Goal: Check status: Check status

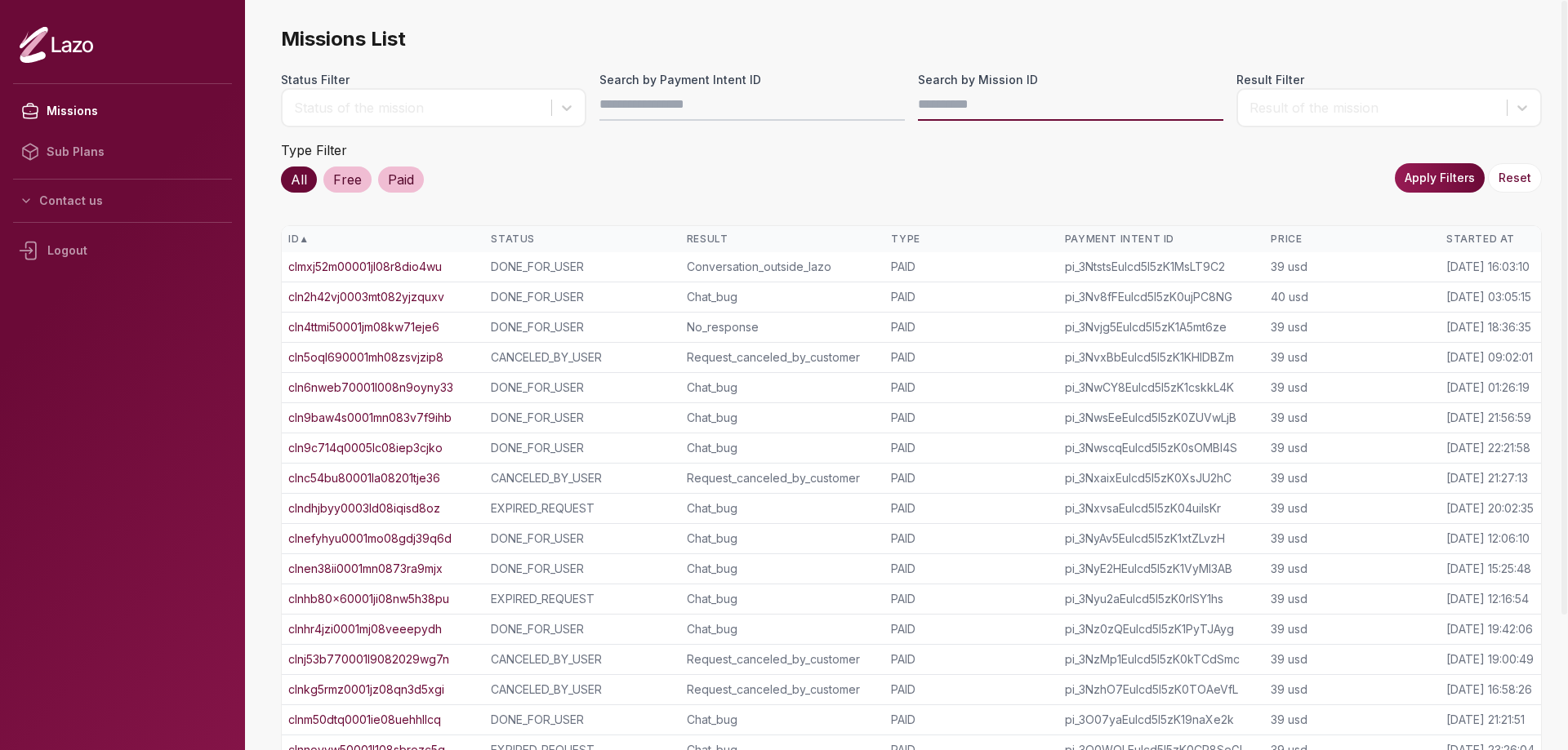
click at [960, 100] on input "Search by Mission ID" at bounding box center [1070, 105] width 305 height 33
paste input "**********"
type input "**********"
click at [1422, 180] on button "Apply Filters" at bounding box center [1439, 178] width 90 height 29
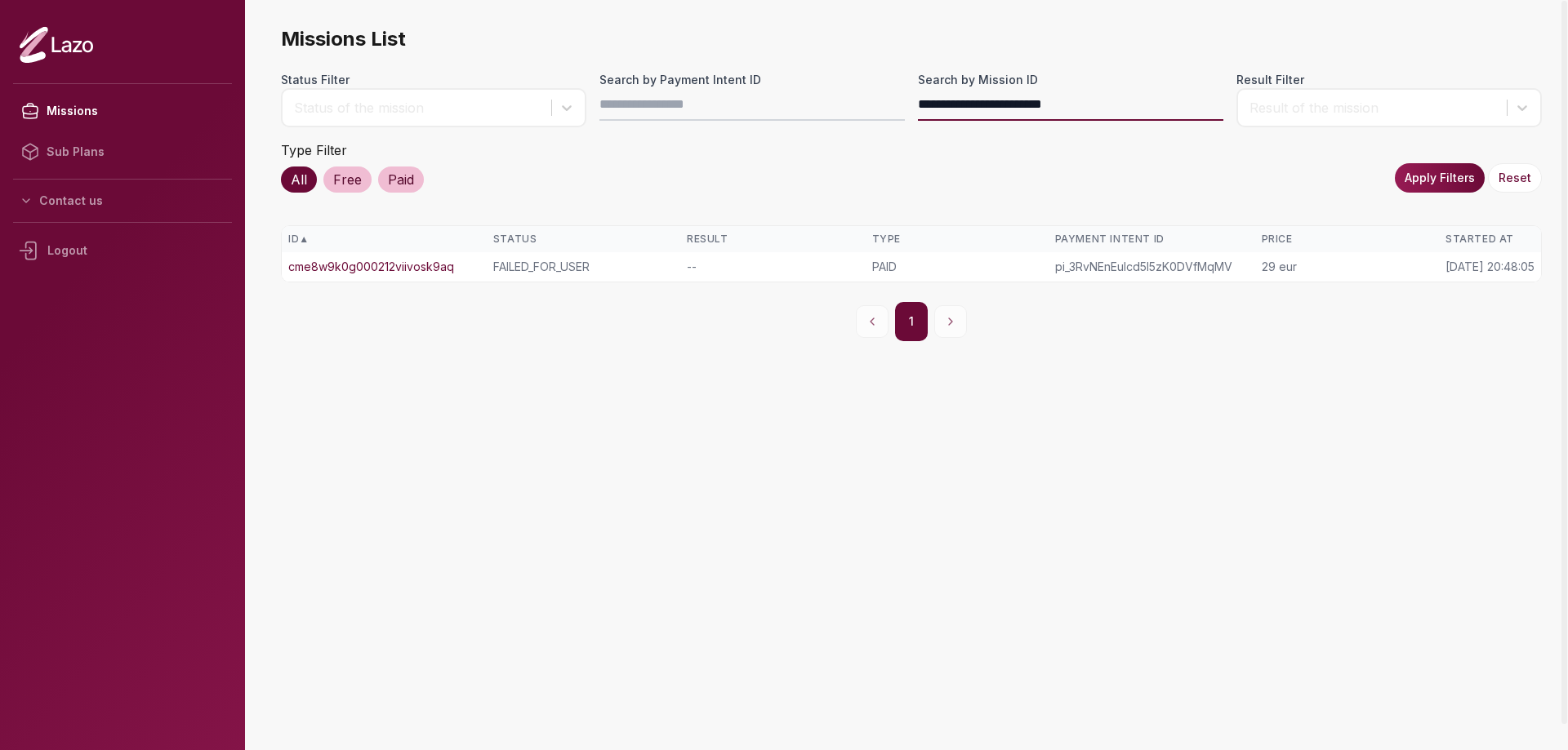
click at [1016, 111] on input "**********" at bounding box center [1070, 105] width 305 height 33
paste input "text"
click at [1403, 177] on button "Apply Filters" at bounding box center [1439, 178] width 90 height 29
click at [388, 266] on link "cmecf9ue000021lwnuilwgwmb" at bounding box center [371, 267] width 166 height 16
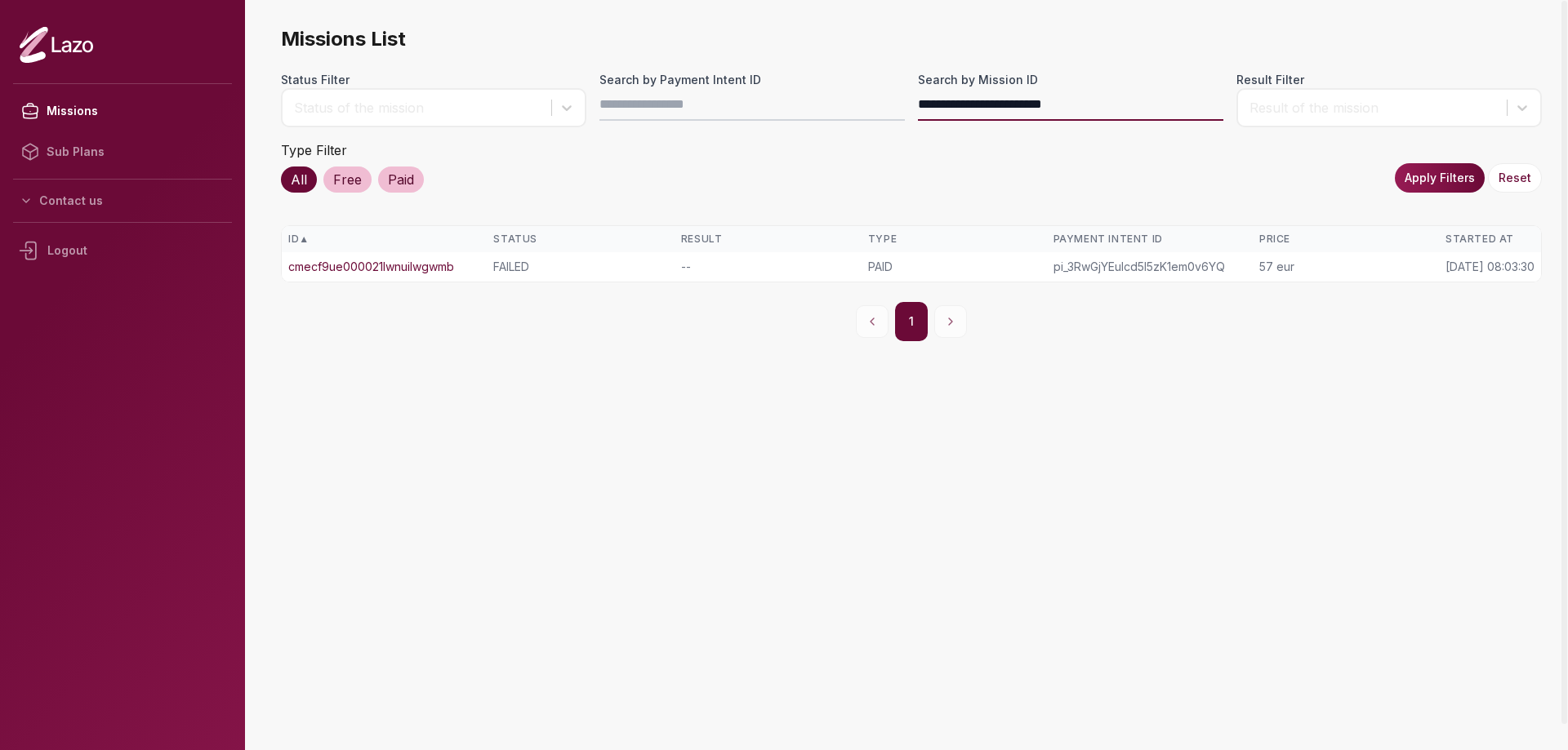
click at [1044, 98] on input "**********" at bounding box center [1070, 105] width 305 height 33
paste input "text"
type input "**********"
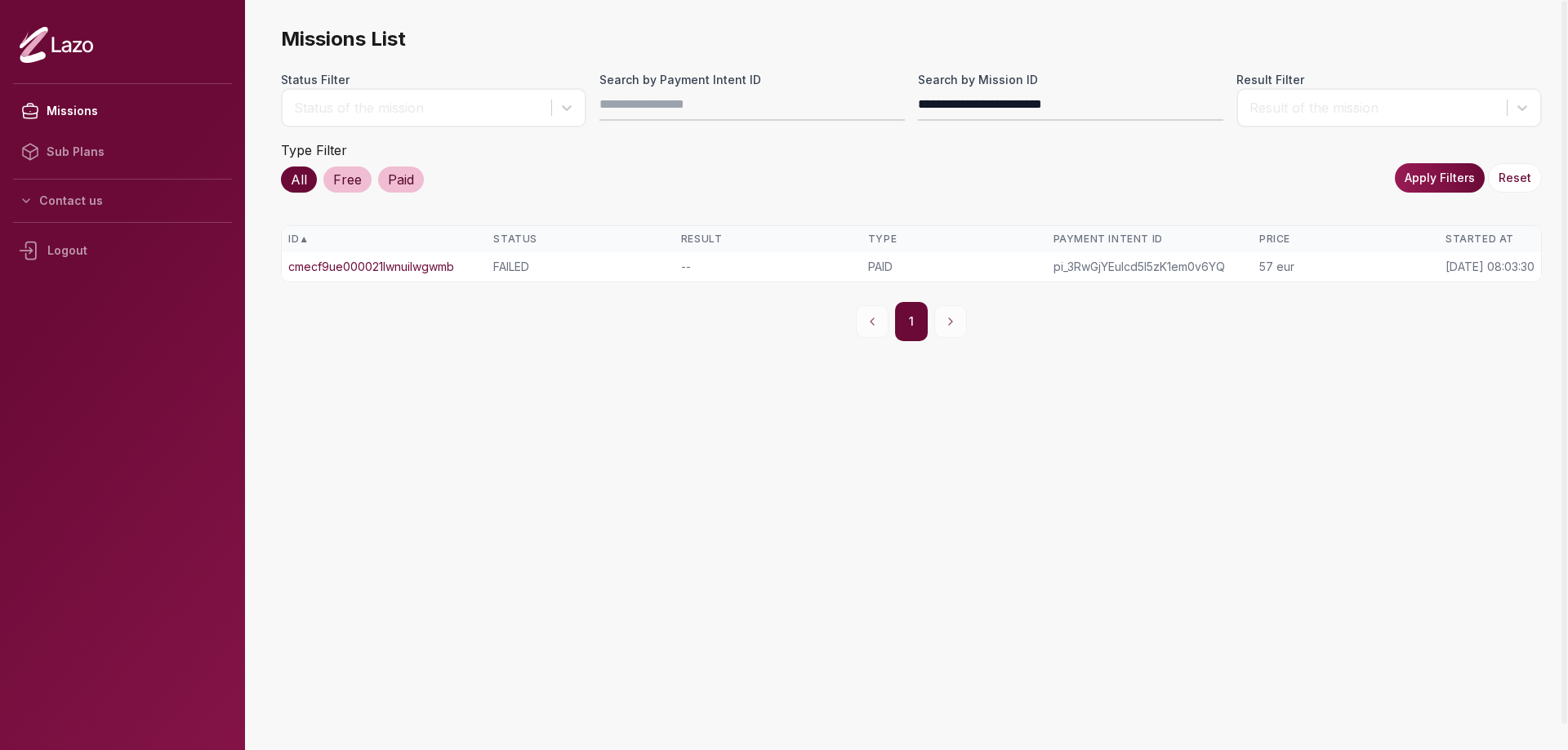
click at [1462, 184] on button "Apply Filters" at bounding box center [1439, 178] width 90 height 29
click at [407, 267] on link "cmead1ee00002146u324qyhdz" at bounding box center [374, 267] width 171 height 16
click at [71, 55] on icon at bounding box center [56, 45] width 74 height 37
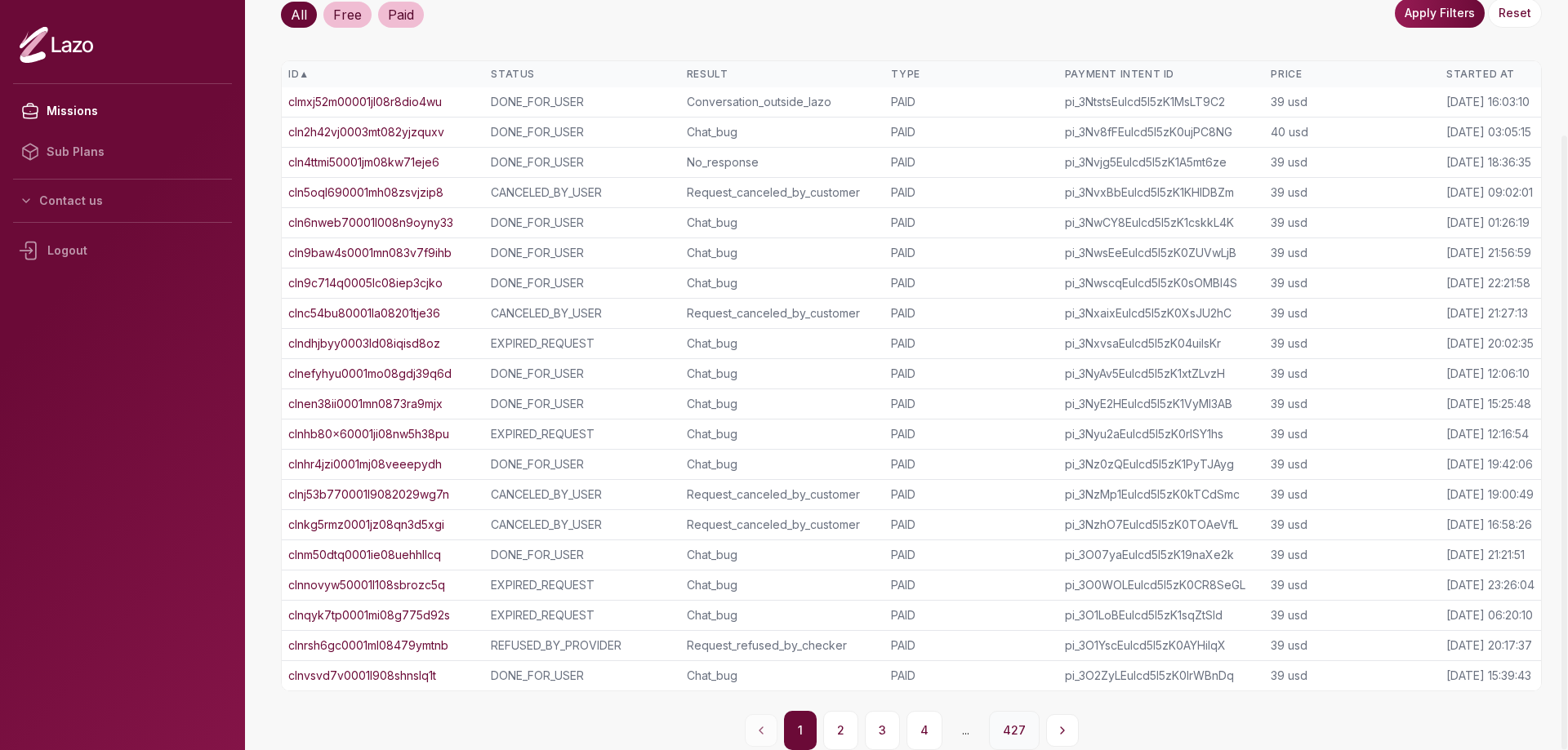
click at [999, 735] on button "427" at bounding box center [1015, 730] width 51 height 39
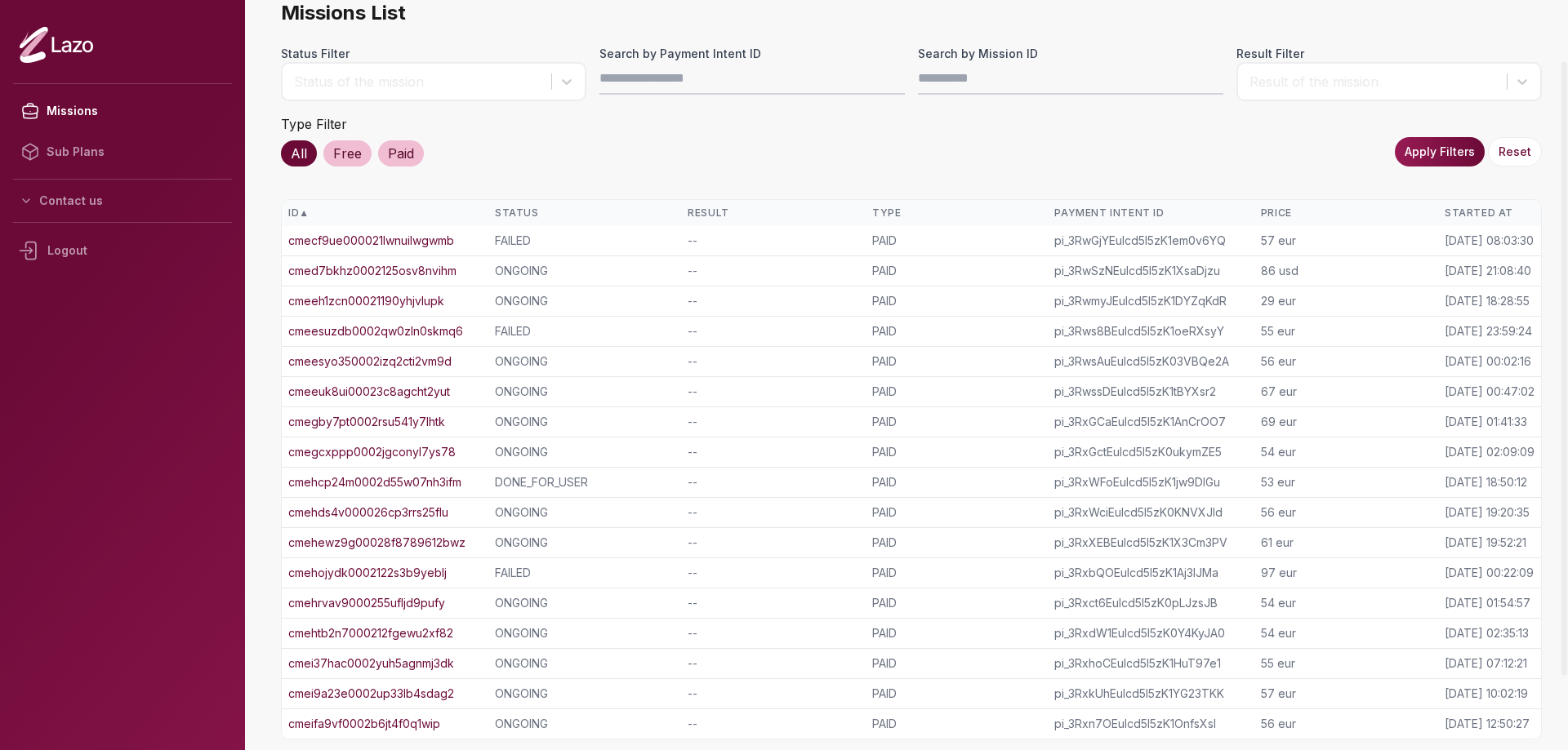
scroll to position [75, 0]
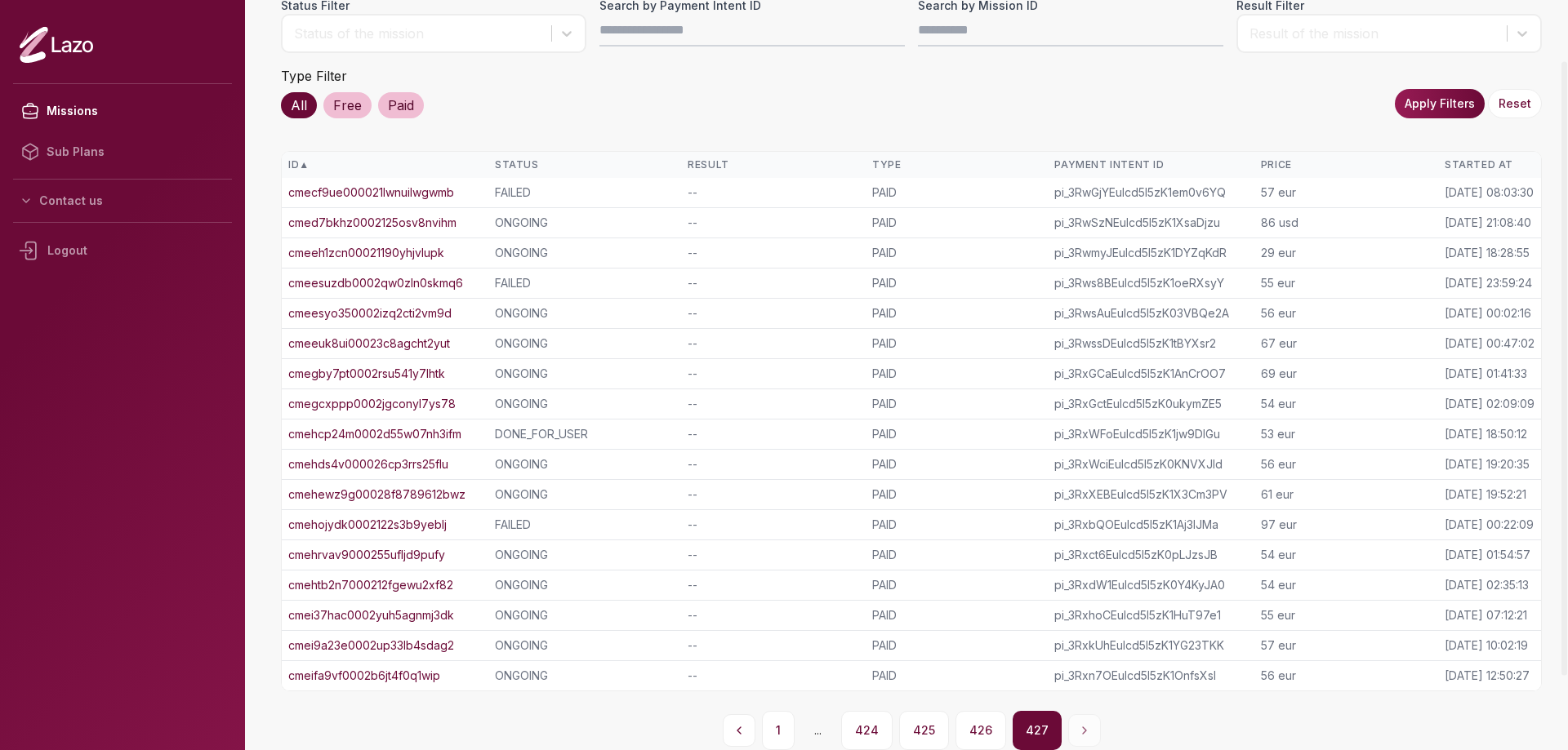
click at [422, 520] on link "cmehojydk0002122s3b9yeblj" at bounding box center [367, 525] width 159 height 16
click at [936, 733] on button "425" at bounding box center [923, 730] width 50 height 39
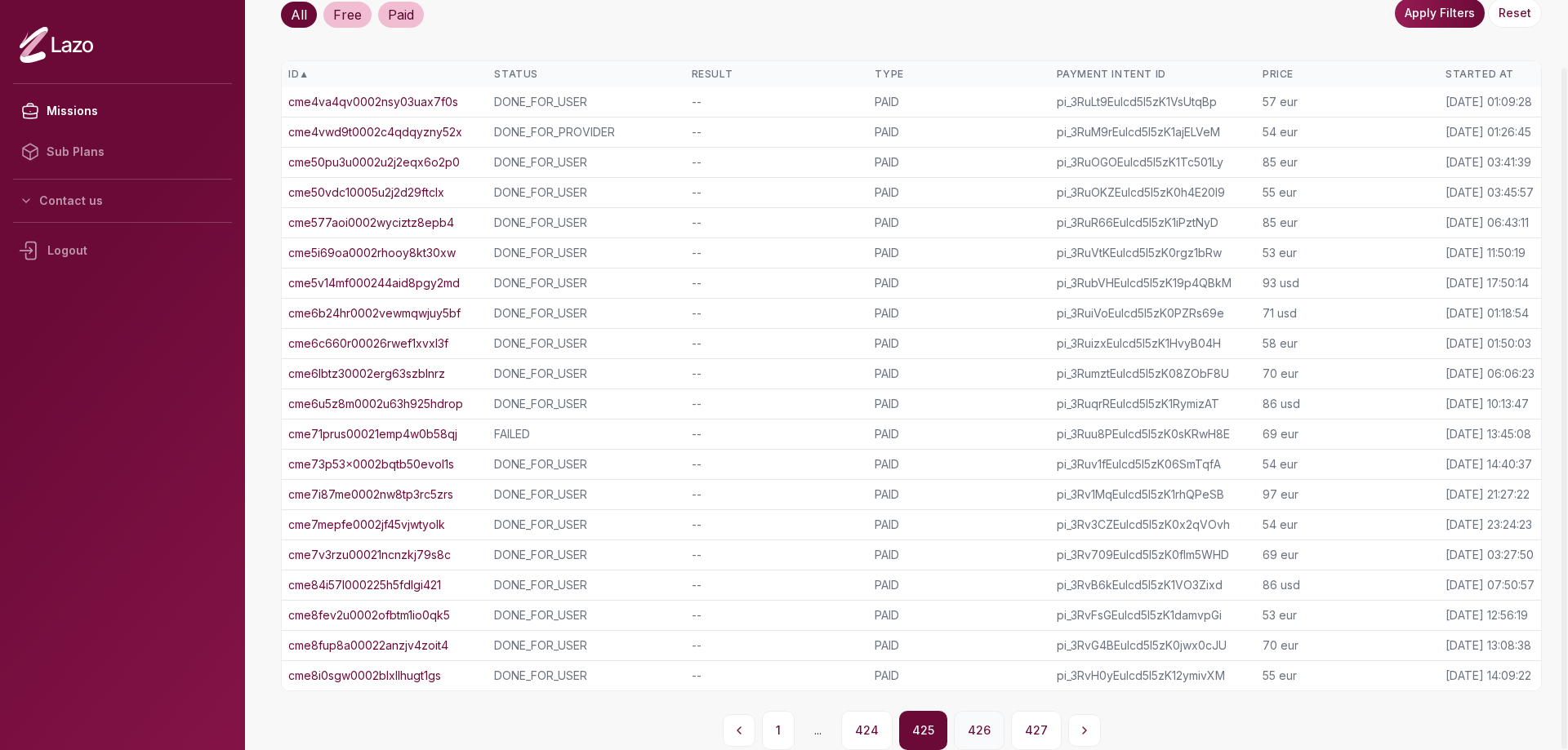
click at [975, 728] on button "426" at bounding box center [979, 730] width 51 height 39
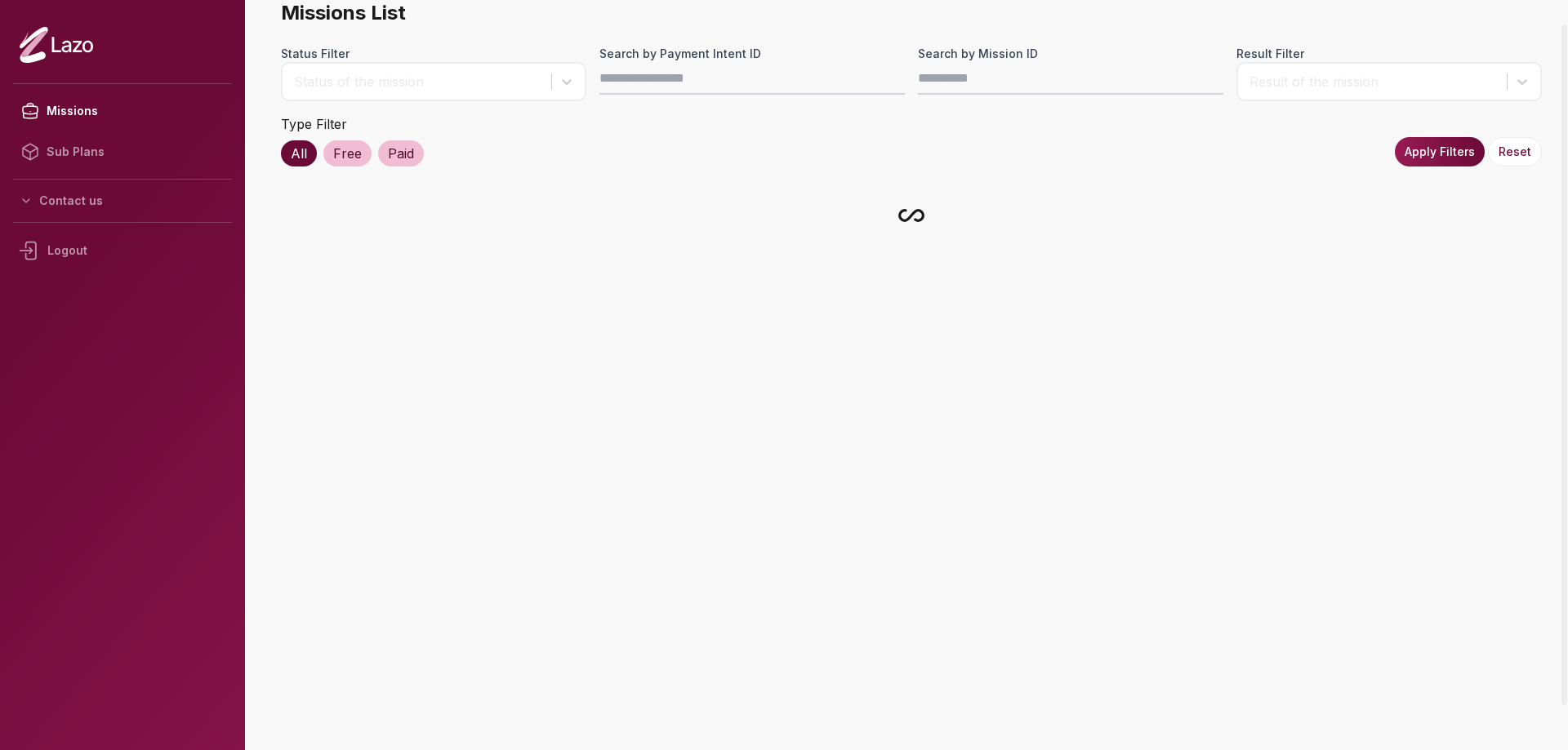
scroll to position [165, 0]
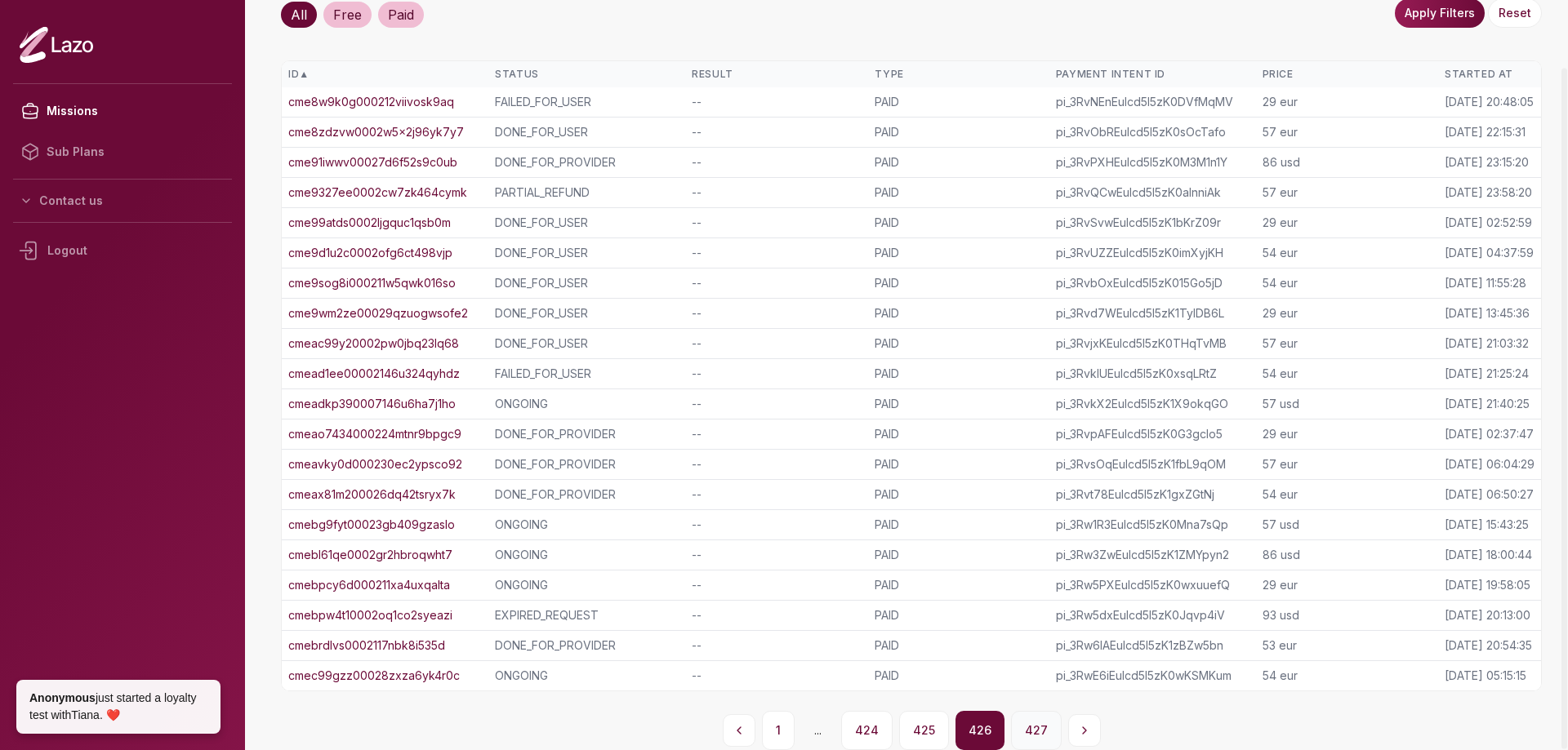
click at [1031, 734] on button "427" at bounding box center [1037, 730] width 51 height 39
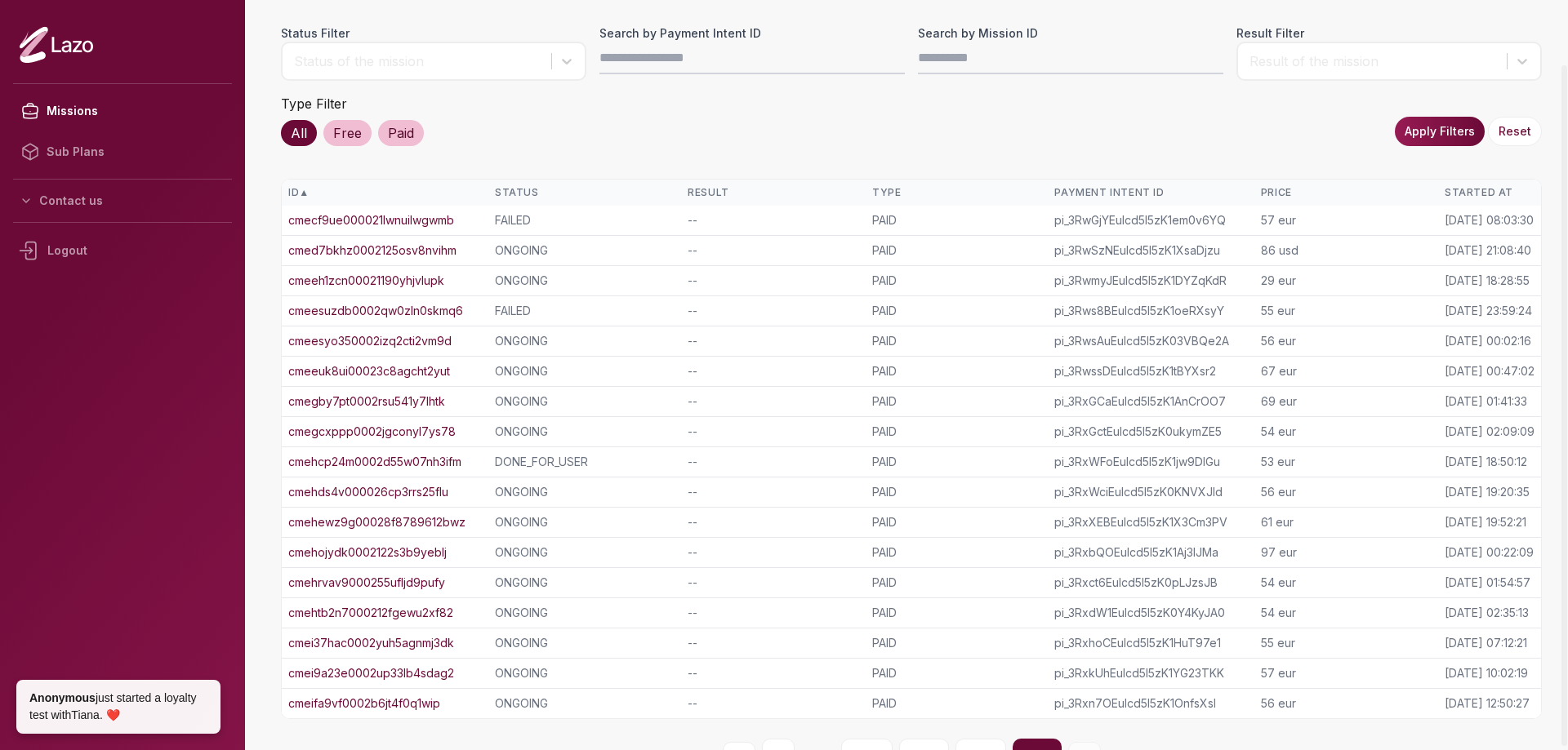
scroll to position [0, 0]
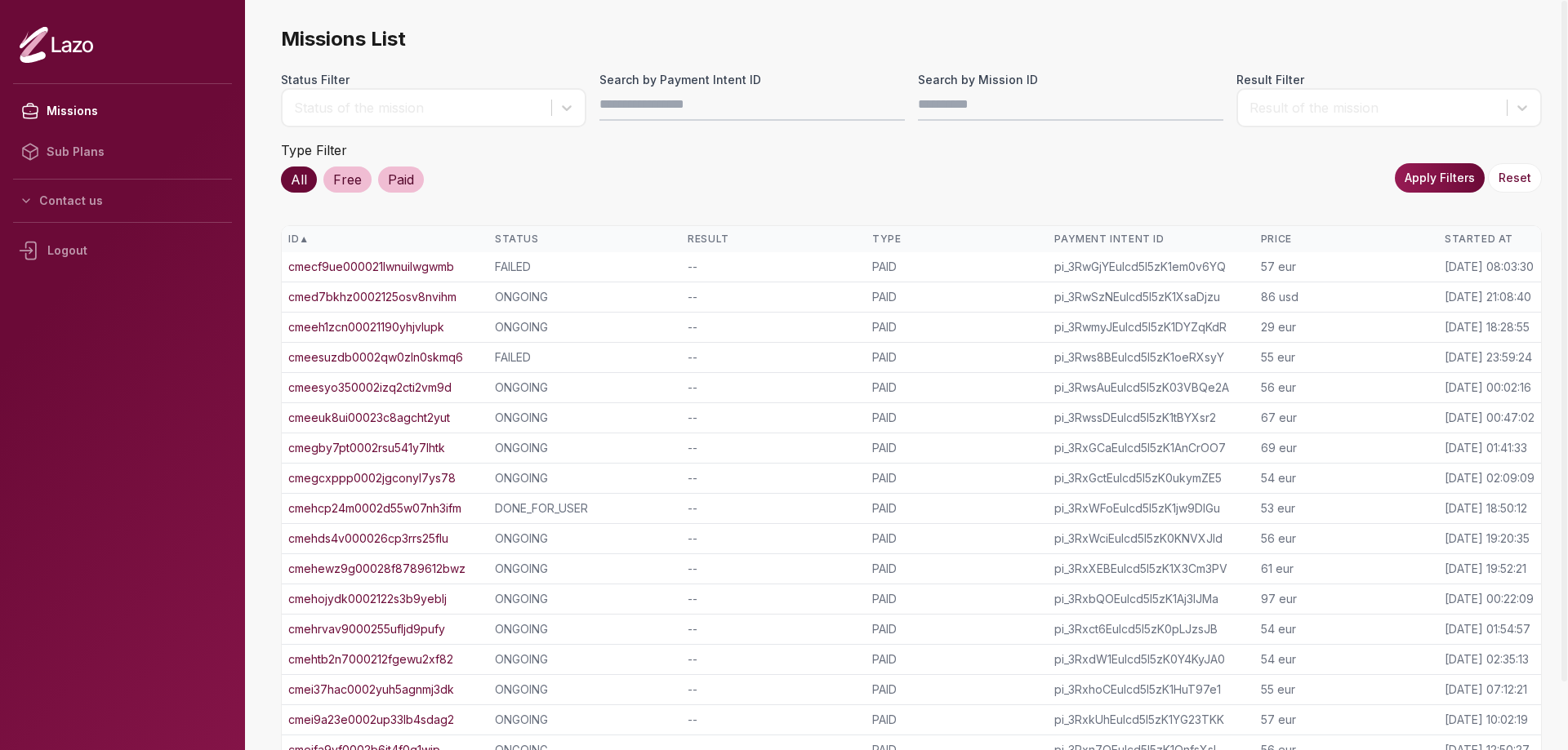
click at [415, 358] on link "cmeesuzdb0002qw0zln0skmq6" at bounding box center [376, 357] width 175 height 16
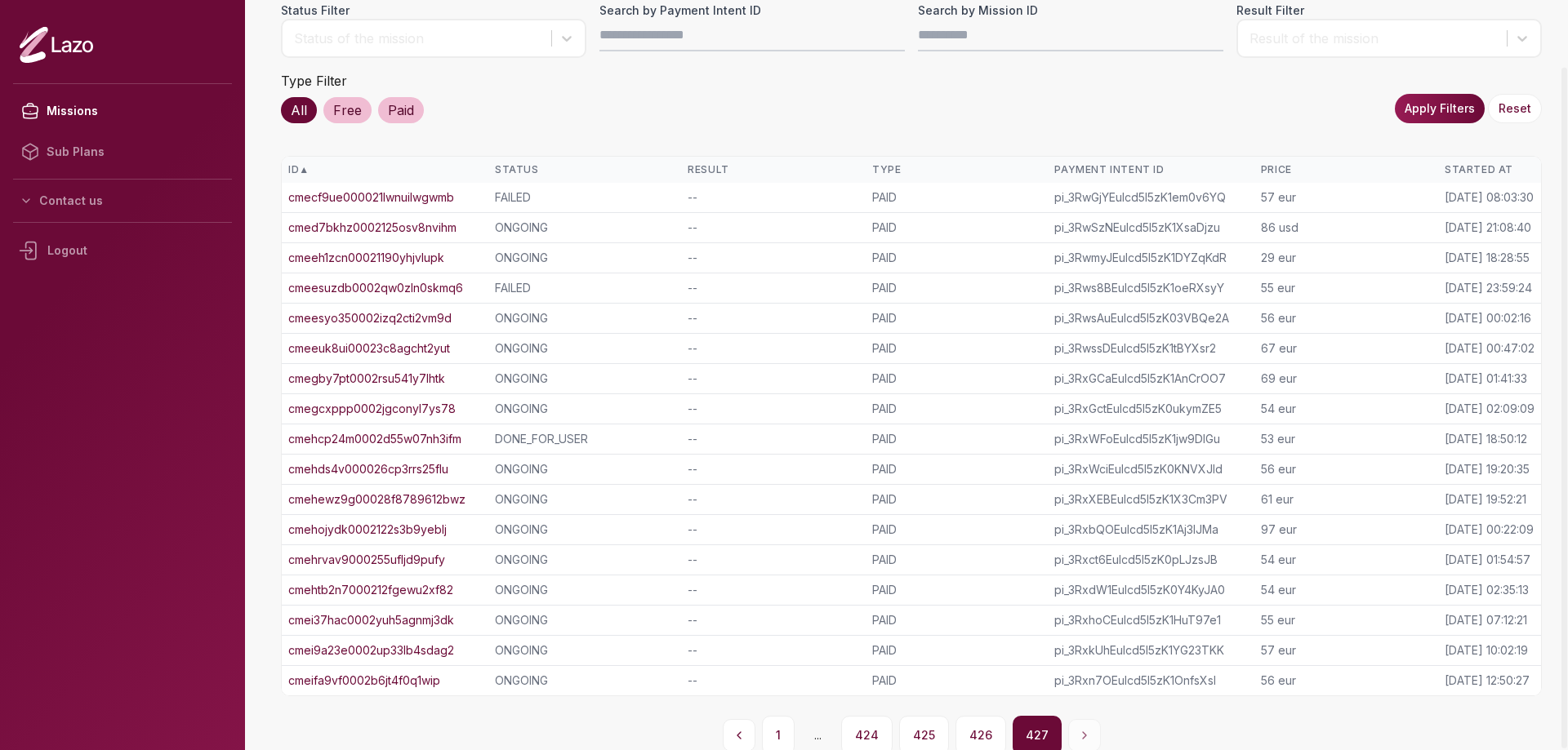
scroll to position [75, 0]
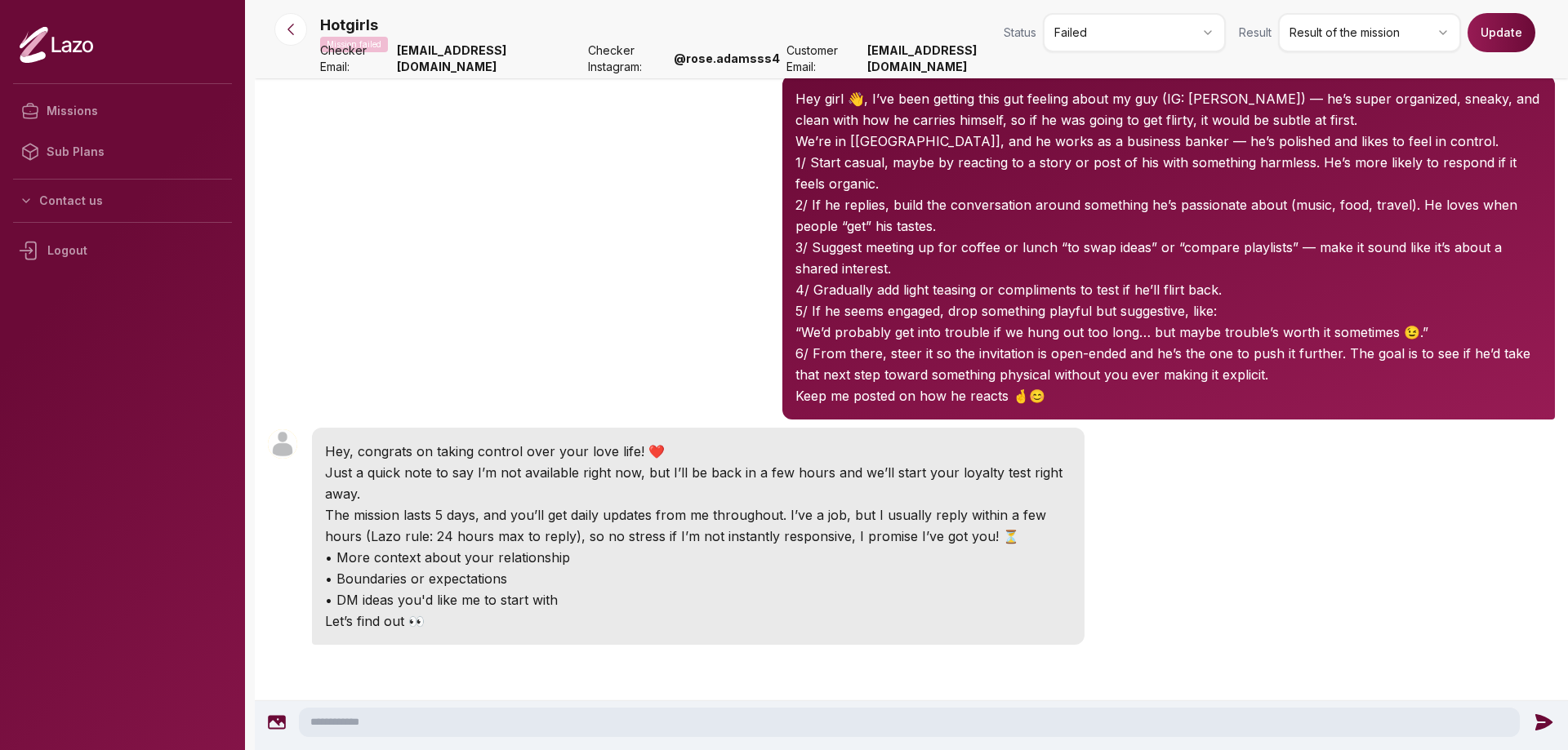
scroll to position [145, 0]
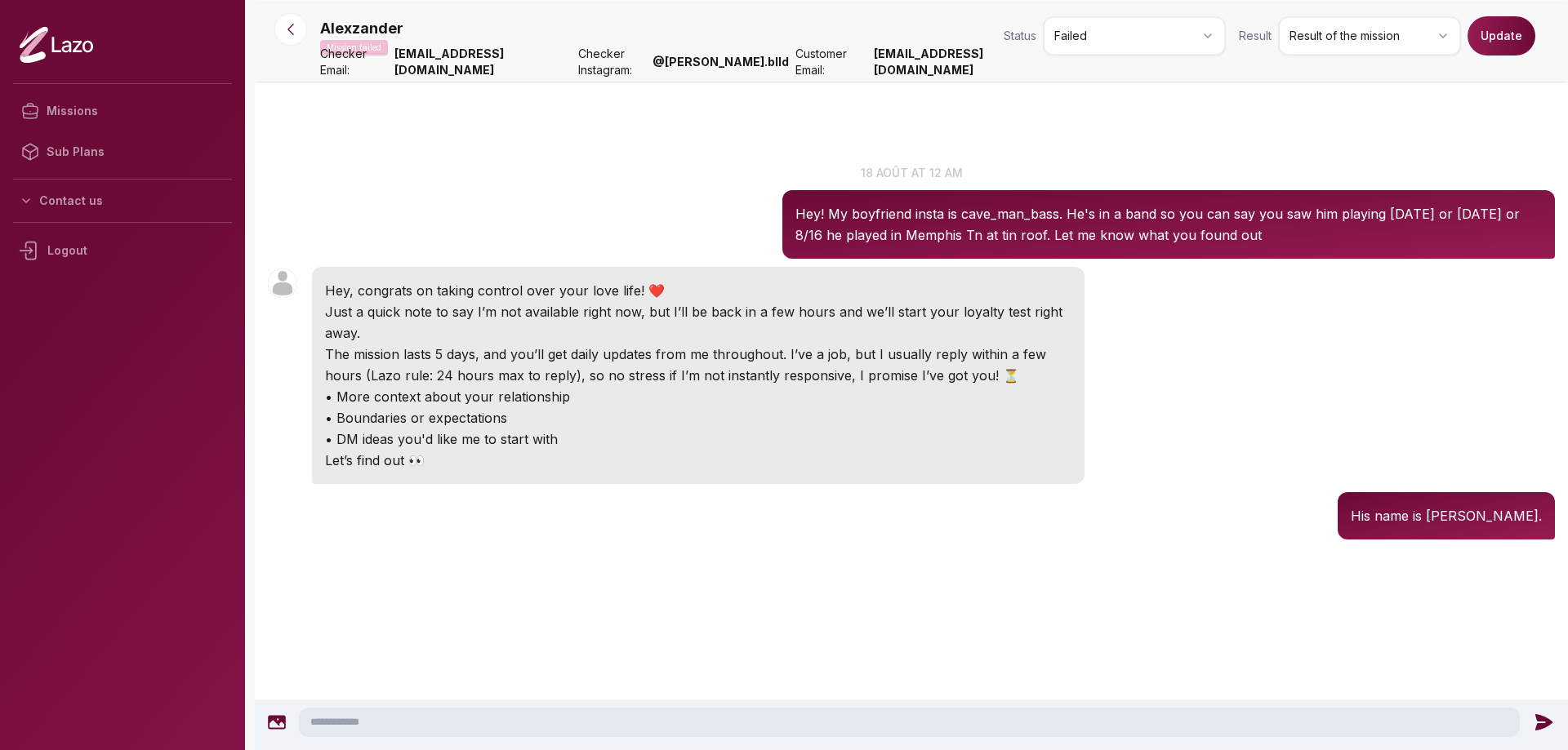
click at [1126, 31] on html "Missions Sub Plans Contact us Logout Alexzander Mission failed Status Failed Re…" at bounding box center [784, 375] width 1568 height 750
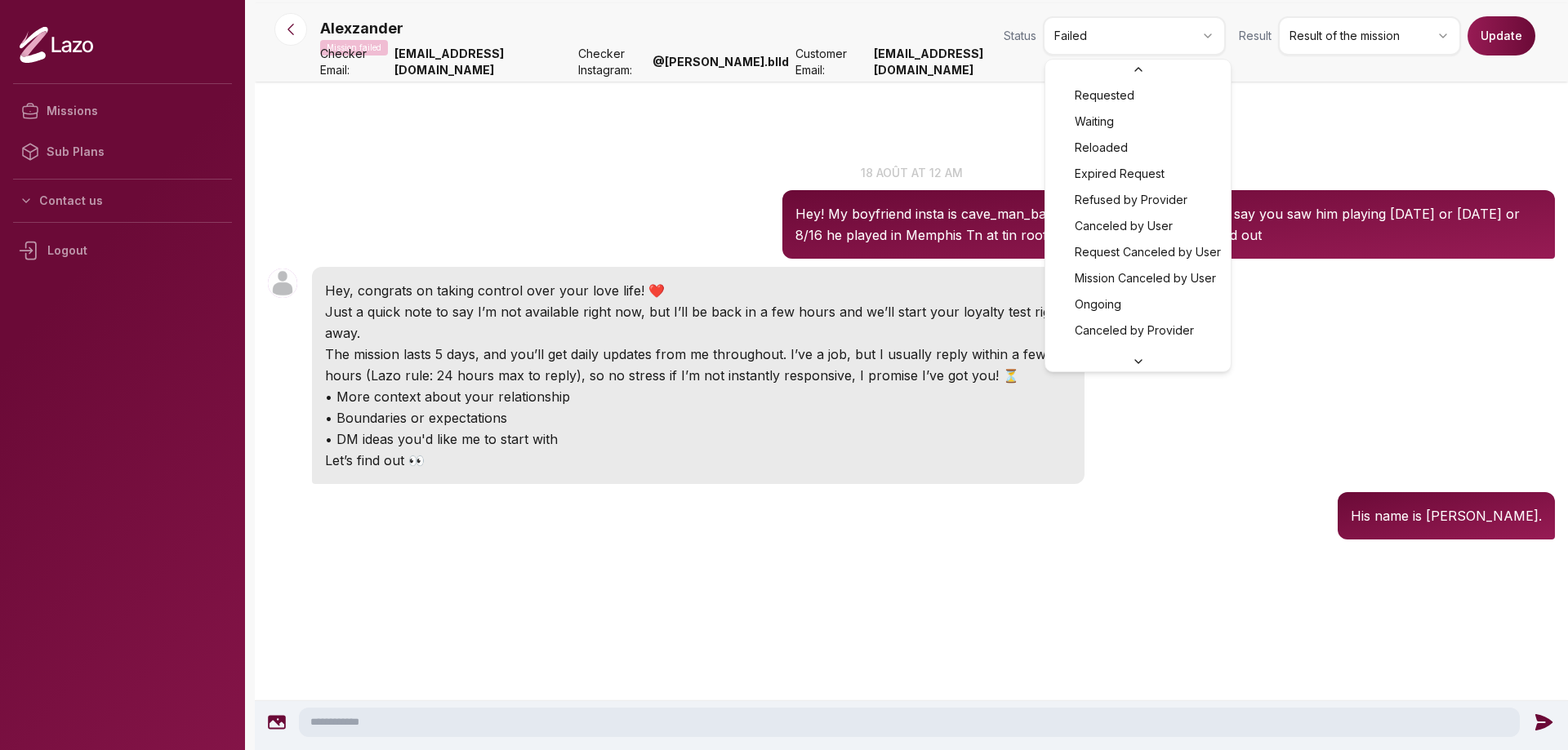
scroll to position [149, 0]
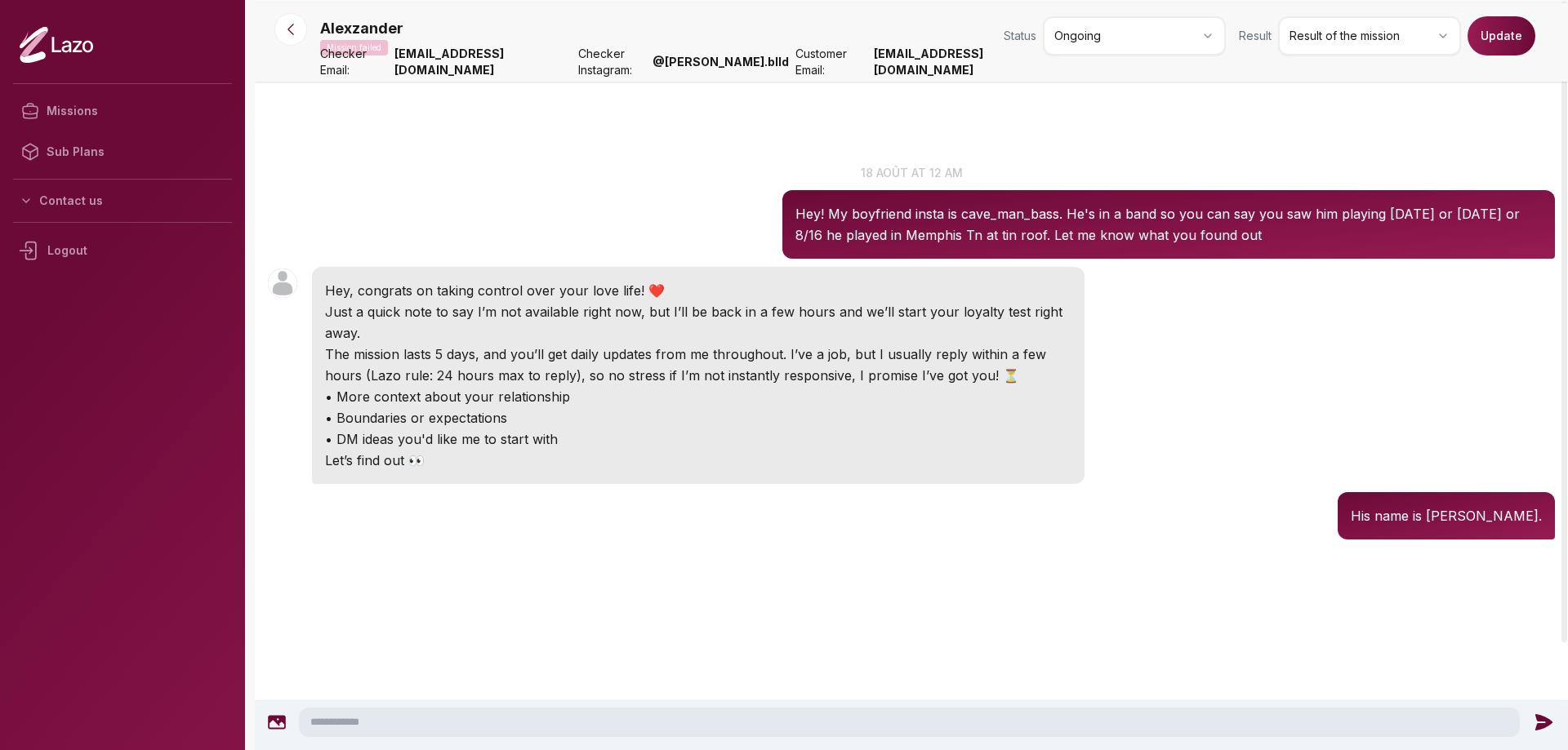
click at [1470, 38] on div "Result Result of the mission Update" at bounding box center [1387, 36] width 296 height 39
click at [1484, 36] on button "Update" at bounding box center [1501, 36] width 67 height 39
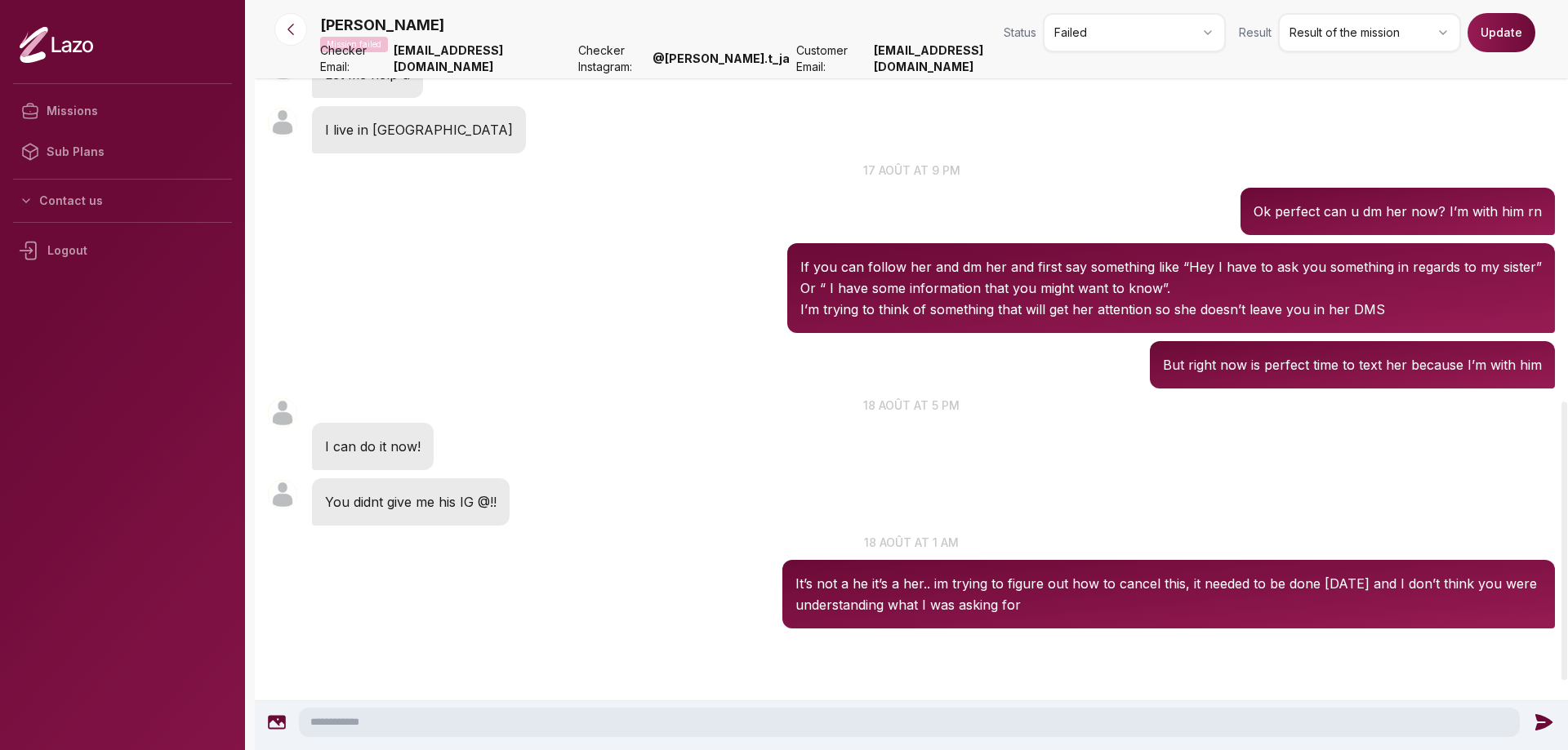
scroll to position [1094, 0]
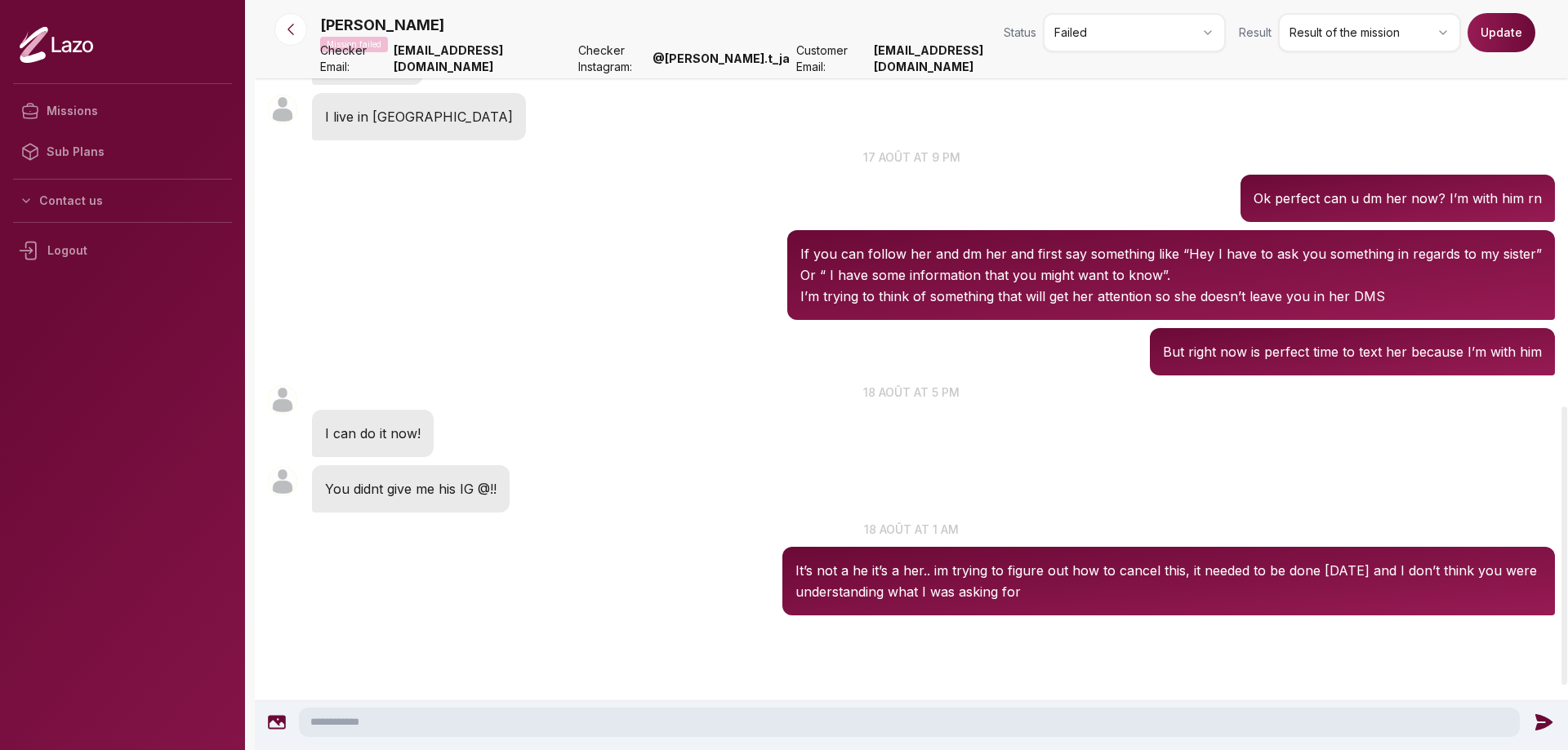
click at [1168, 36] on html "Missions Sub Plans Contact us Logout [PERSON_NAME] Mission failed Status Failed…" at bounding box center [784, 375] width 1568 height 750
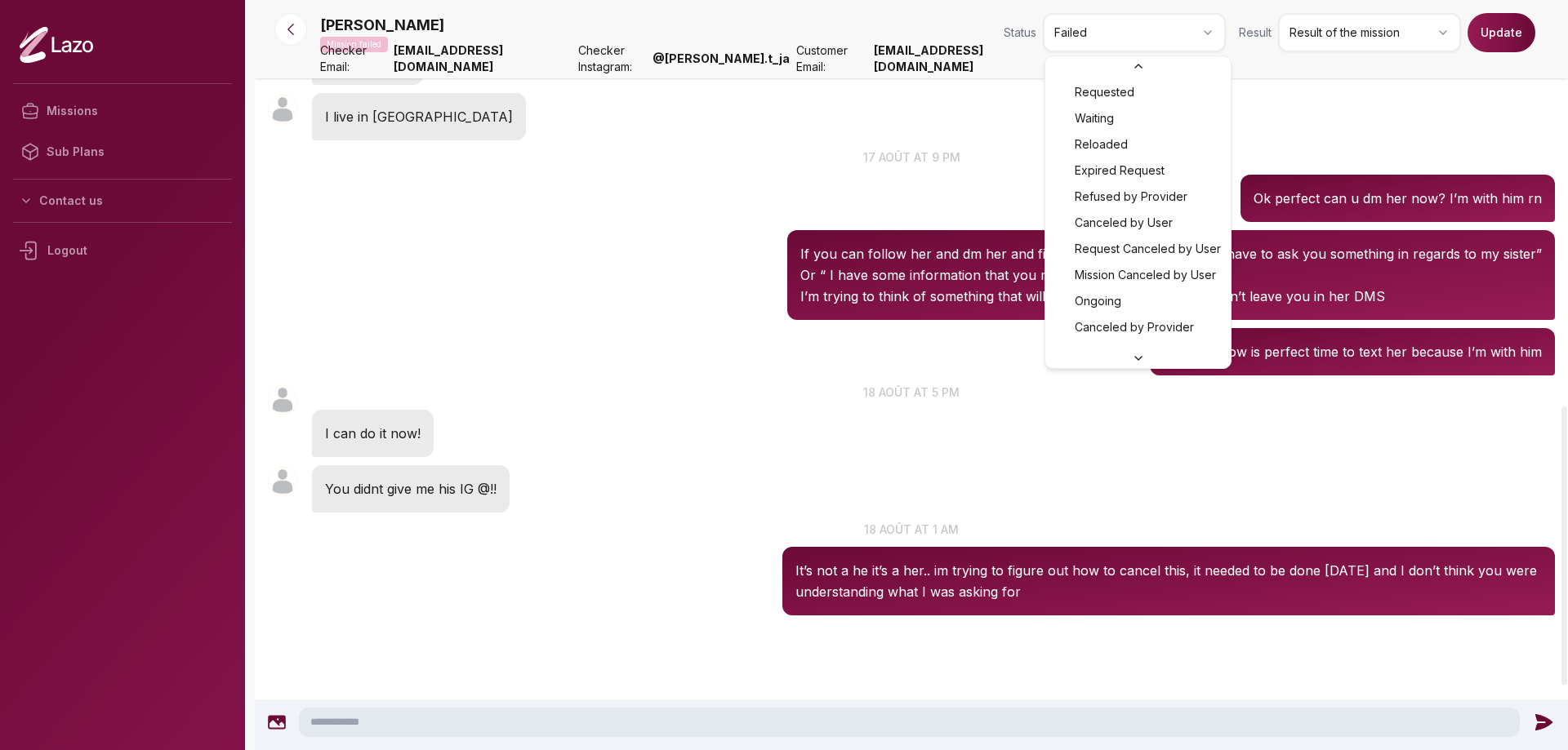
scroll to position [149, 0]
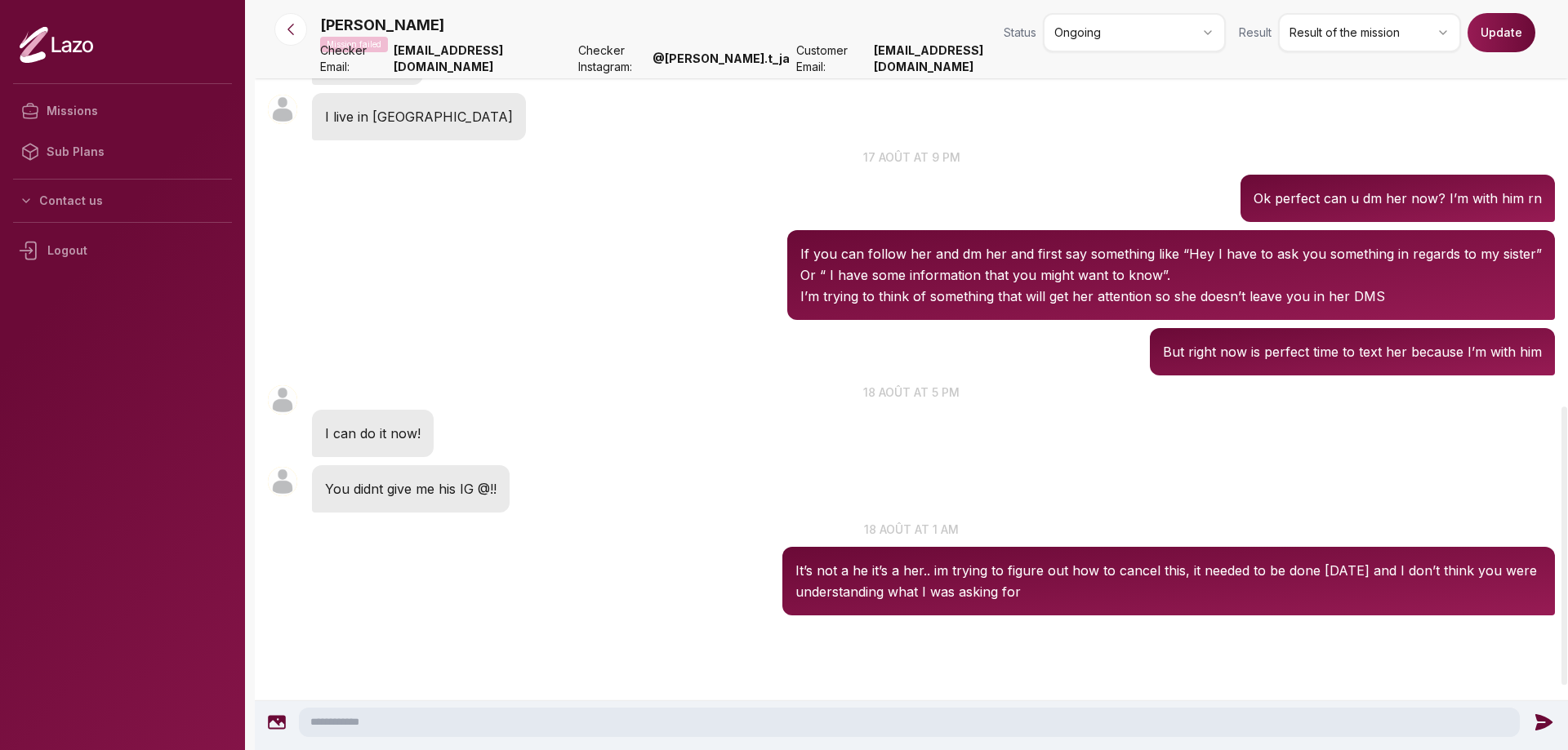
click at [1524, 39] on button "Update" at bounding box center [1501, 32] width 67 height 39
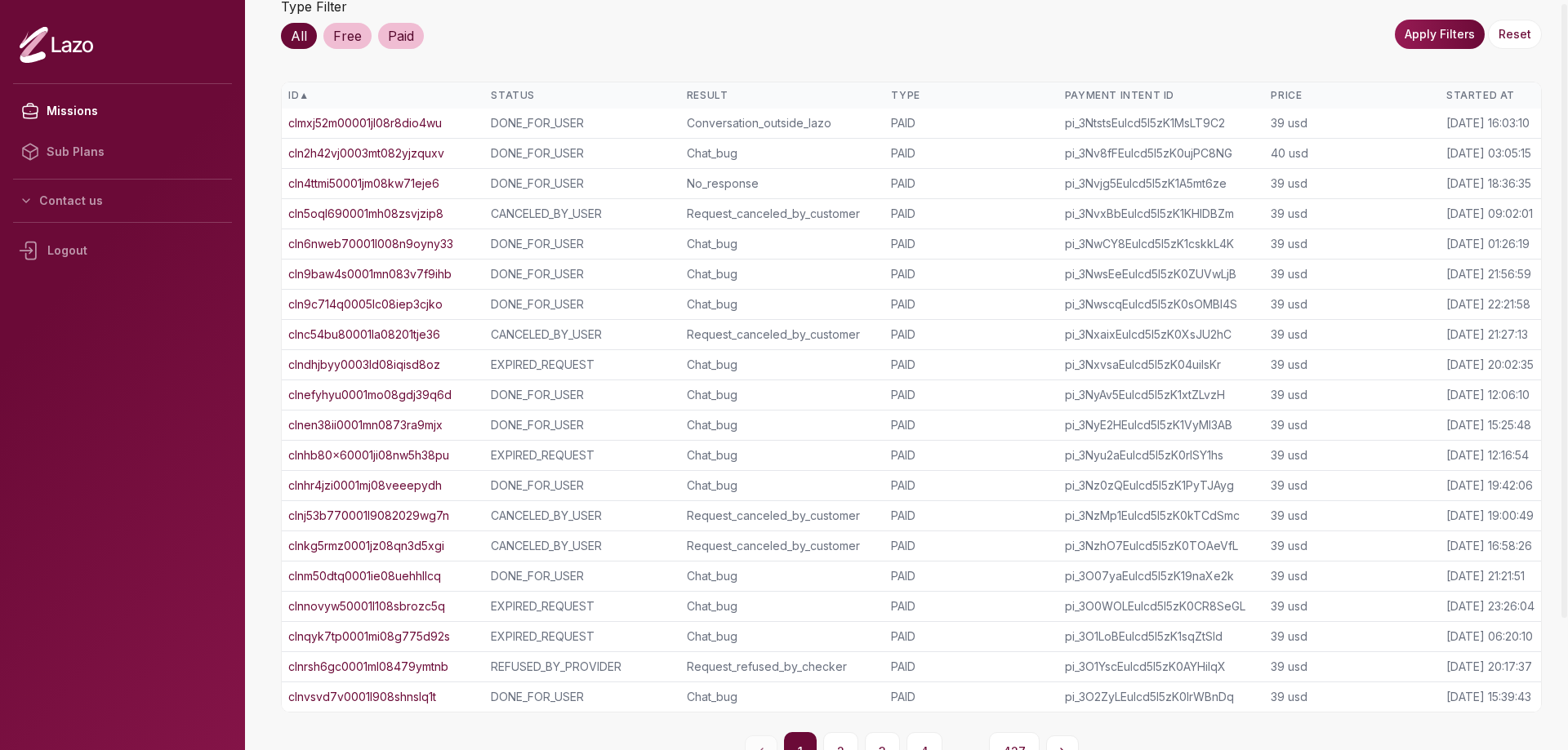
scroll to position [165, 0]
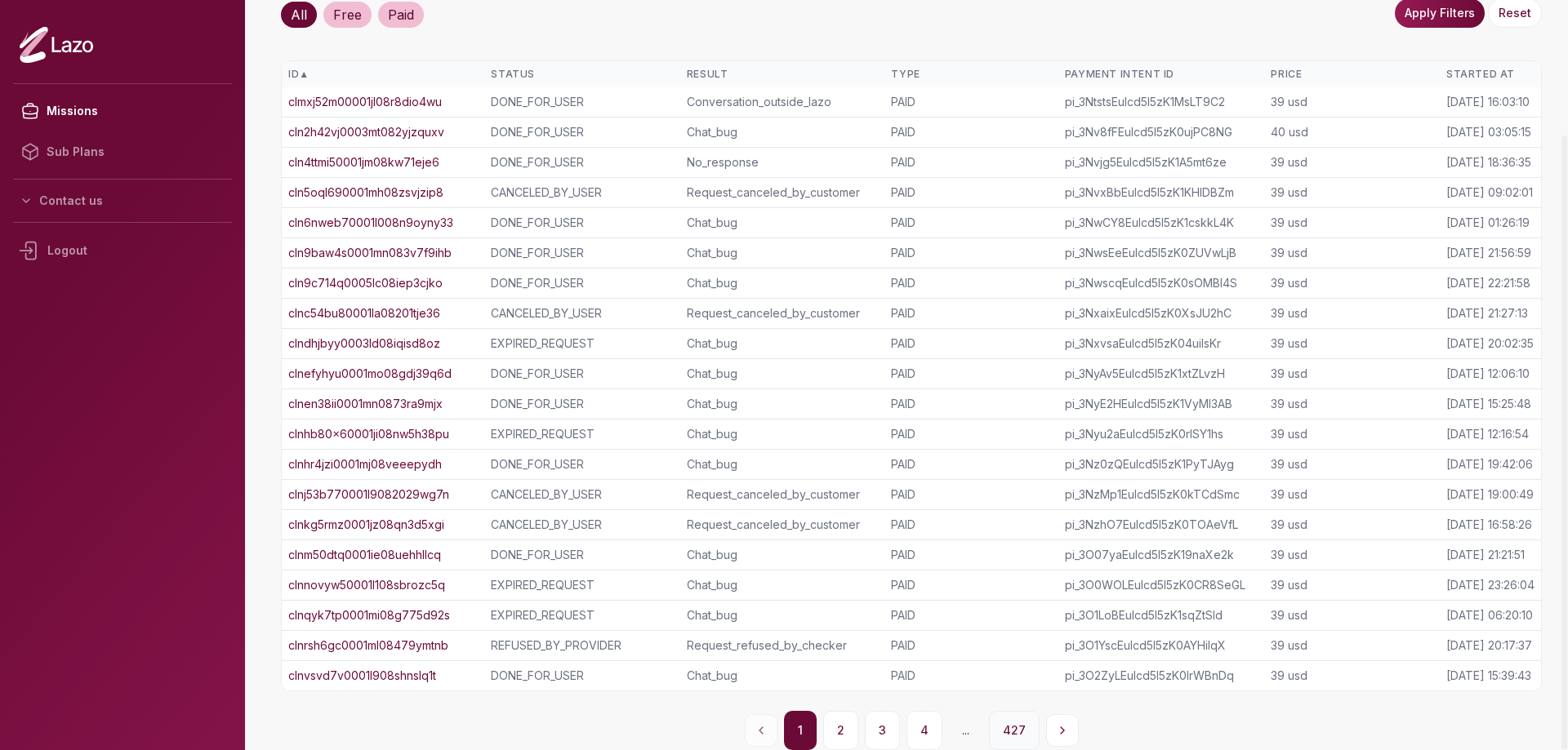
click at [1007, 727] on button "427" at bounding box center [1015, 730] width 51 height 39
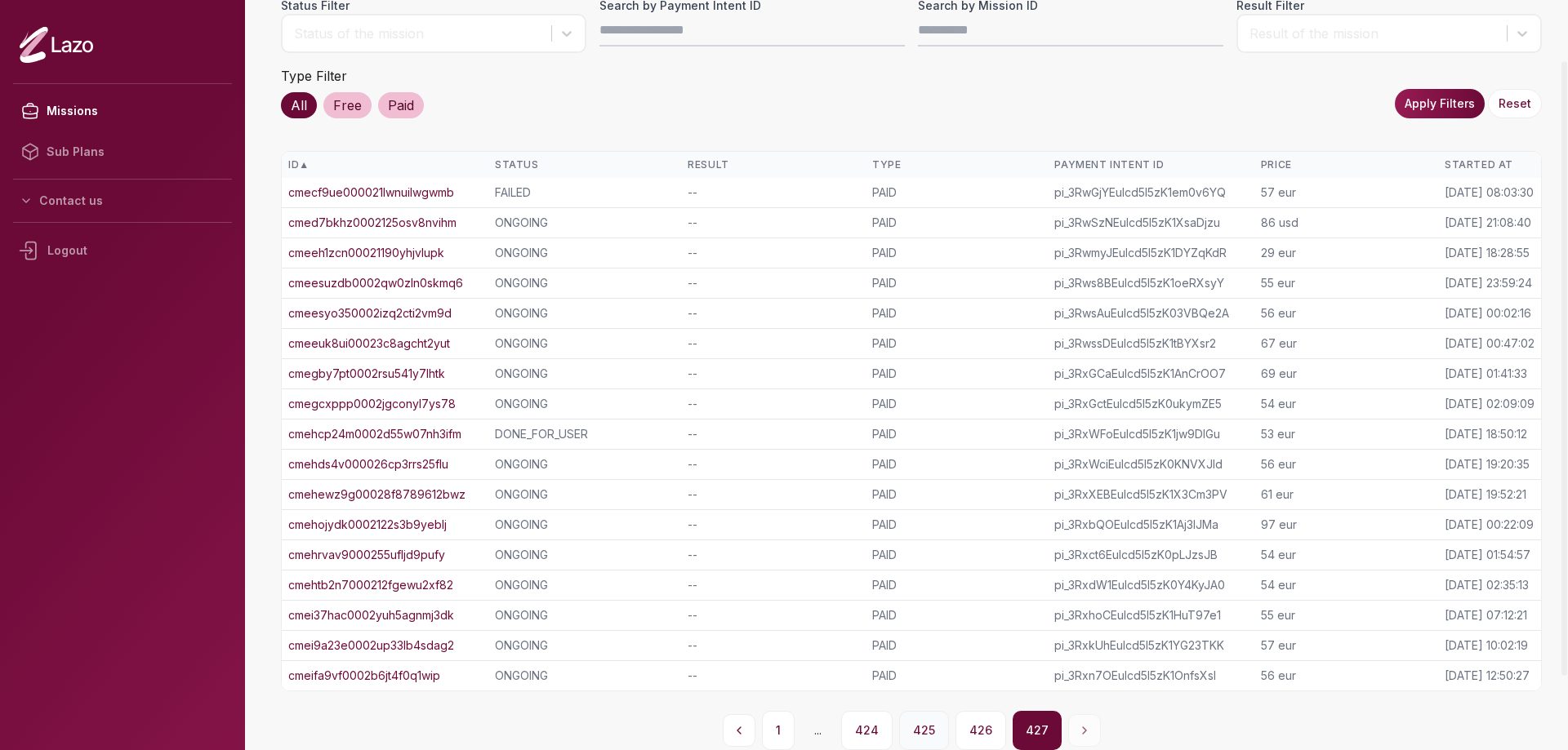
click at [907, 732] on button "425" at bounding box center [923, 730] width 50 height 39
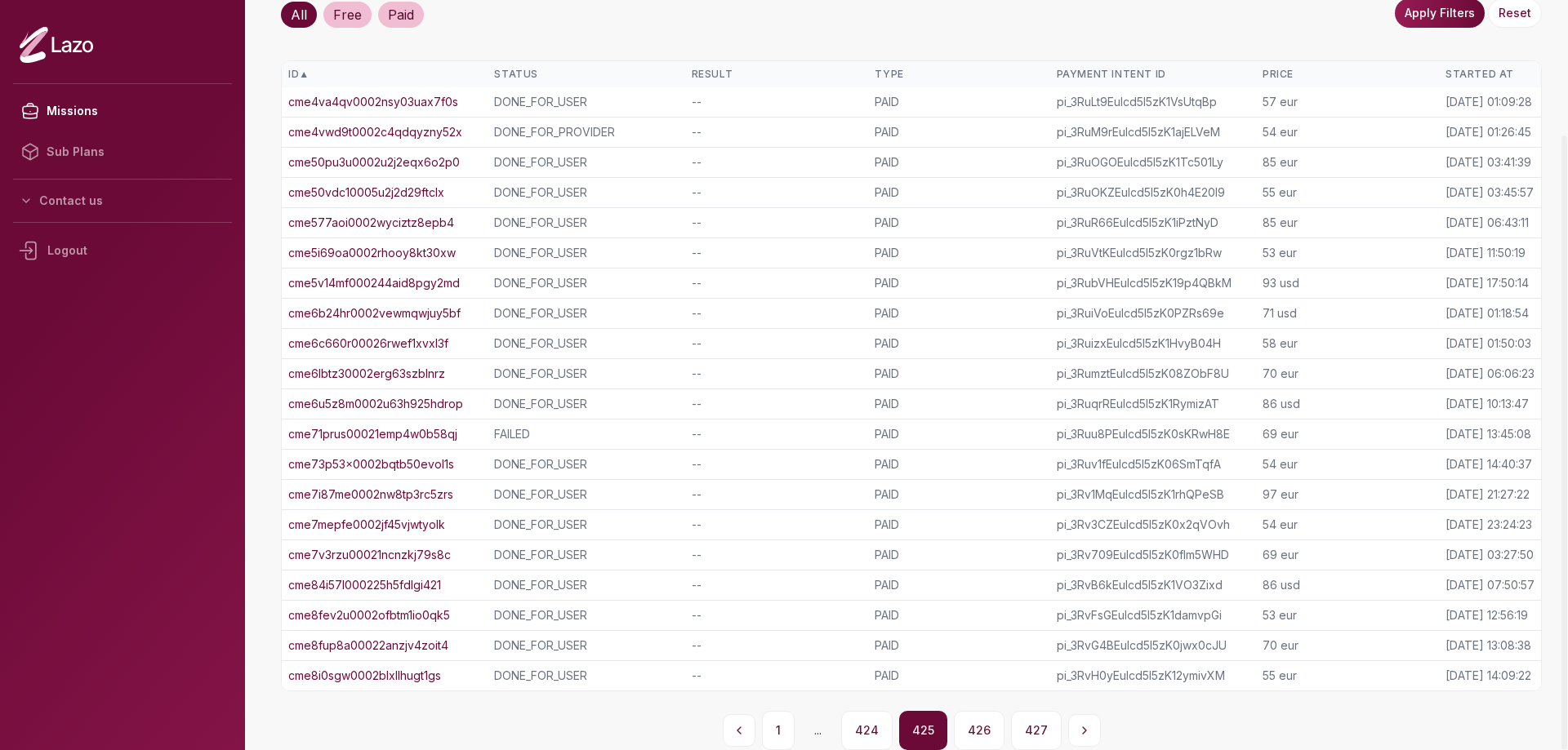
click at [978, 726] on button "426" at bounding box center [979, 730] width 51 height 39
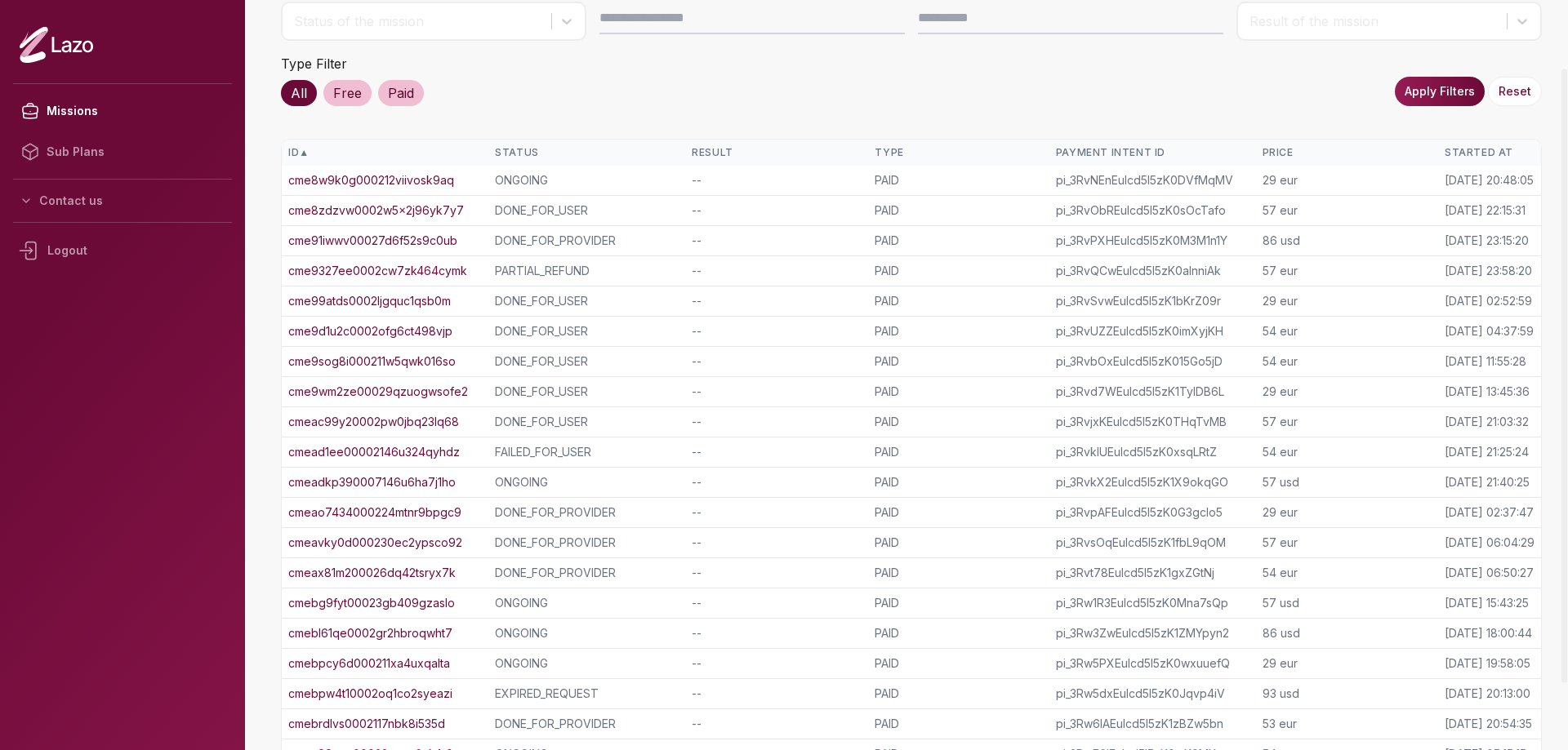
scroll to position [83, 0]
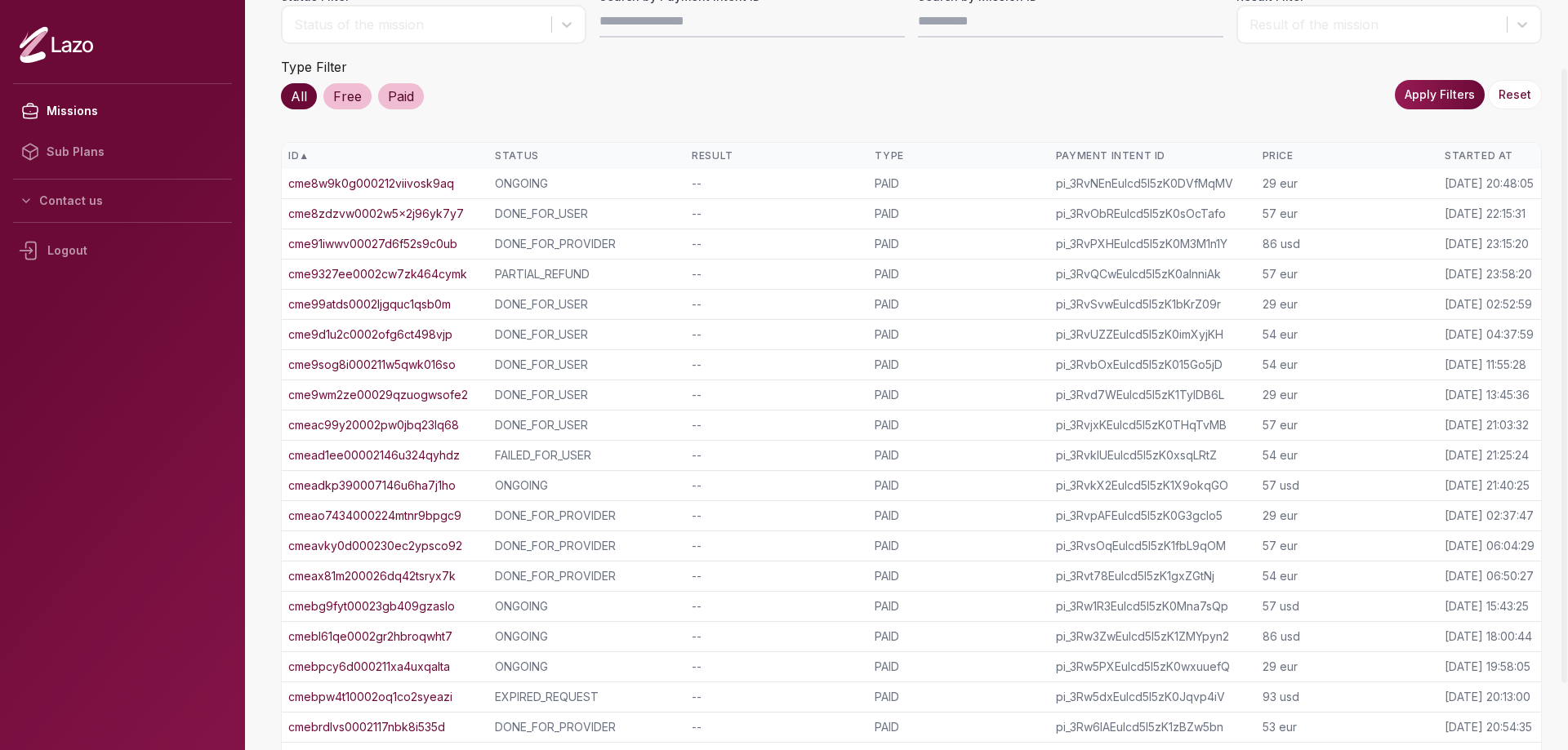
click at [416, 180] on link "cme8w9k0g000212viivosk9aq" at bounding box center [371, 184] width 166 height 16
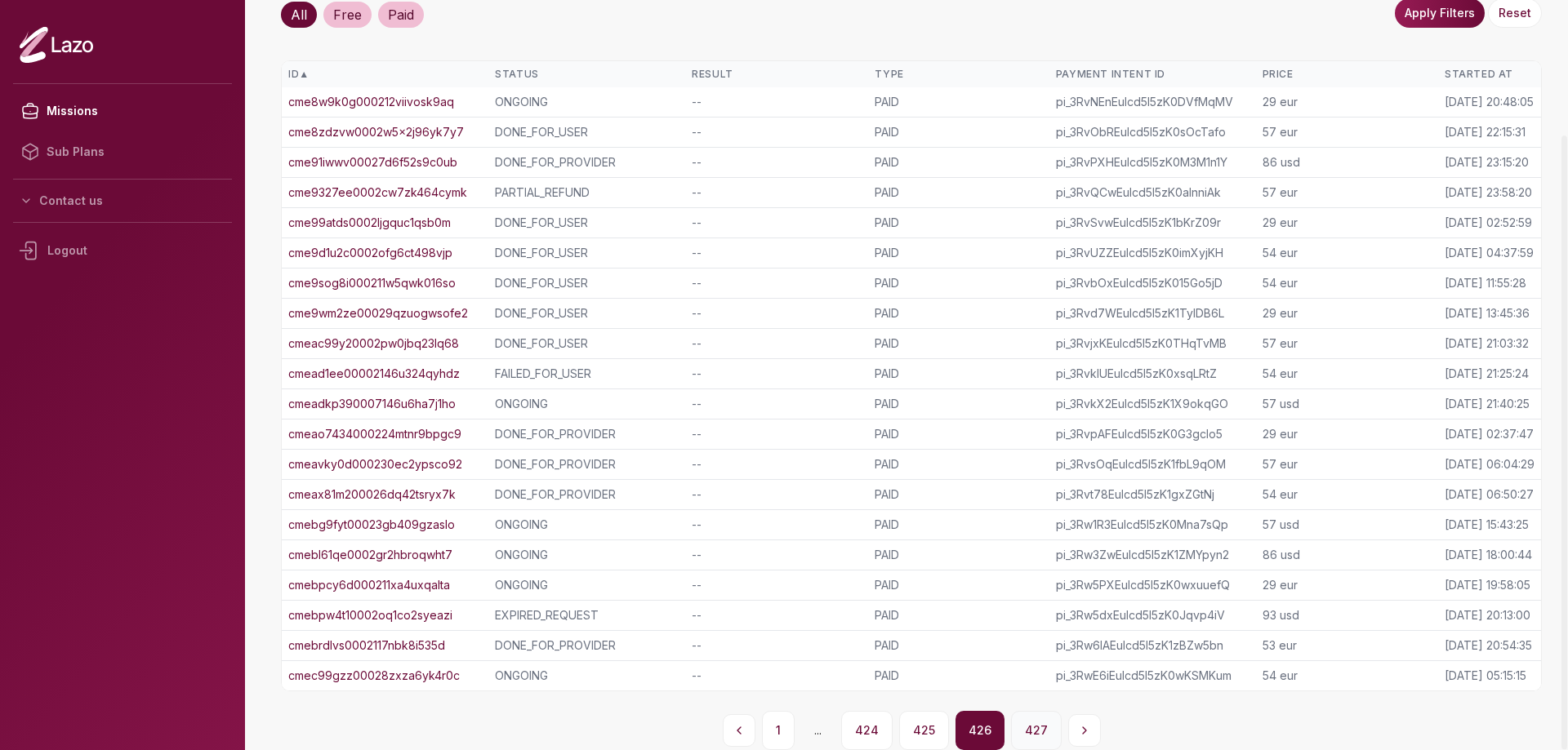
drag, startPoint x: 1046, startPoint y: 735, endPoint x: 1036, endPoint y: 724, distance: 14.9
click at [1045, 735] on button "427" at bounding box center [1037, 730] width 51 height 39
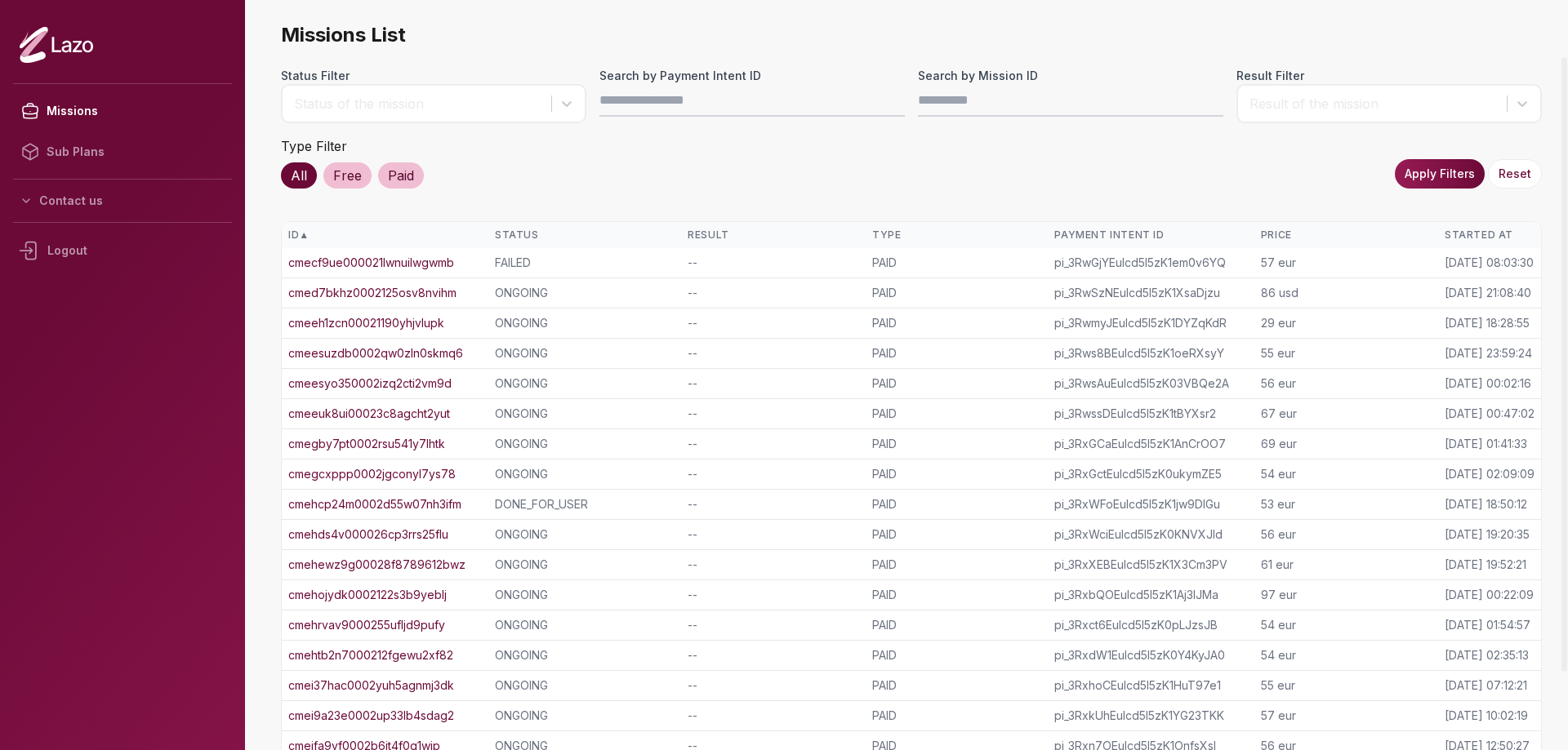
scroll to position [0, 0]
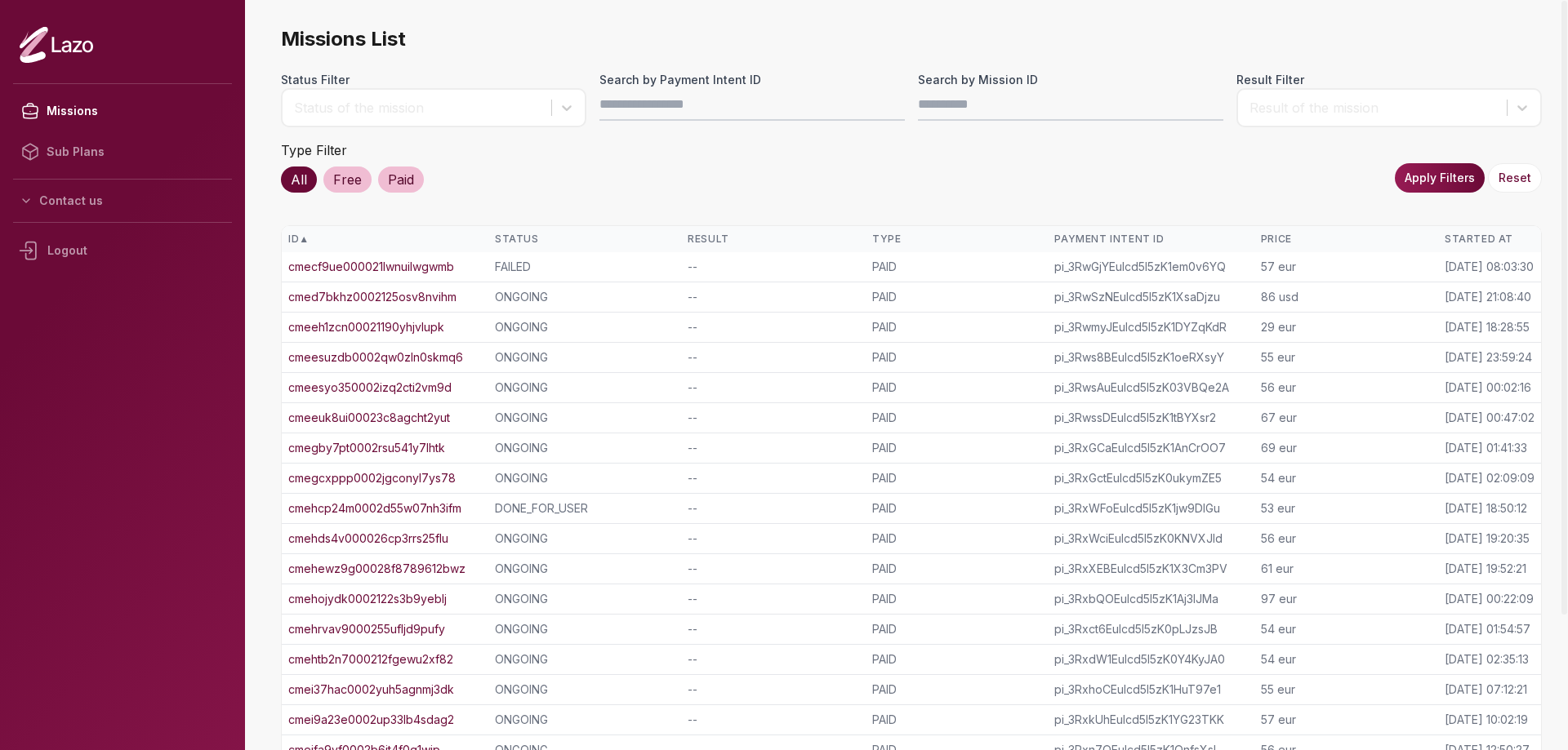
click at [372, 269] on link "cmecf9ue000021lwnuilwgwmb" at bounding box center [371, 267] width 166 height 16
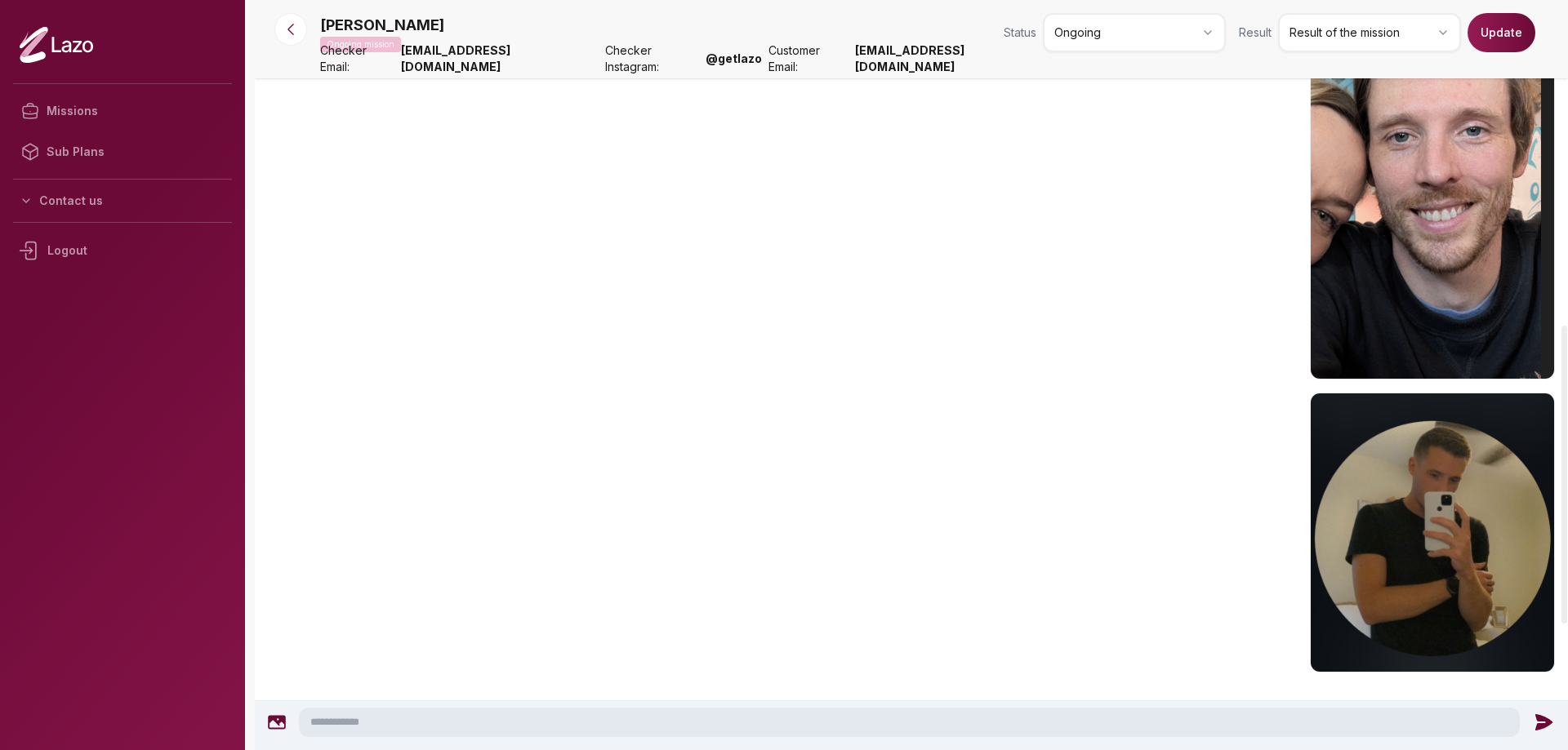
scroll to position [960, 0]
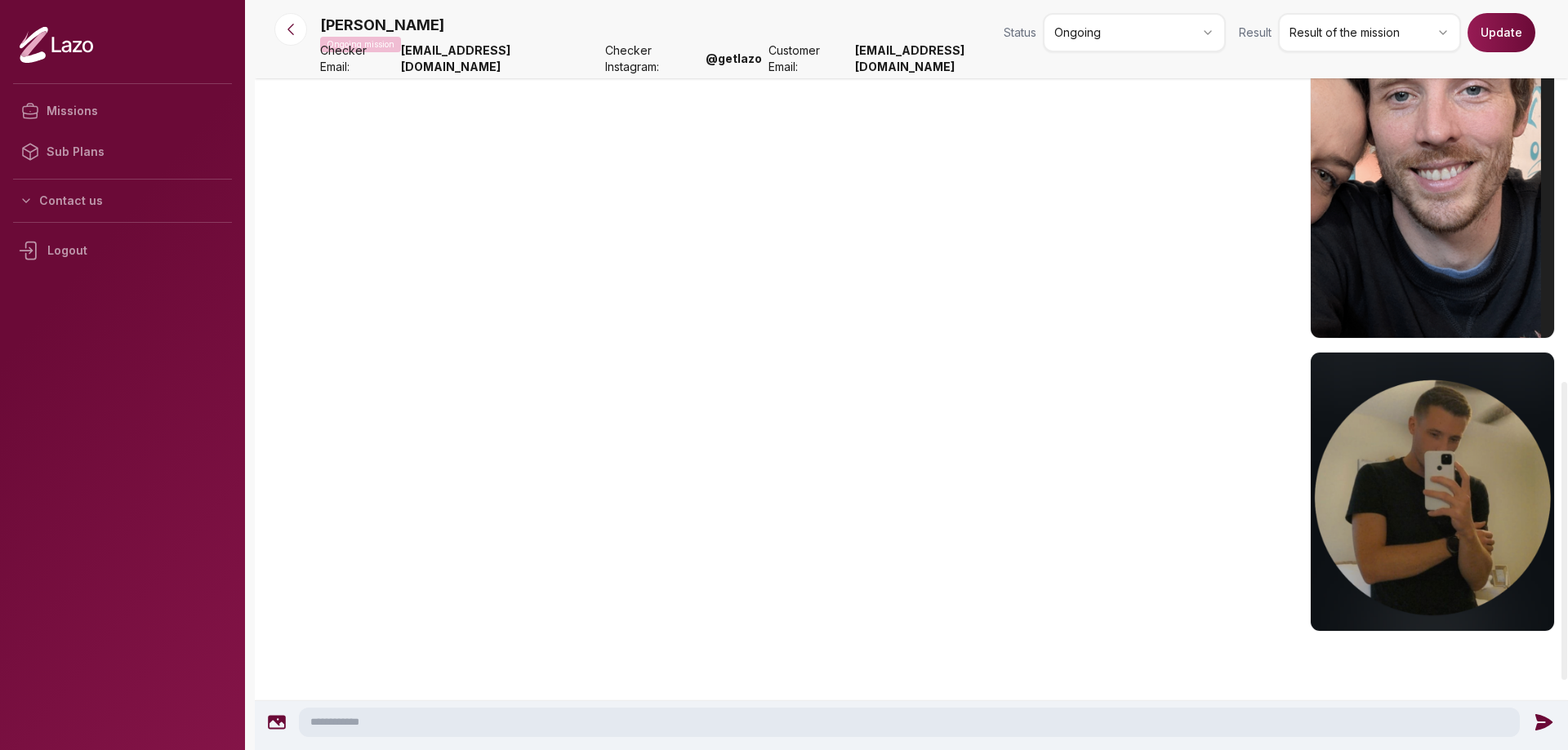
drag, startPoint x: 1430, startPoint y: 254, endPoint x: 1175, endPoint y: 231, distance: 256.0
click at [1175, 231] on div "Anne 20:53" at bounding box center [911, 117] width 1313 height 463
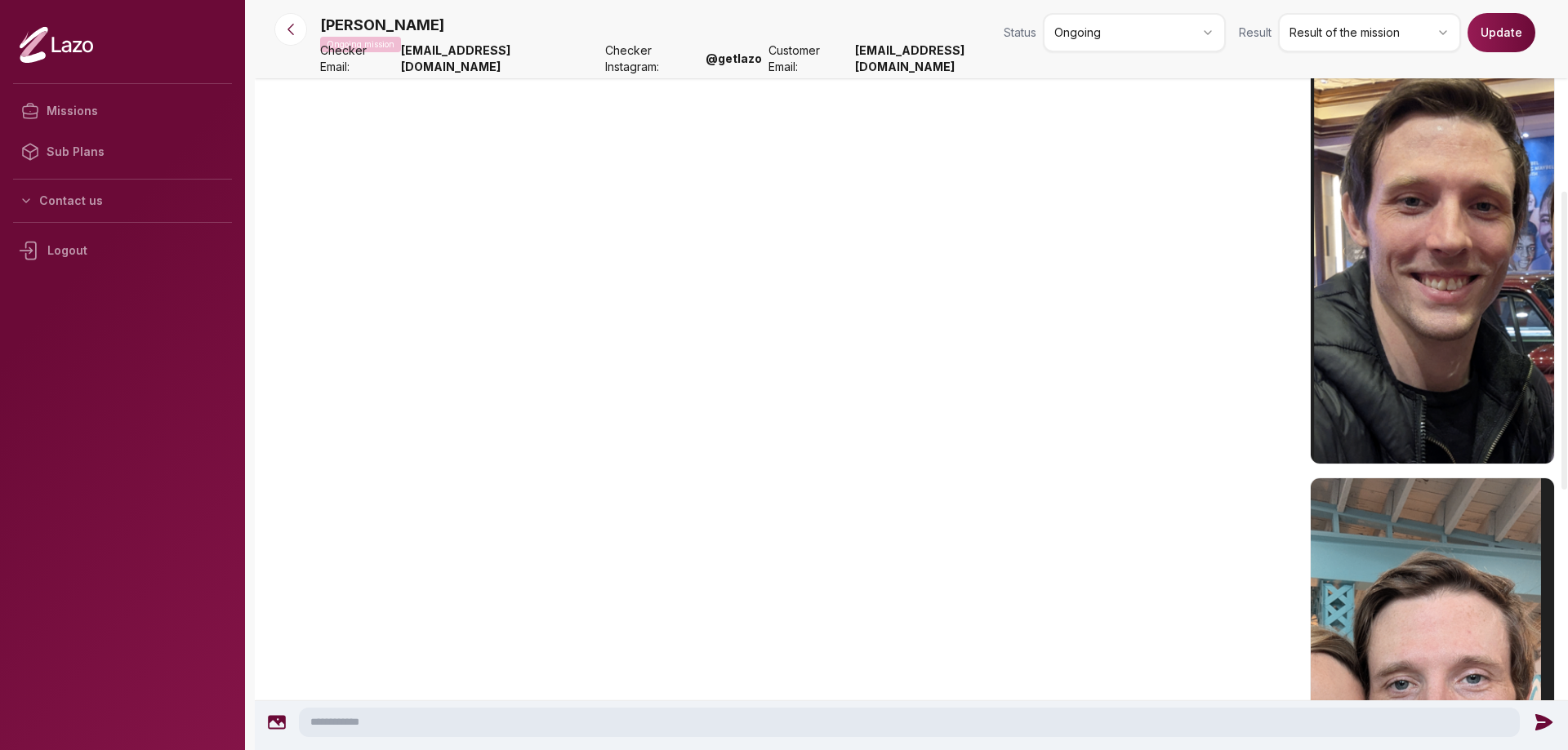
scroll to position [0, 0]
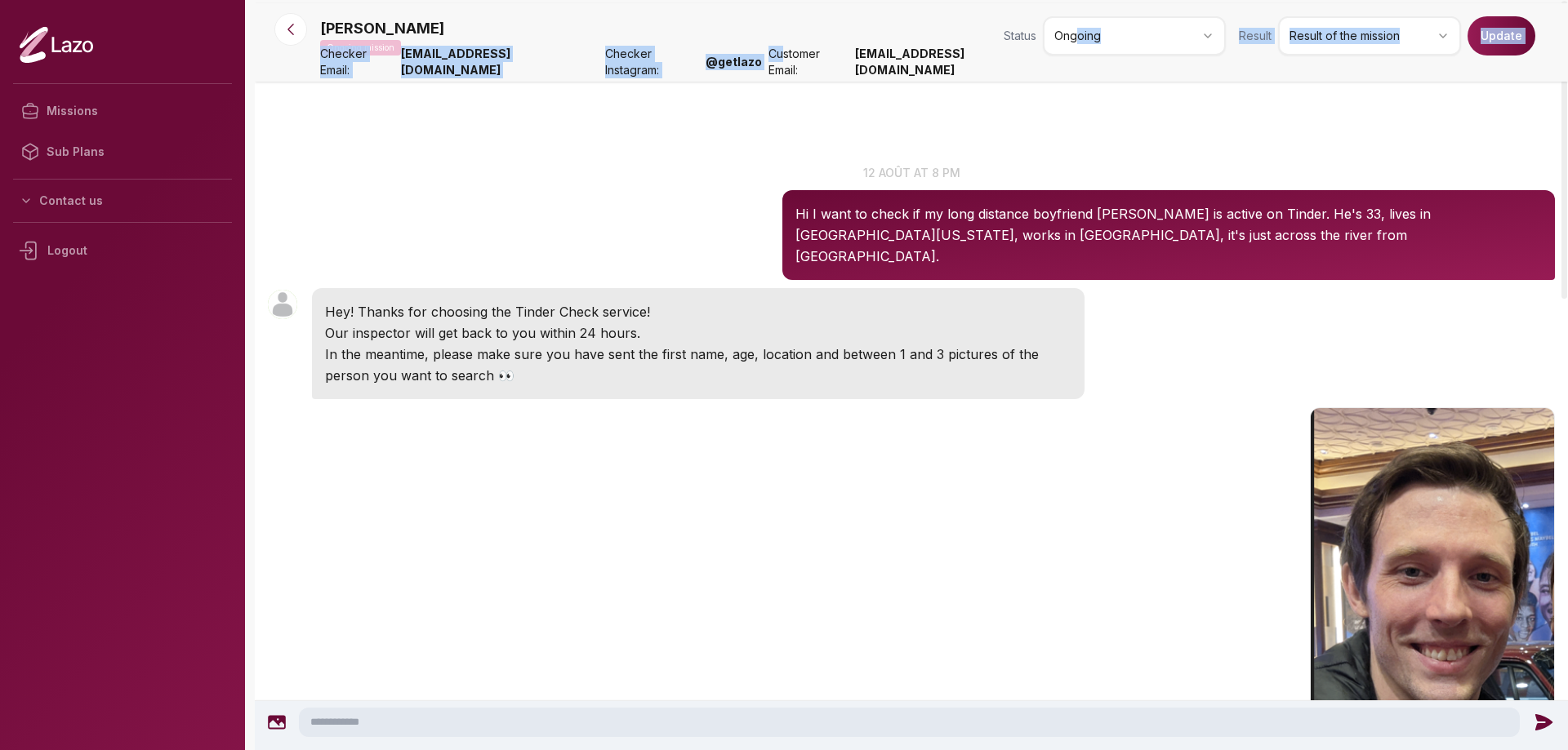
drag, startPoint x: 1081, startPoint y: 67, endPoint x: 841, endPoint y: 63, distance: 240.0
click at [835, 64] on nav "Anne Ongoing mission Status Ongoing Result Result of the mission Update Checker…" at bounding box center [911, 43] width 1313 height 78
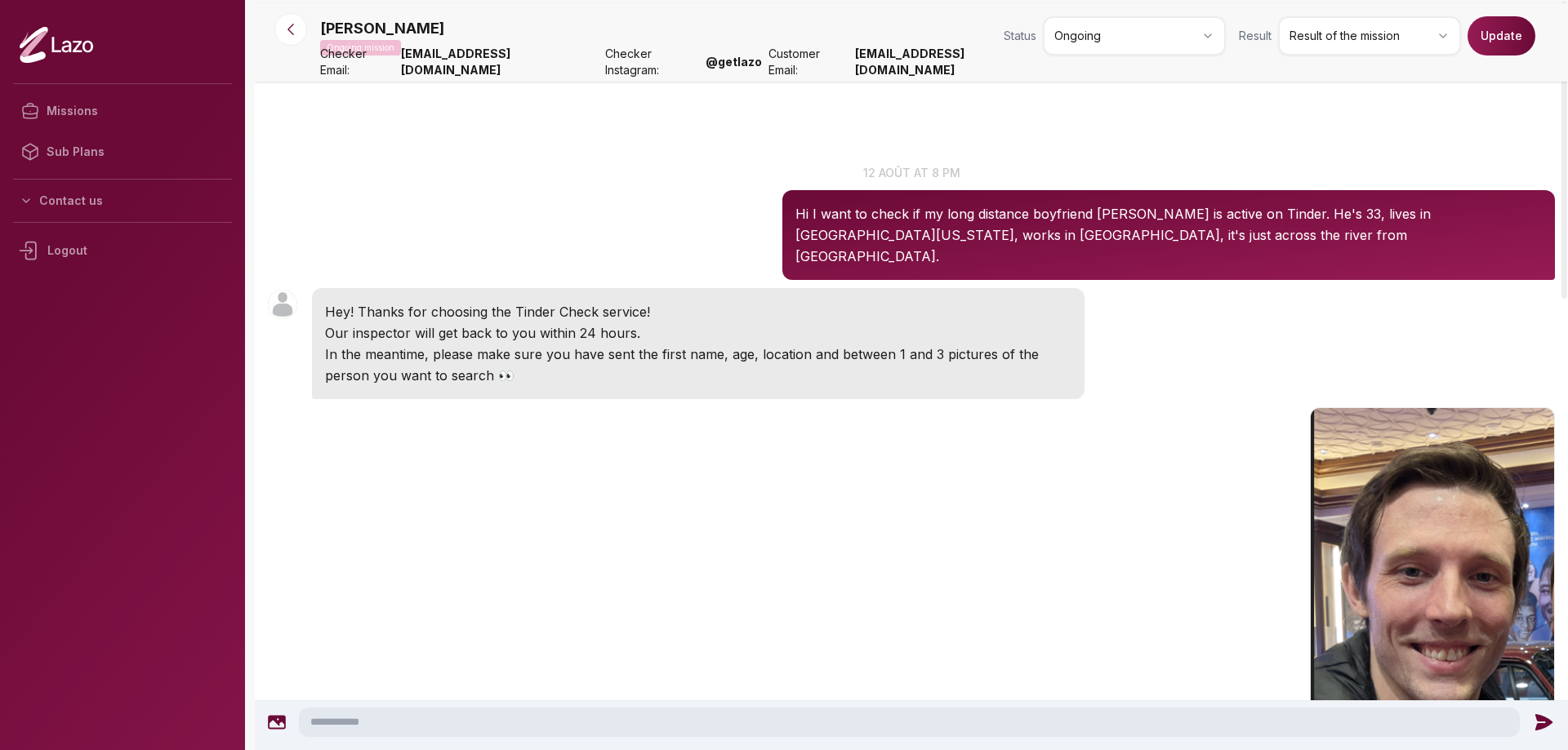
click at [828, 37] on div "Anne Ongoing mission Status Ongoing Result Result of the mission Update" at bounding box center [937, 39] width 1234 height 46
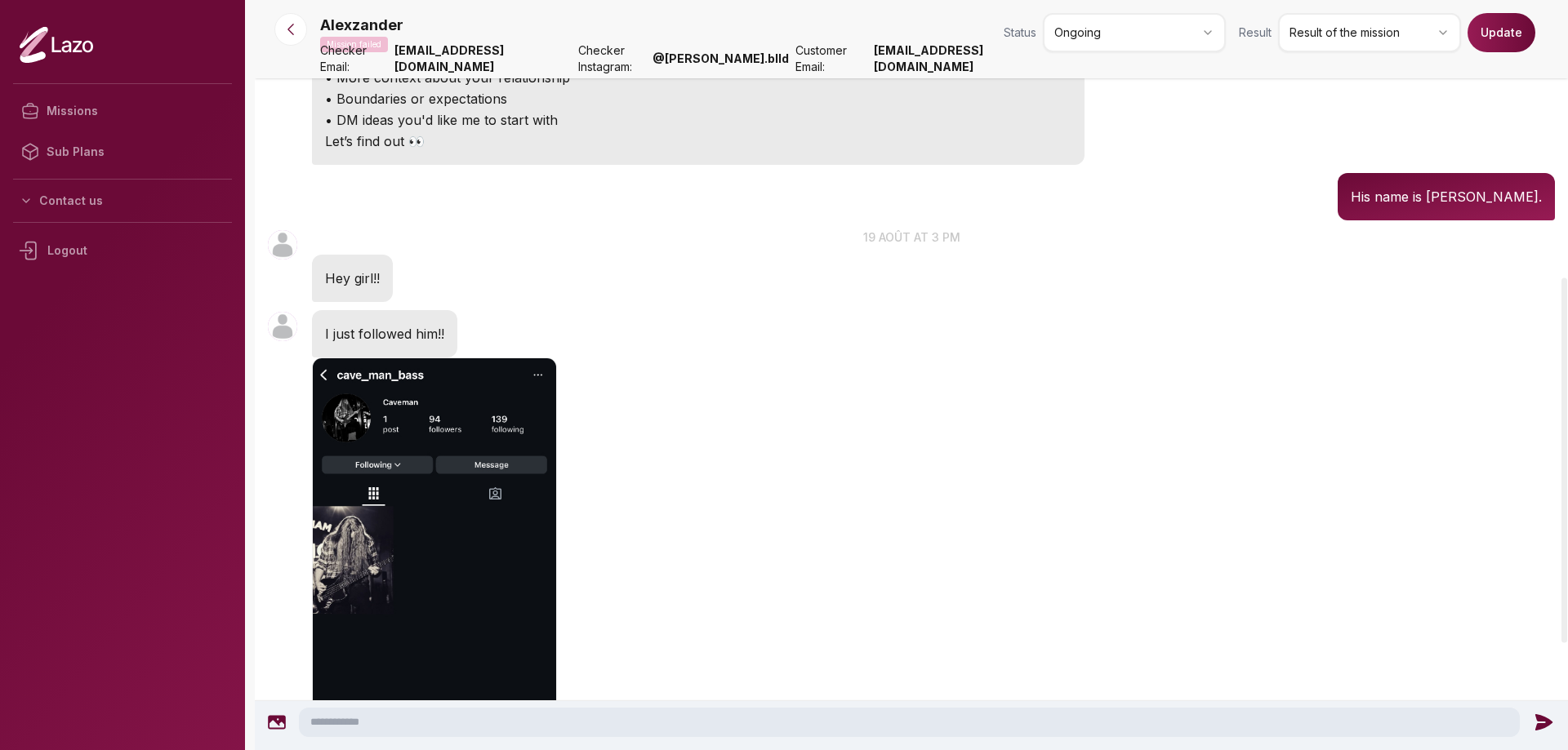
scroll to position [245, 0]
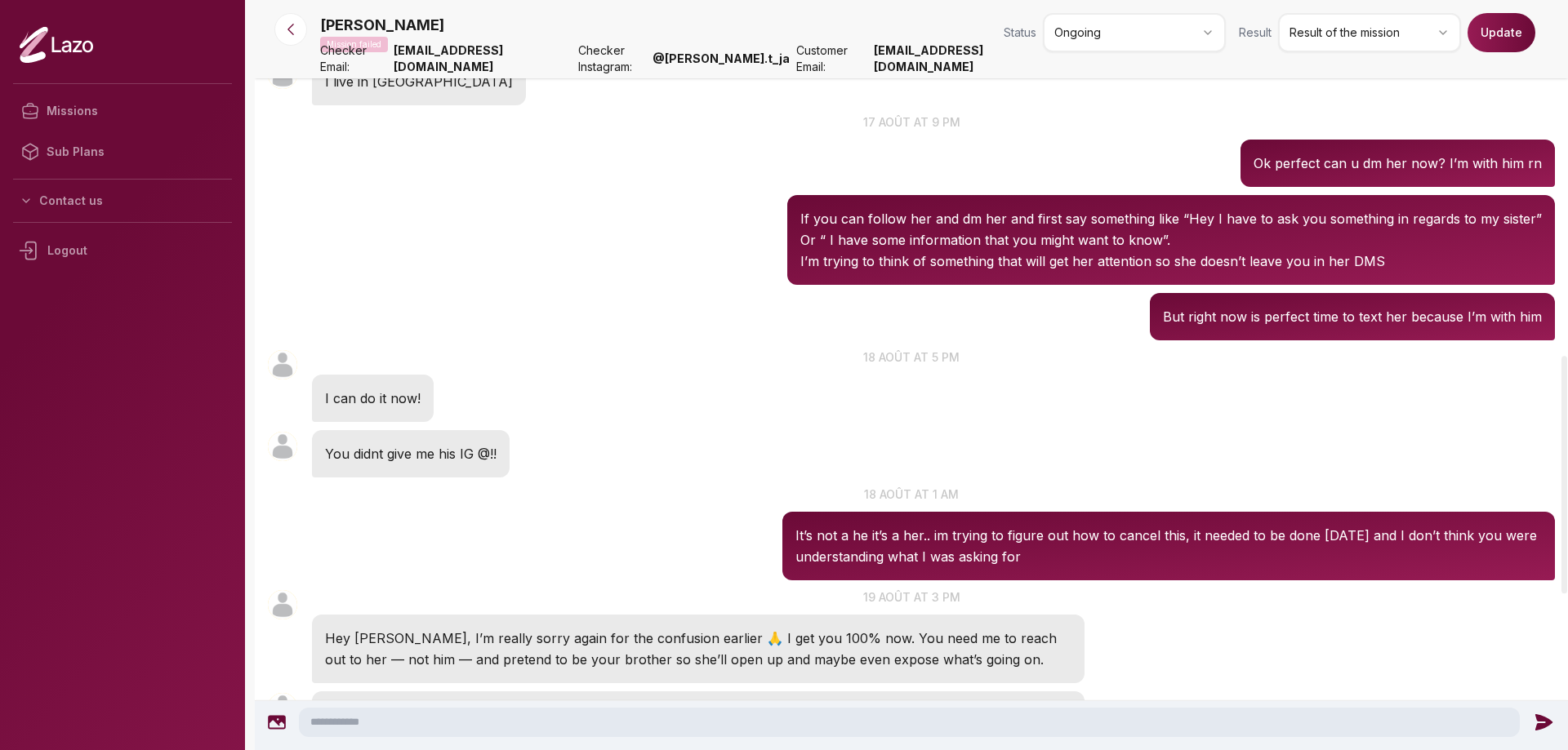
scroll to position [1120, 0]
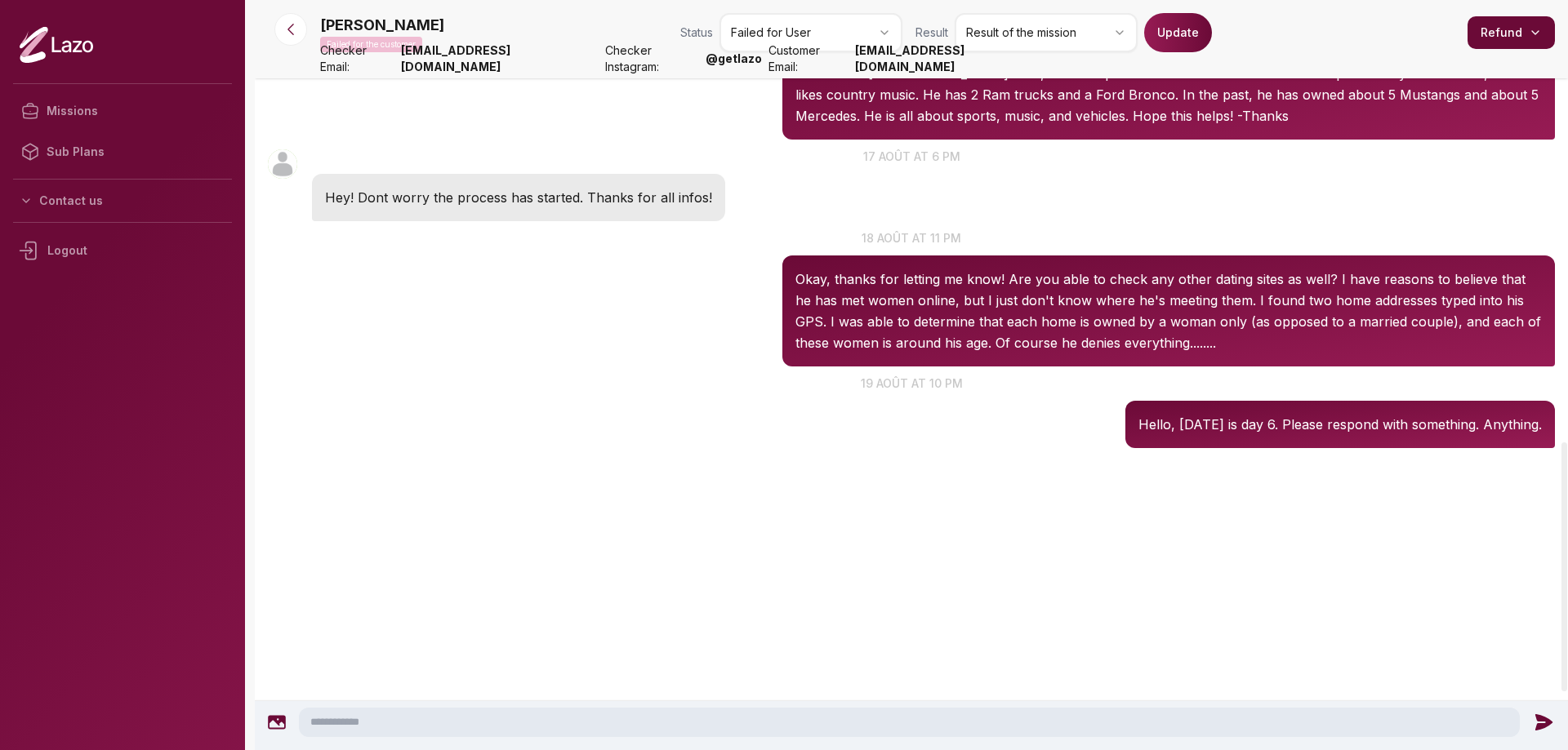
scroll to position [1329, 0]
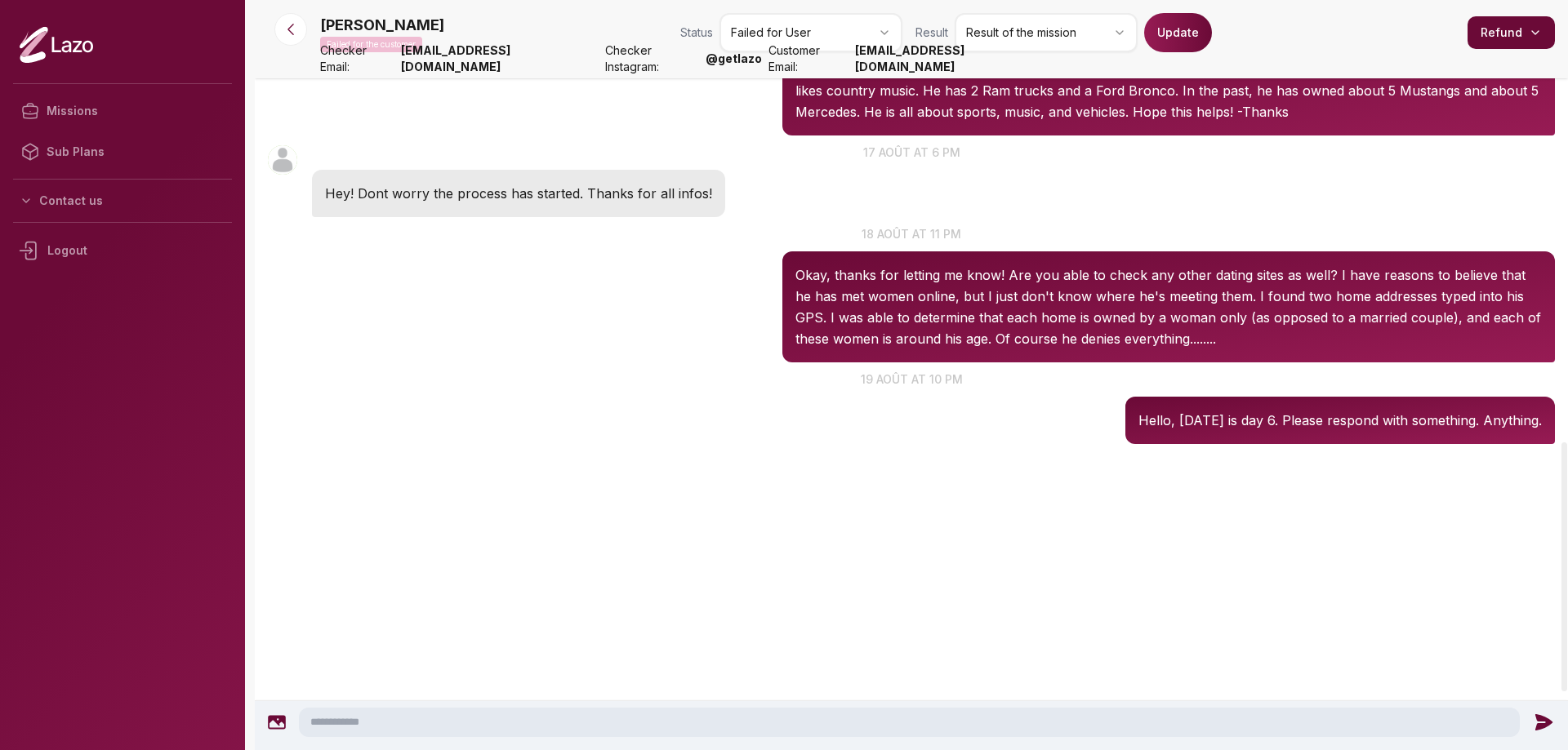
click at [779, 26] on html "Missions Sub Plans Contact us Logout [PERSON_NAME] Failed for the customer Stat…" at bounding box center [784, 375] width 1568 height 750
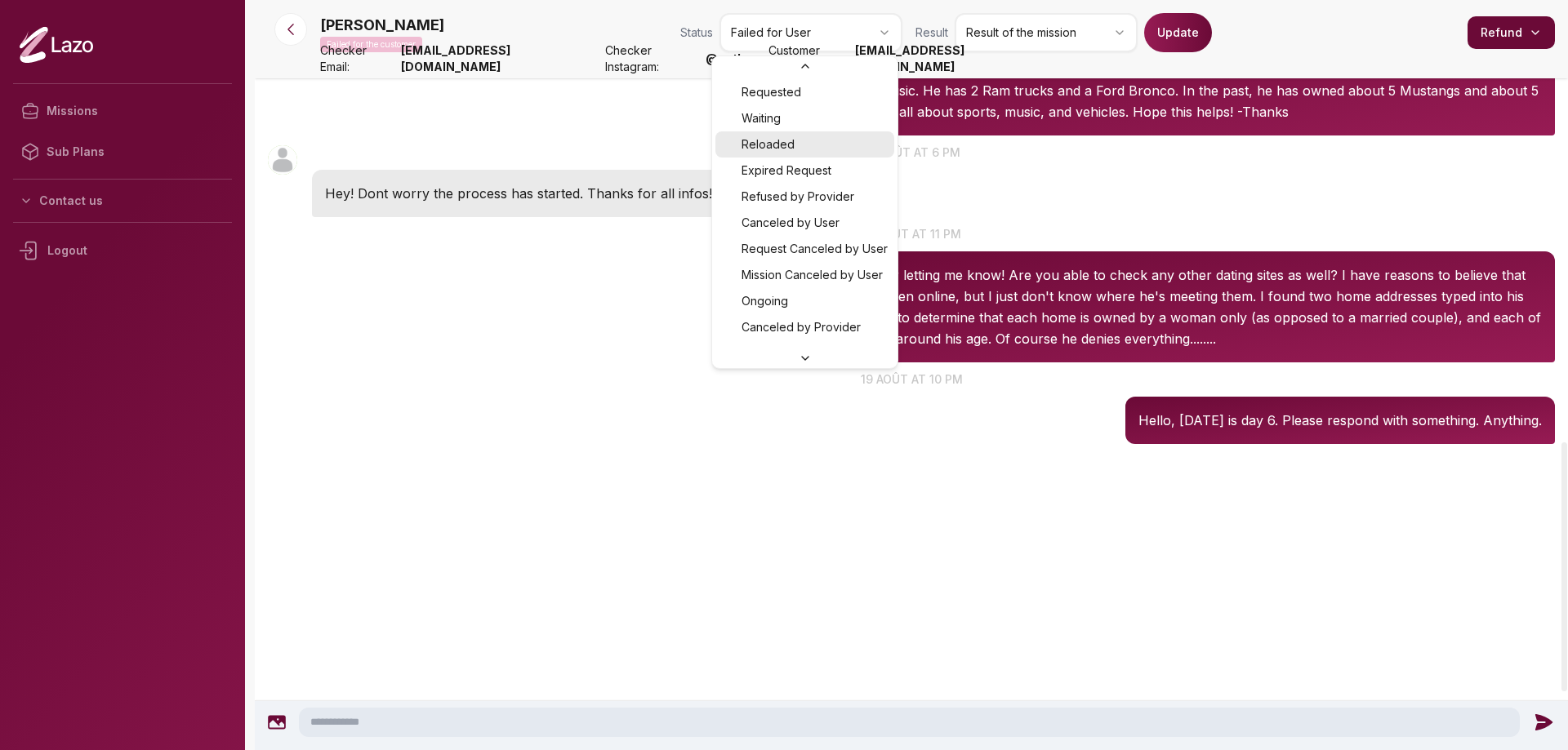
scroll to position [70, 0]
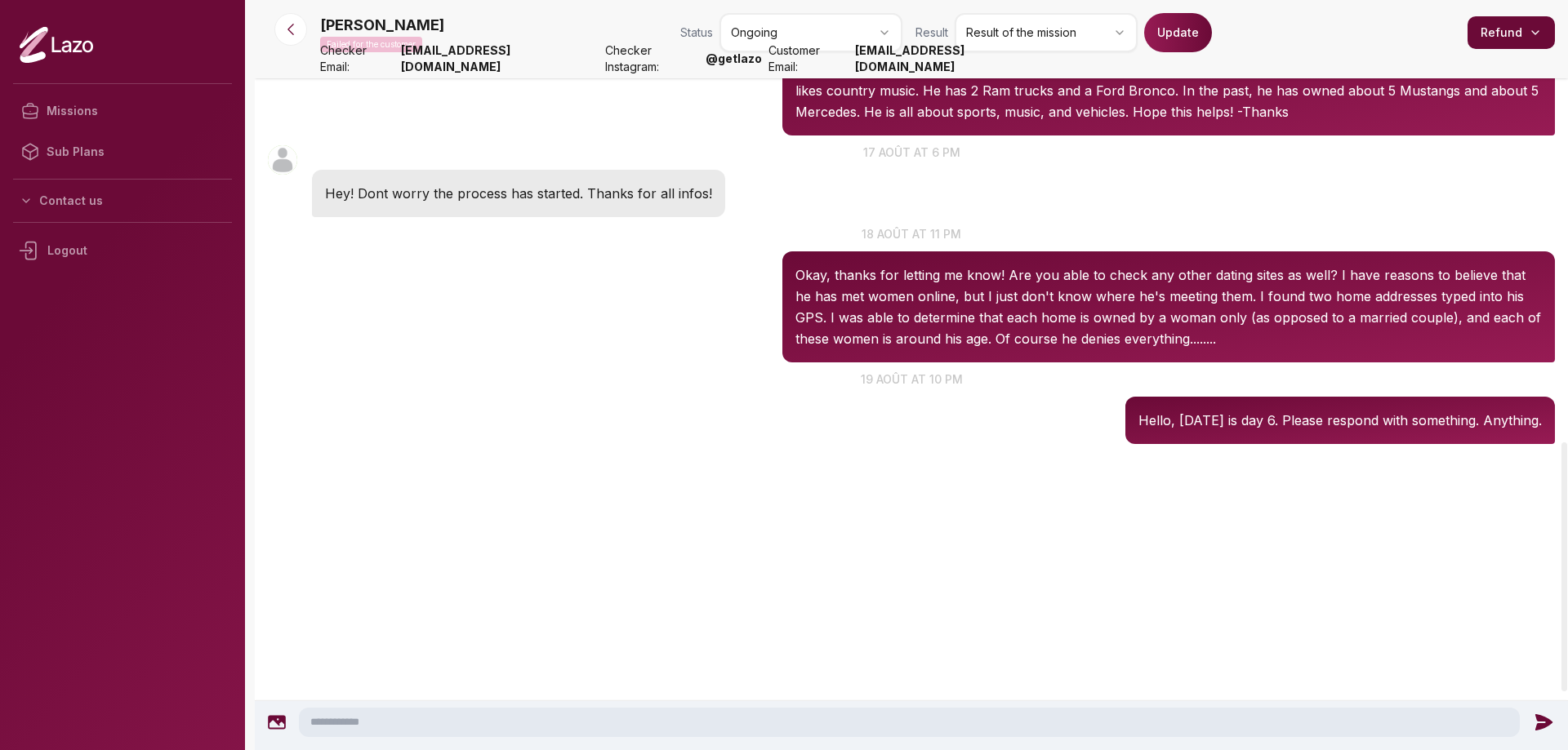
click at [1185, 46] on button "Update" at bounding box center [1178, 32] width 67 height 39
click at [1540, 30] on icon "close" at bounding box center [1538, 29] width 8 height 8
click at [1544, 36] on body "Mission updated successfully! Missions Sub Plans Contact us Logout Nelly Failed…" at bounding box center [784, 375] width 1568 height 750
click at [1541, 35] on html "Missions Sub Plans Contact us Logout Nelly Failed for the customer Status Ongoi…" at bounding box center [784, 375] width 1568 height 750
click at [1377, 36] on html "Missions Sub Plans Contact us Logout Nelly Failed for the customer Status Ongoi…" at bounding box center [784, 375] width 1568 height 750
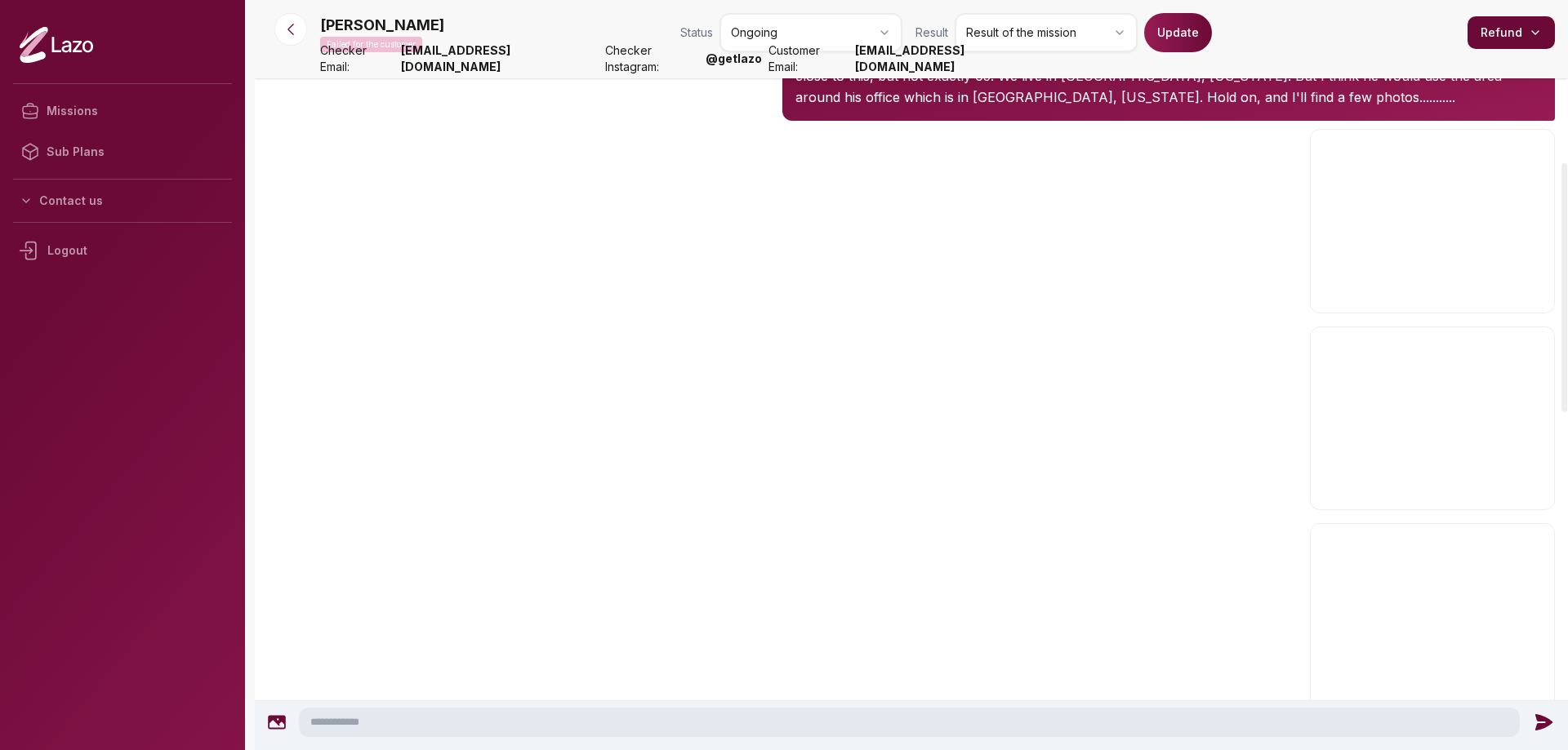
scroll to position [197, 0]
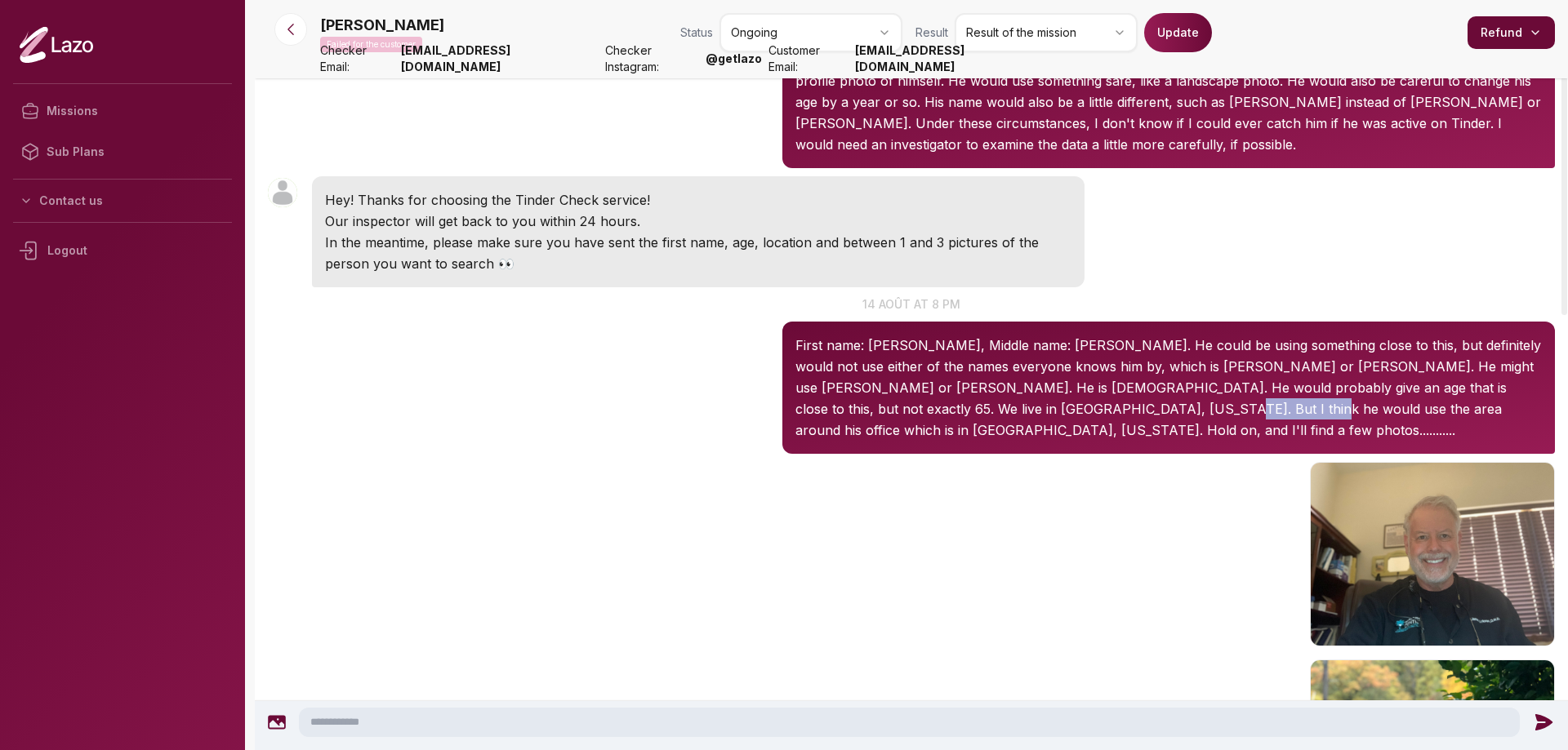
drag, startPoint x: 1002, startPoint y: 414, endPoint x: 1086, endPoint y: 412, distance: 84.0
click at [1086, 412] on p "First name: [PERSON_NAME], Middle name: [PERSON_NAME]. He could be using someth…" at bounding box center [1169, 387] width 747 height 106
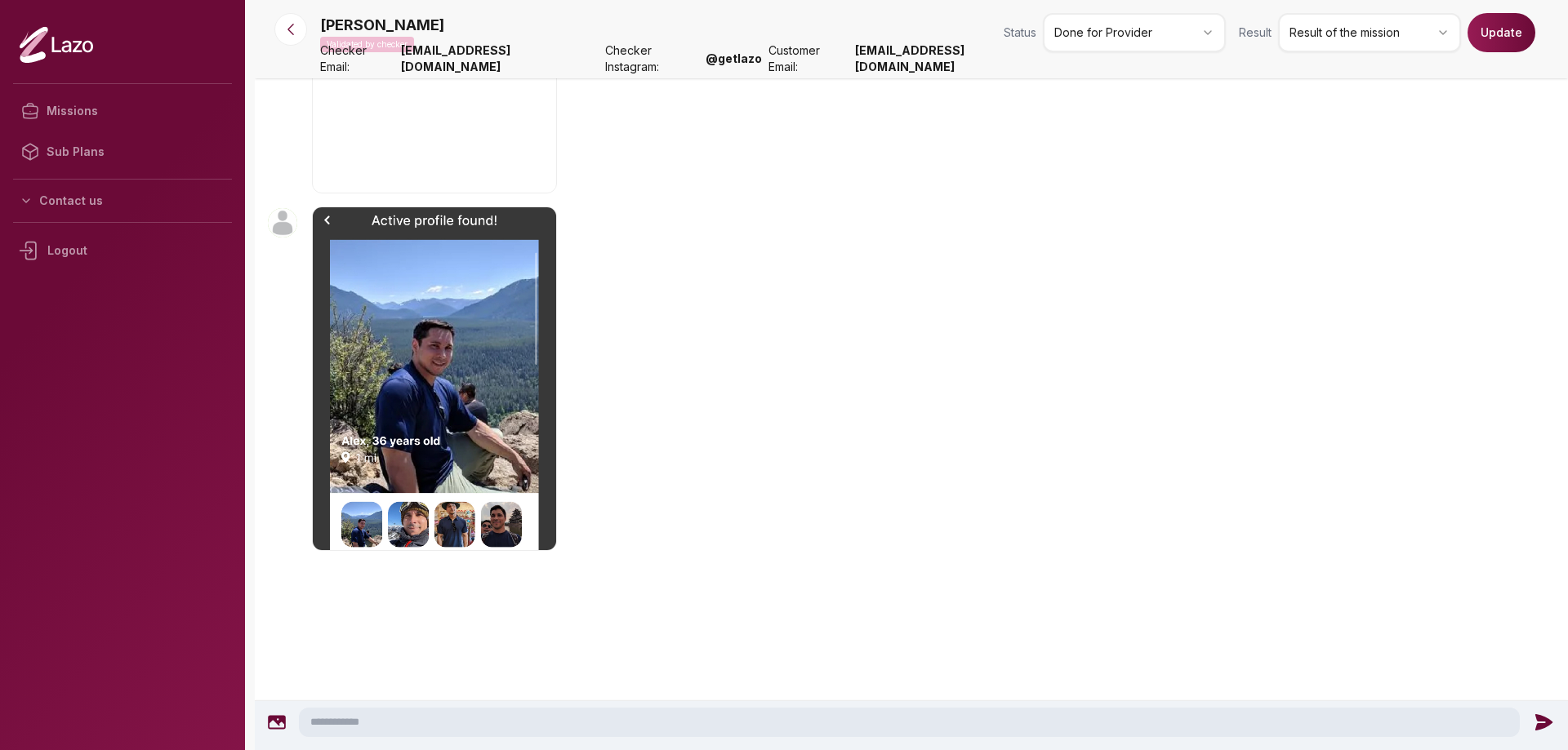
scroll to position [1793, 0]
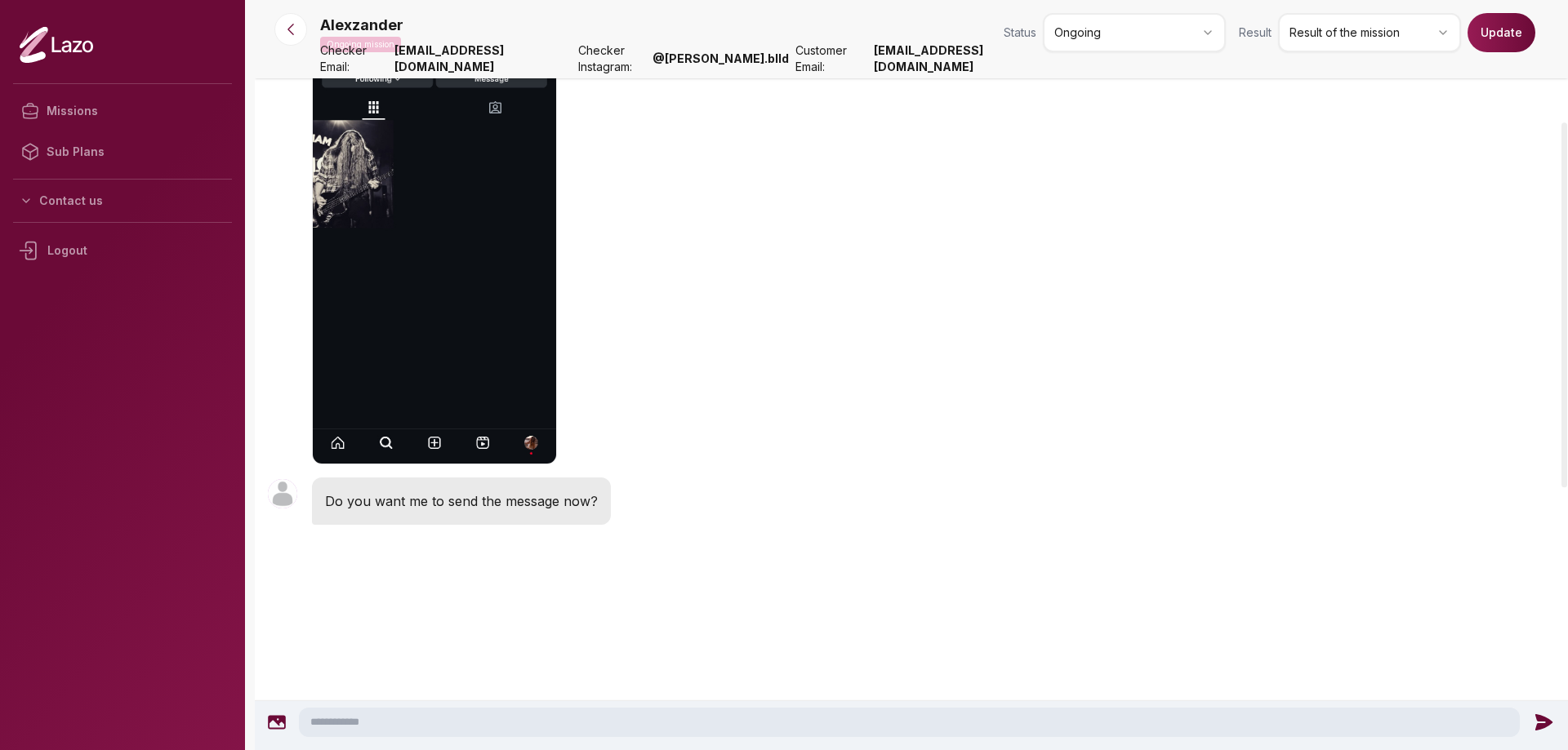
scroll to position [788, 0]
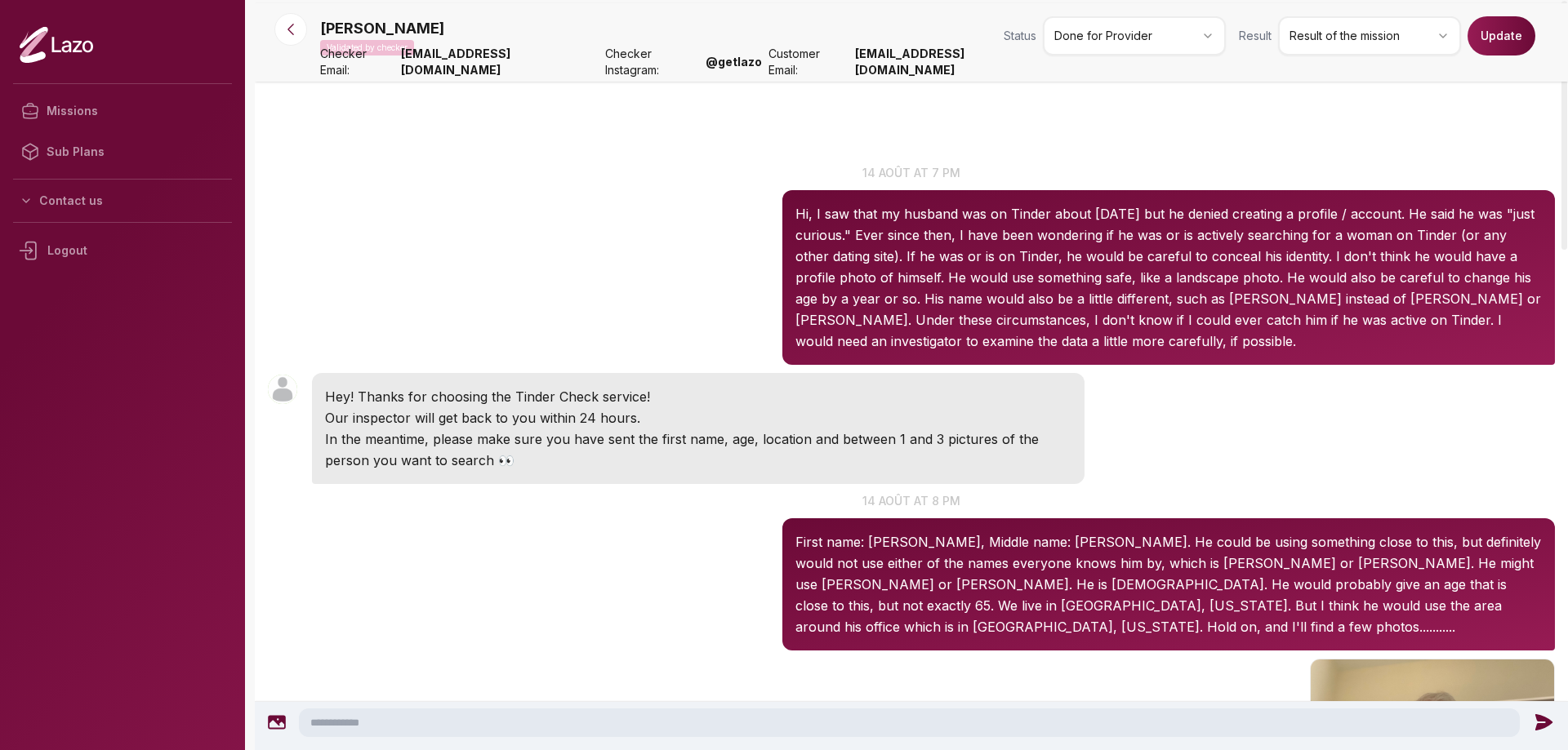
click at [1157, 36] on html "Missions Sub Plans Contact us Logout [PERSON_NAME] by checker Status Done for P…" at bounding box center [784, 375] width 1568 height 750
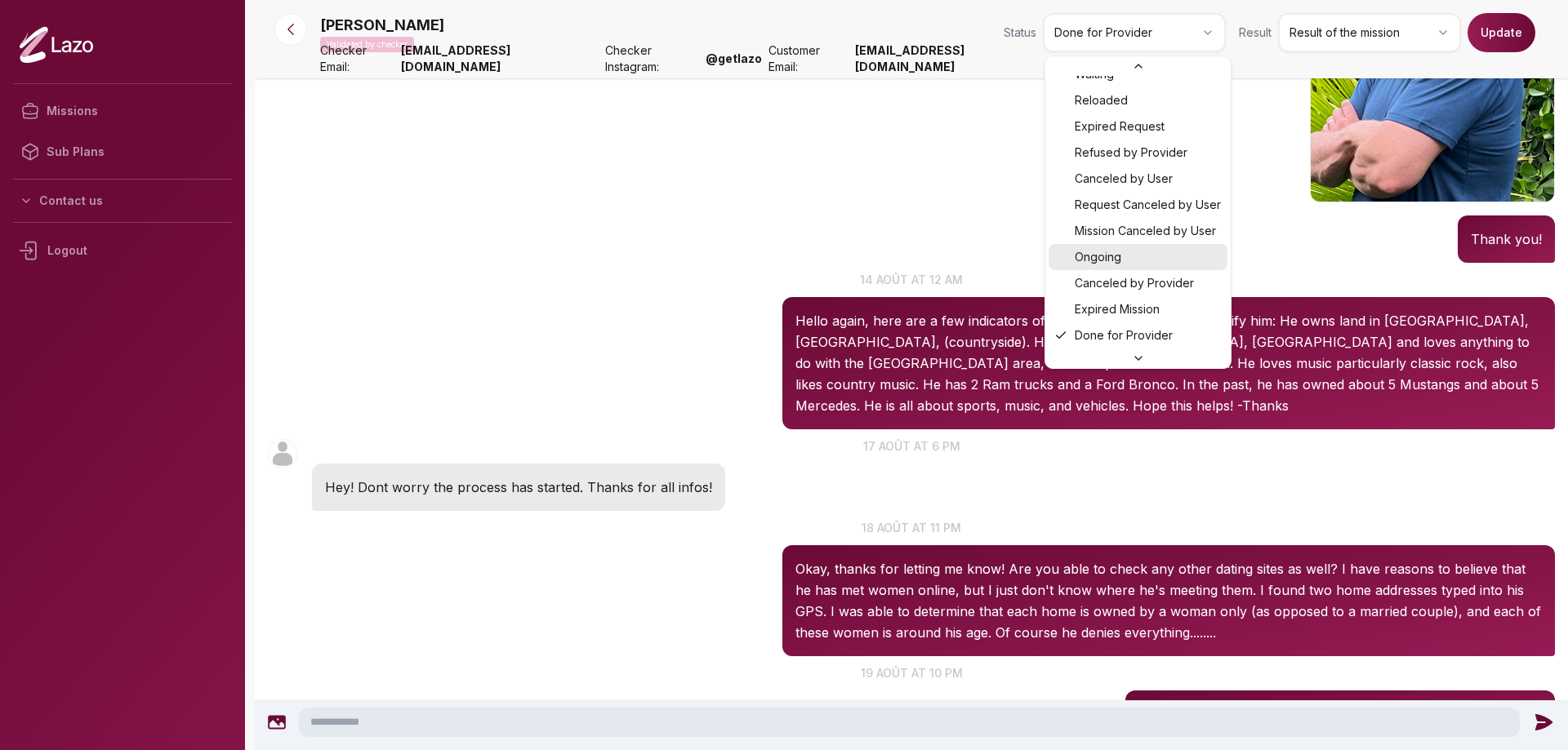
scroll to position [1329, 0]
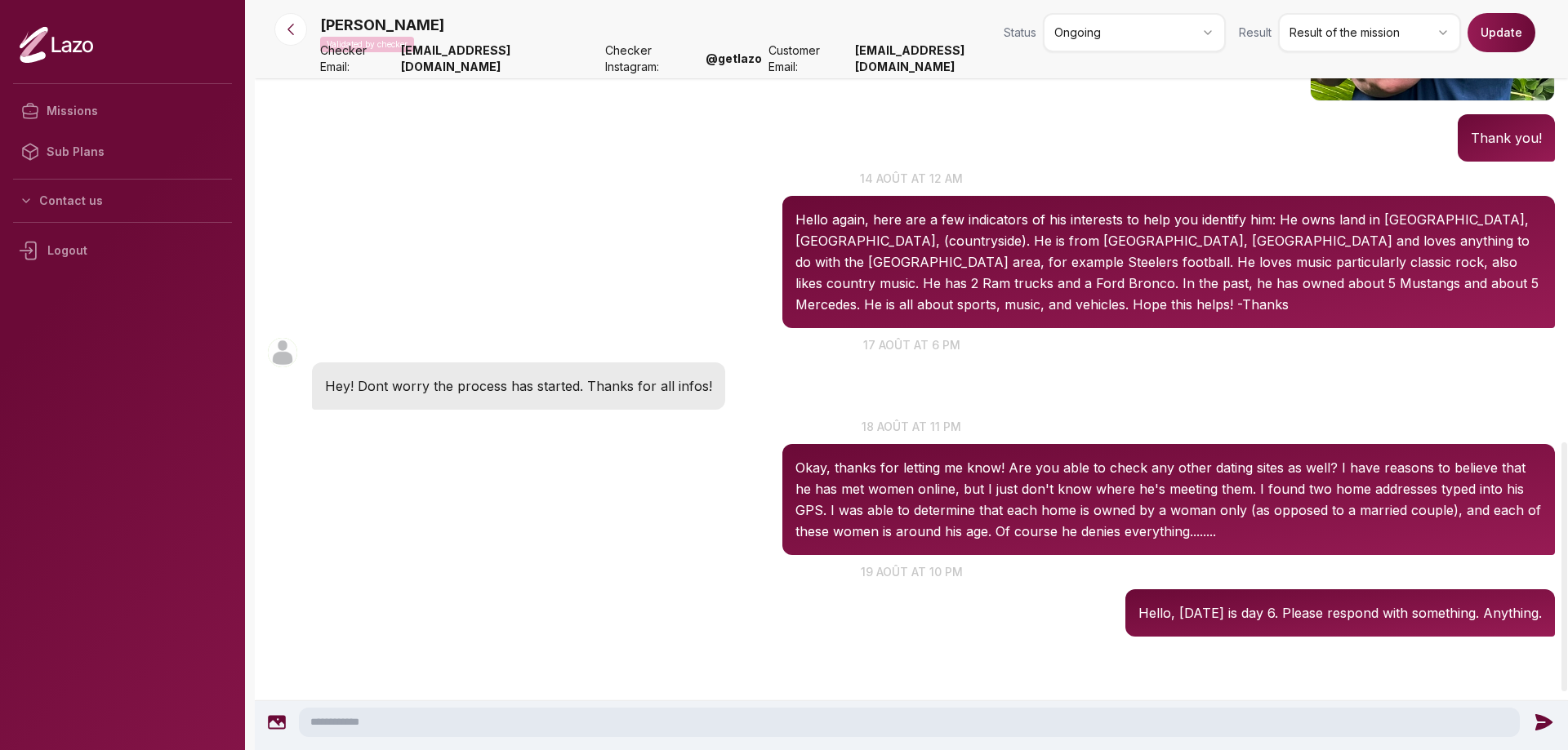
click at [1524, 33] on button "Update" at bounding box center [1501, 32] width 67 height 39
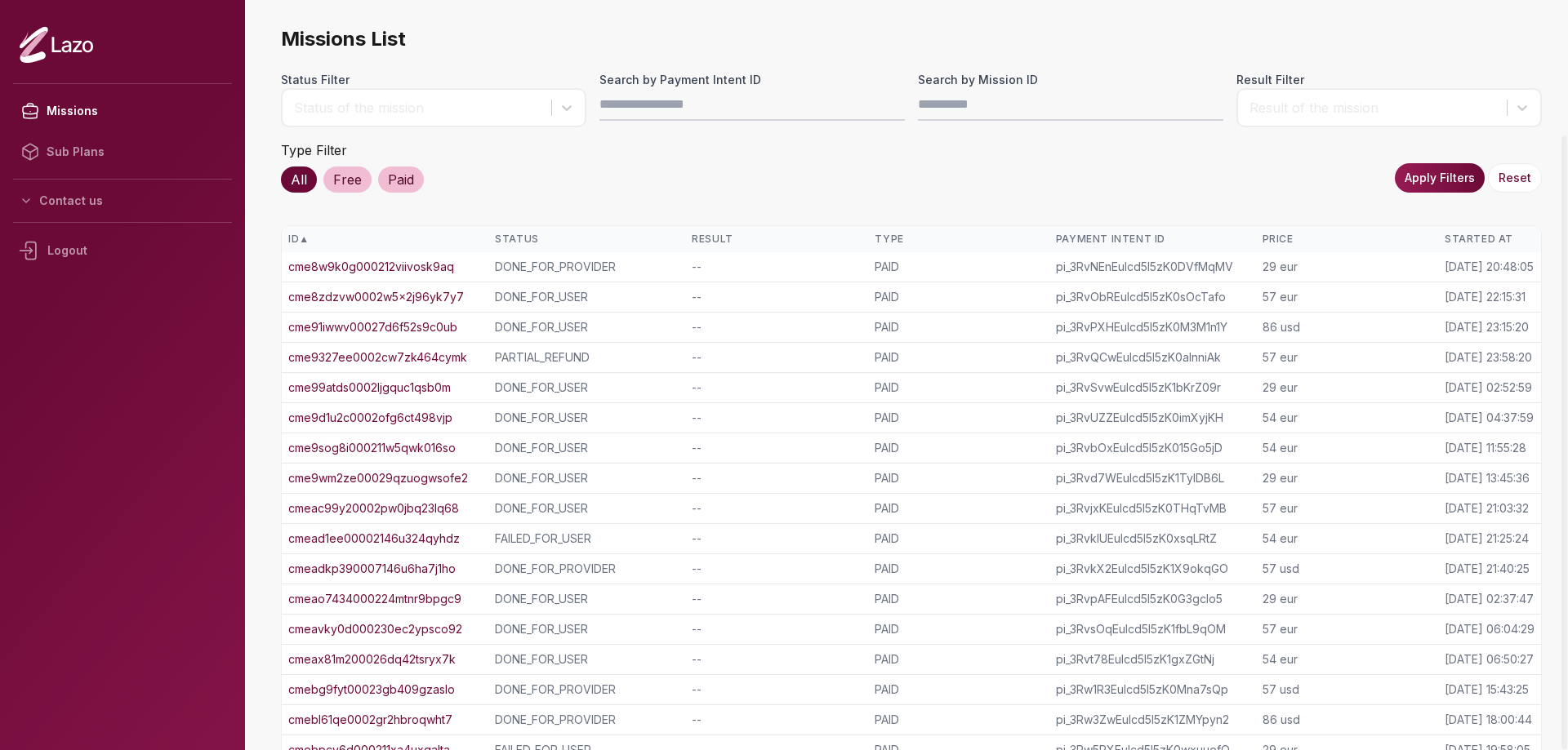
scroll to position [165, 0]
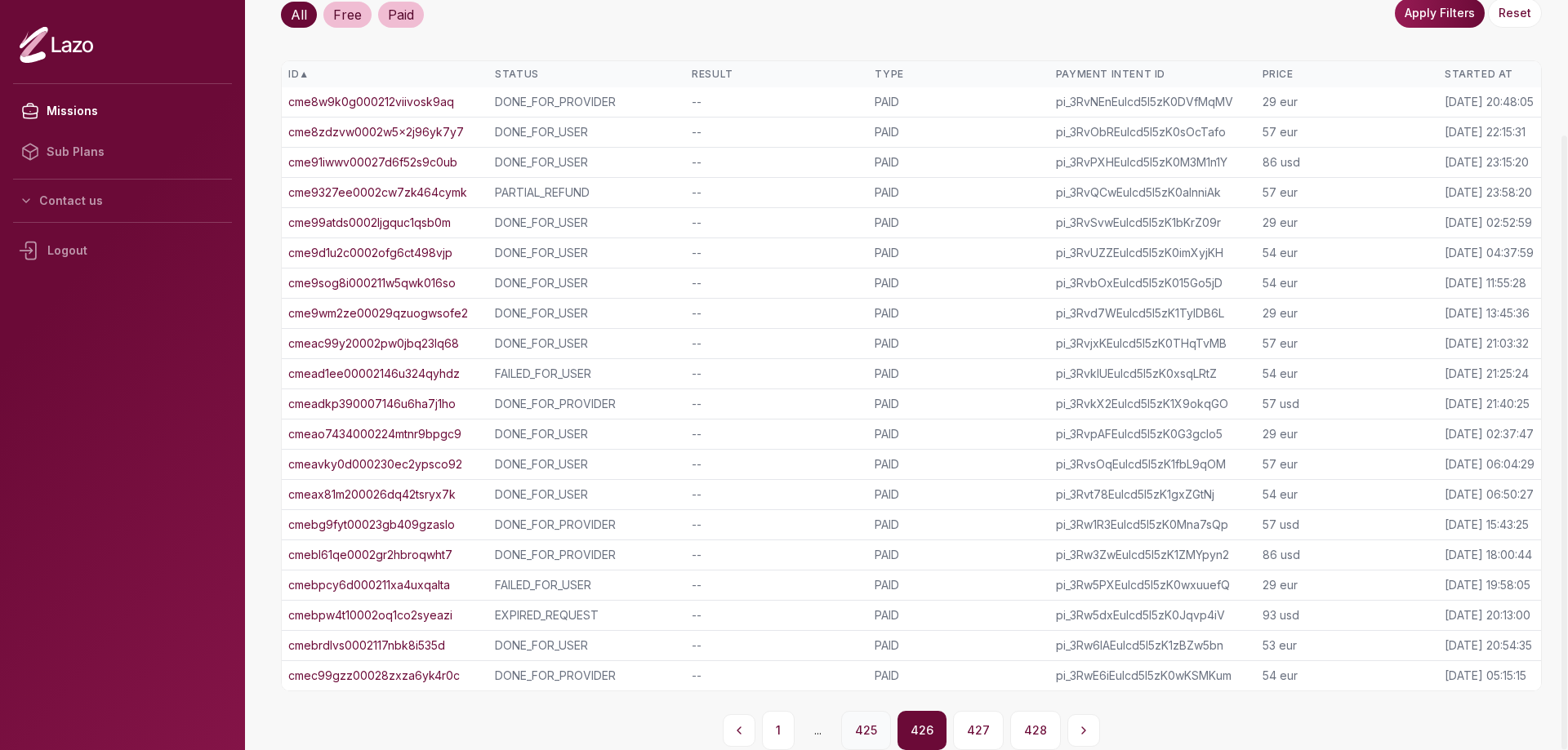
click at [877, 720] on button "425" at bounding box center [866, 730] width 50 height 39
click at [861, 724] on button "424" at bounding box center [846, 730] width 51 height 39
click at [851, 730] on button "423" at bounding box center [846, 730] width 51 height 39
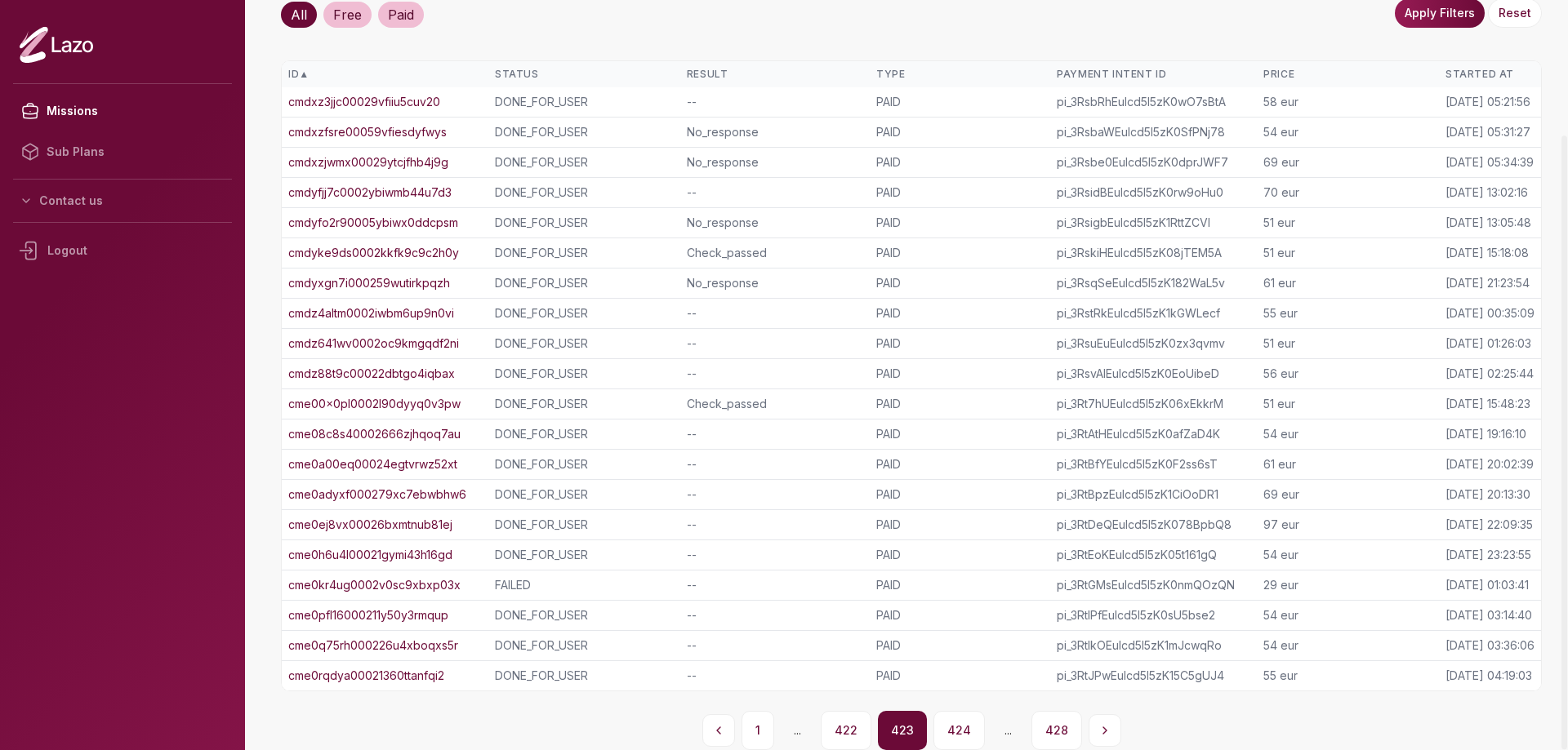
click at [851, 730] on button "422" at bounding box center [846, 730] width 51 height 39
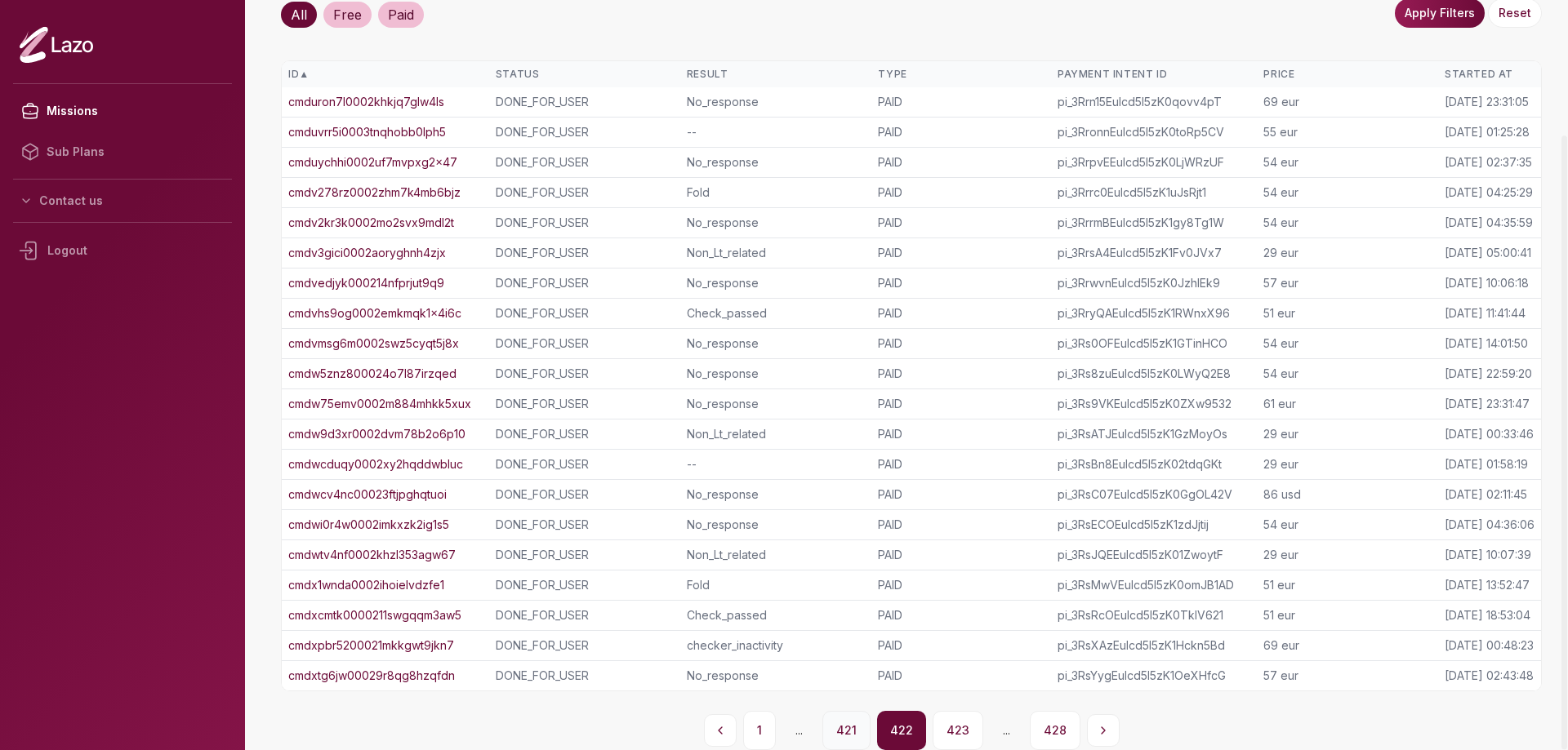
click at [851, 729] on button "421" at bounding box center [846, 730] width 48 height 39
click at [851, 729] on button "420" at bounding box center [848, 730] width 51 height 39
click at [450, 644] on link "cmdo0nvqh0002qehbm0p53tqw" at bounding box center [377, 646] width 178 height 16
click at [407, 617] on link "cmdny78xq0002turcofhm1rlm" at bounding box center [367, 615] width 160 height 16
click at [407, 587] on link "cmdnx1tu400026a1xufa3o7qh" at bounding box center [368, 585] width 160 height 16
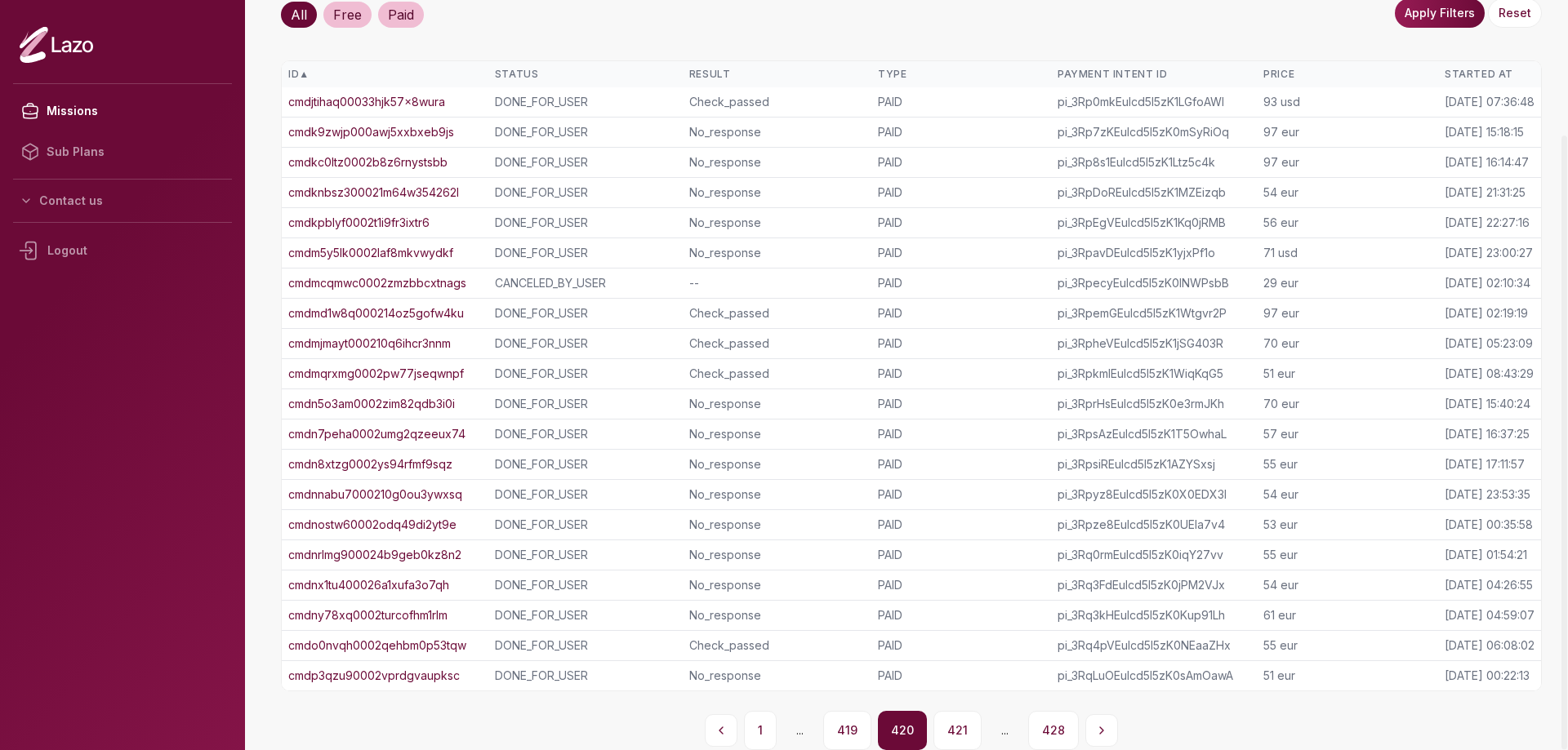
click at [415, 554] on link "cmdnrlmg900024b9geb0kz8n2" at bounding box center [375, 555] width 173 height 16
click at [427, 526] on link "cmdnostw60002odq49di2yt9e" at bounding box center [372, 525] width 169 height 16
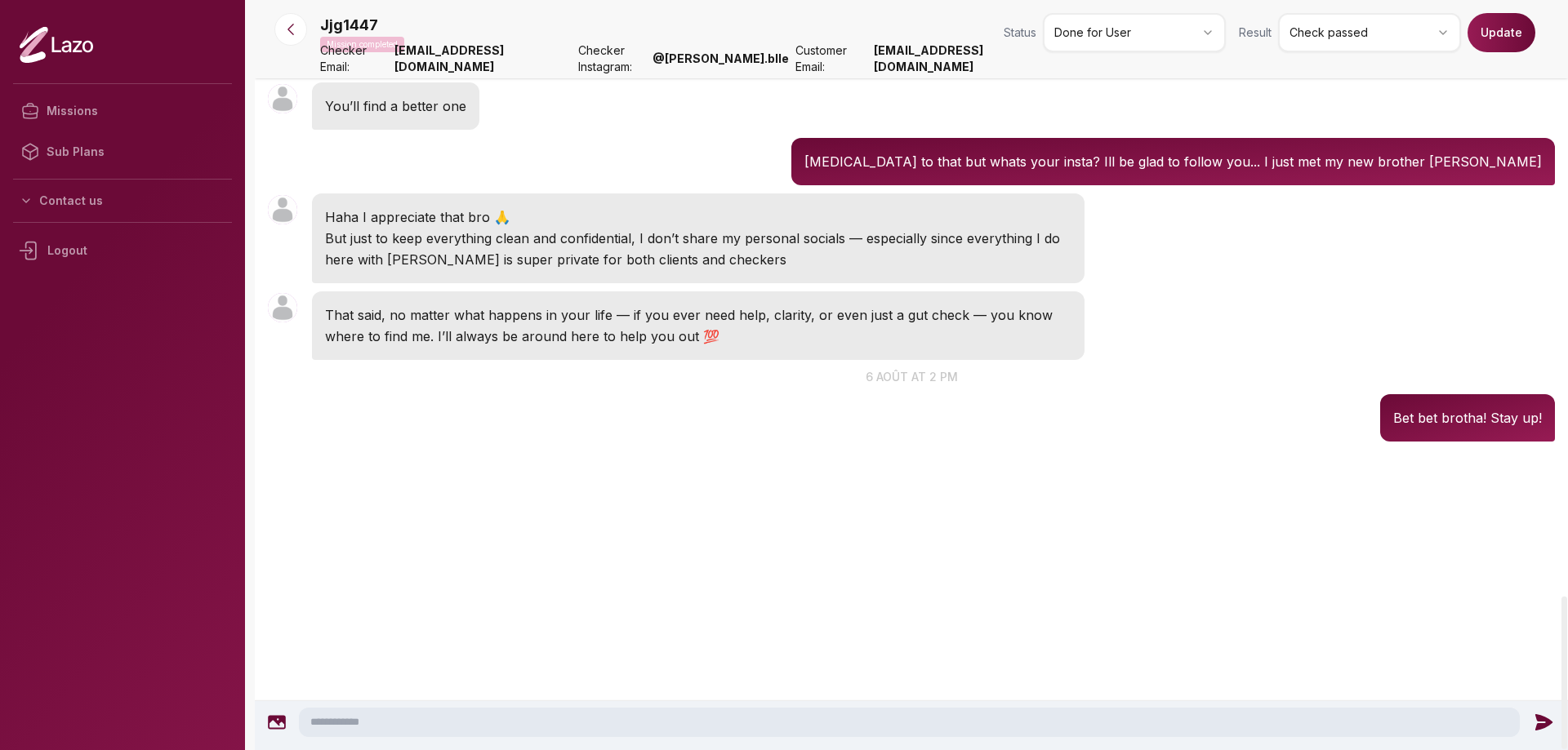
scroll to position [5332, 0]
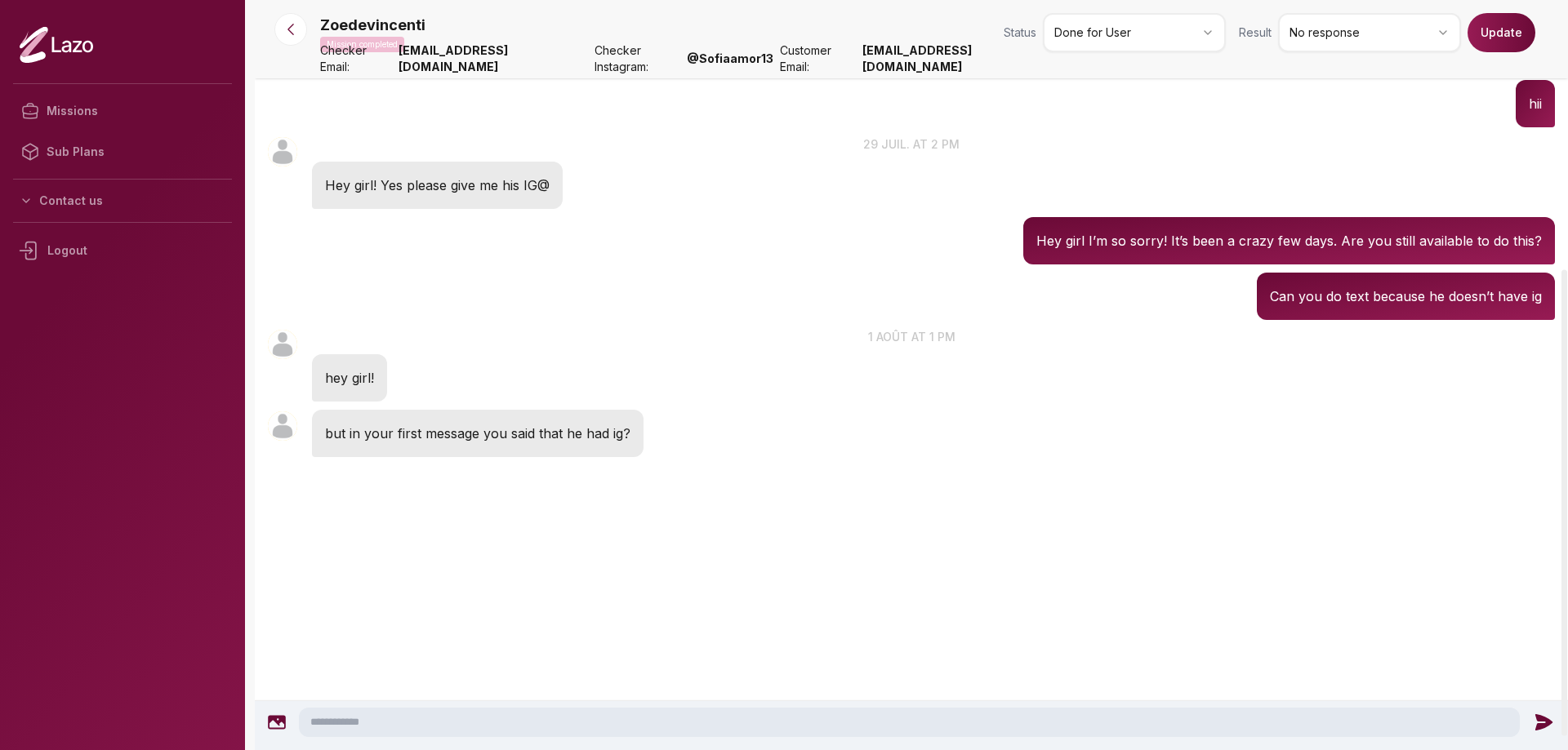
scroll to position [454, 0]
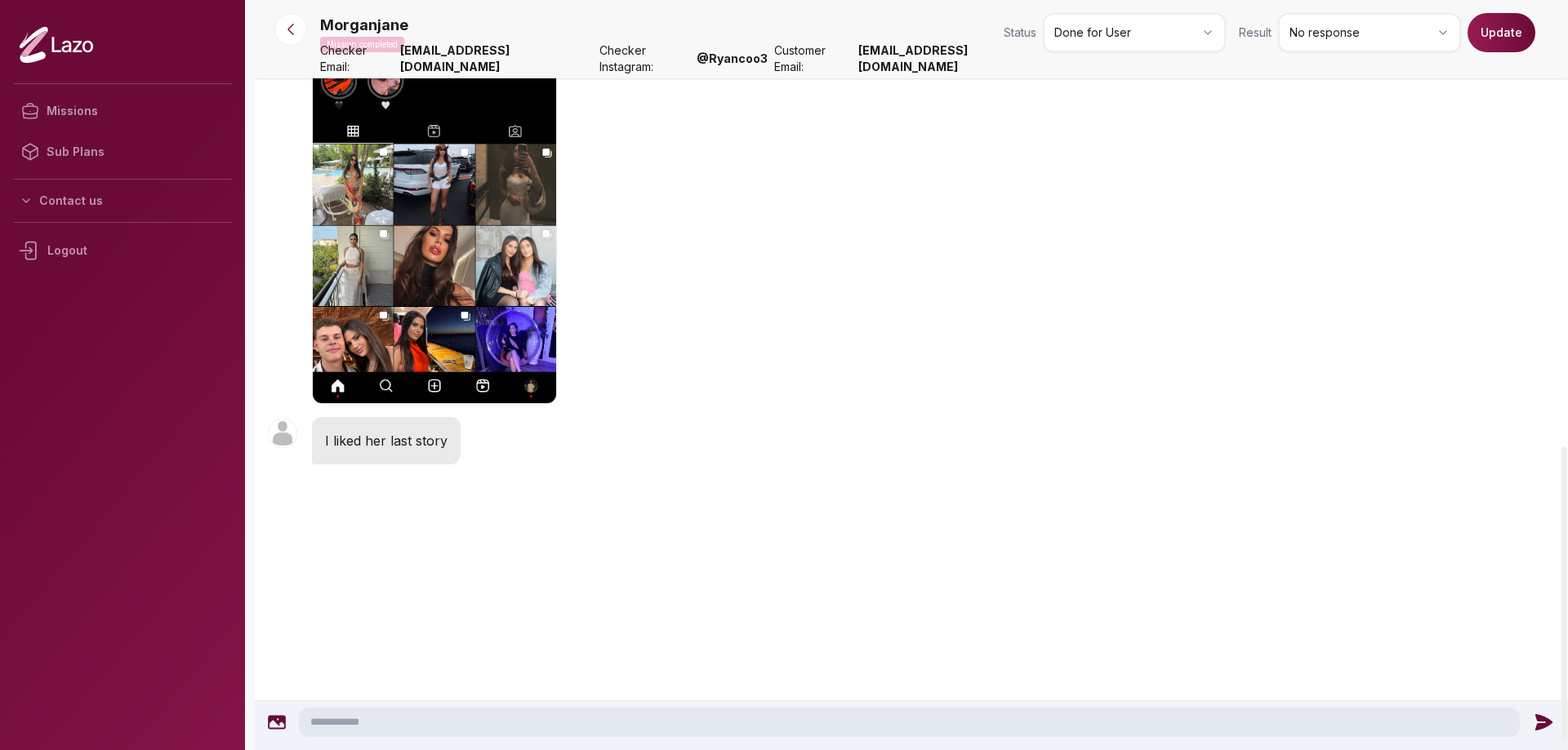
scroll to position [1140, 0]
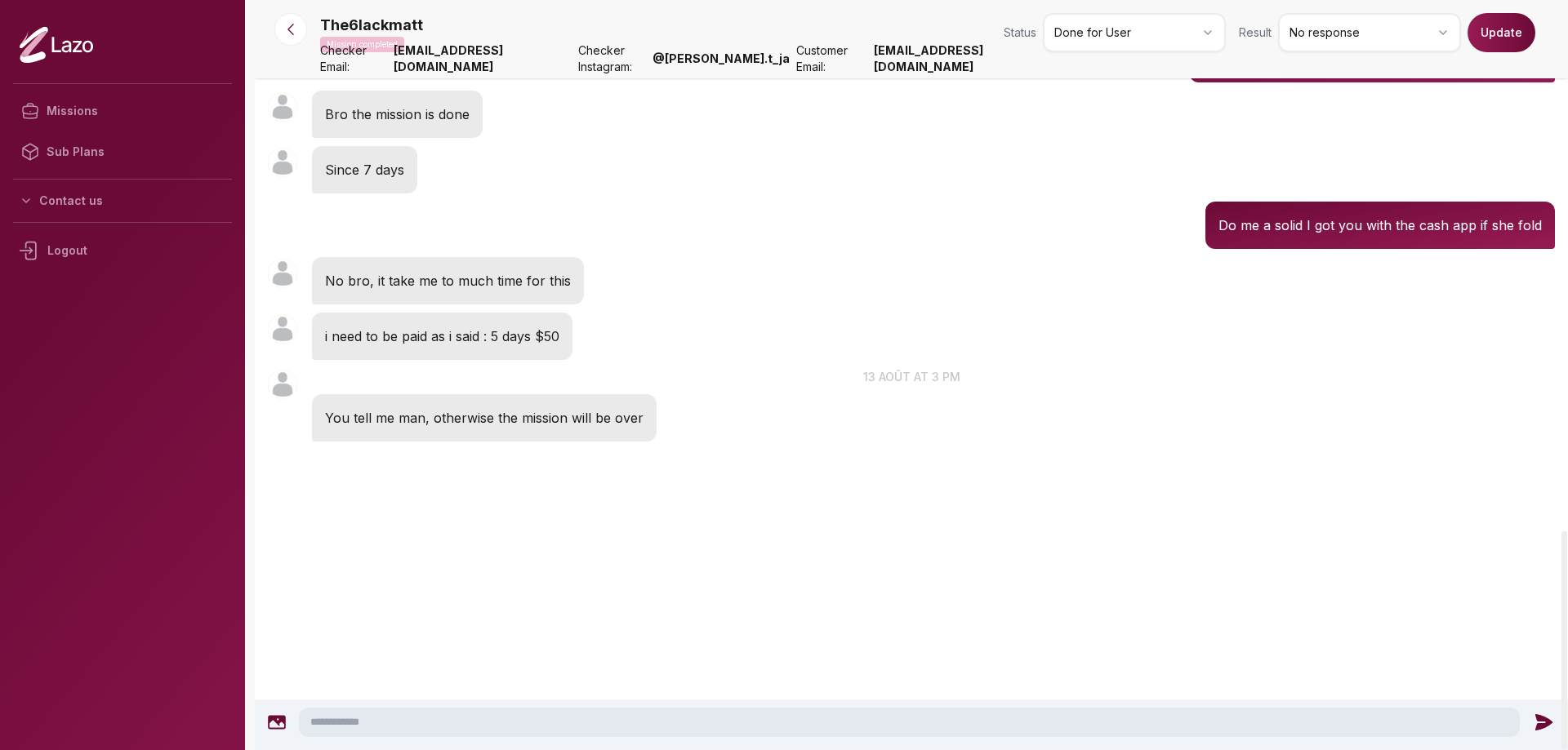
scroll to position [4054, 0]
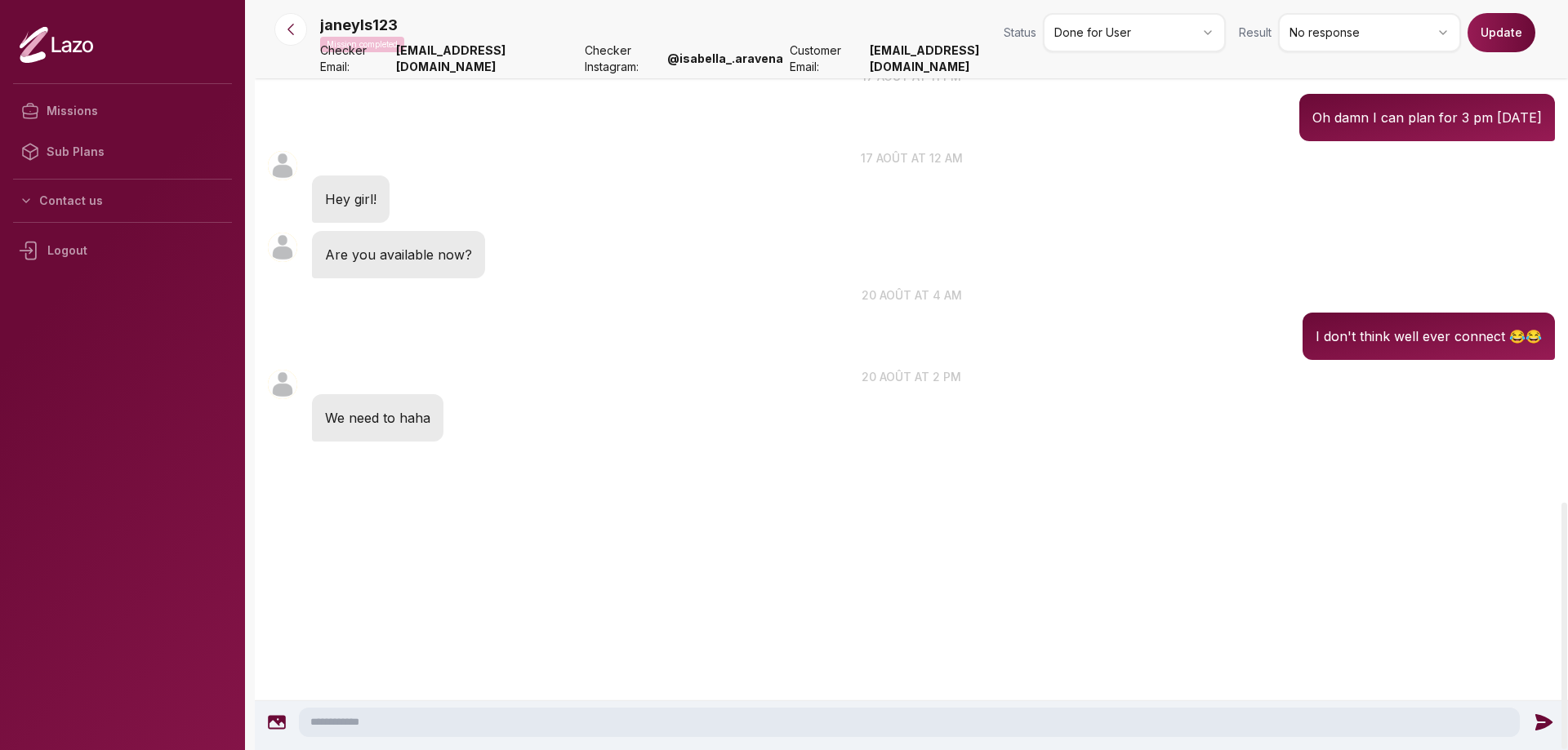
scroll to position [4889, 0]
click at [1109, 51] on html "Missions Sub Plans Contact us Logout janeyls123 Mission completed Status Done f…" at bounding box center [784, 375] width 1568 height 750
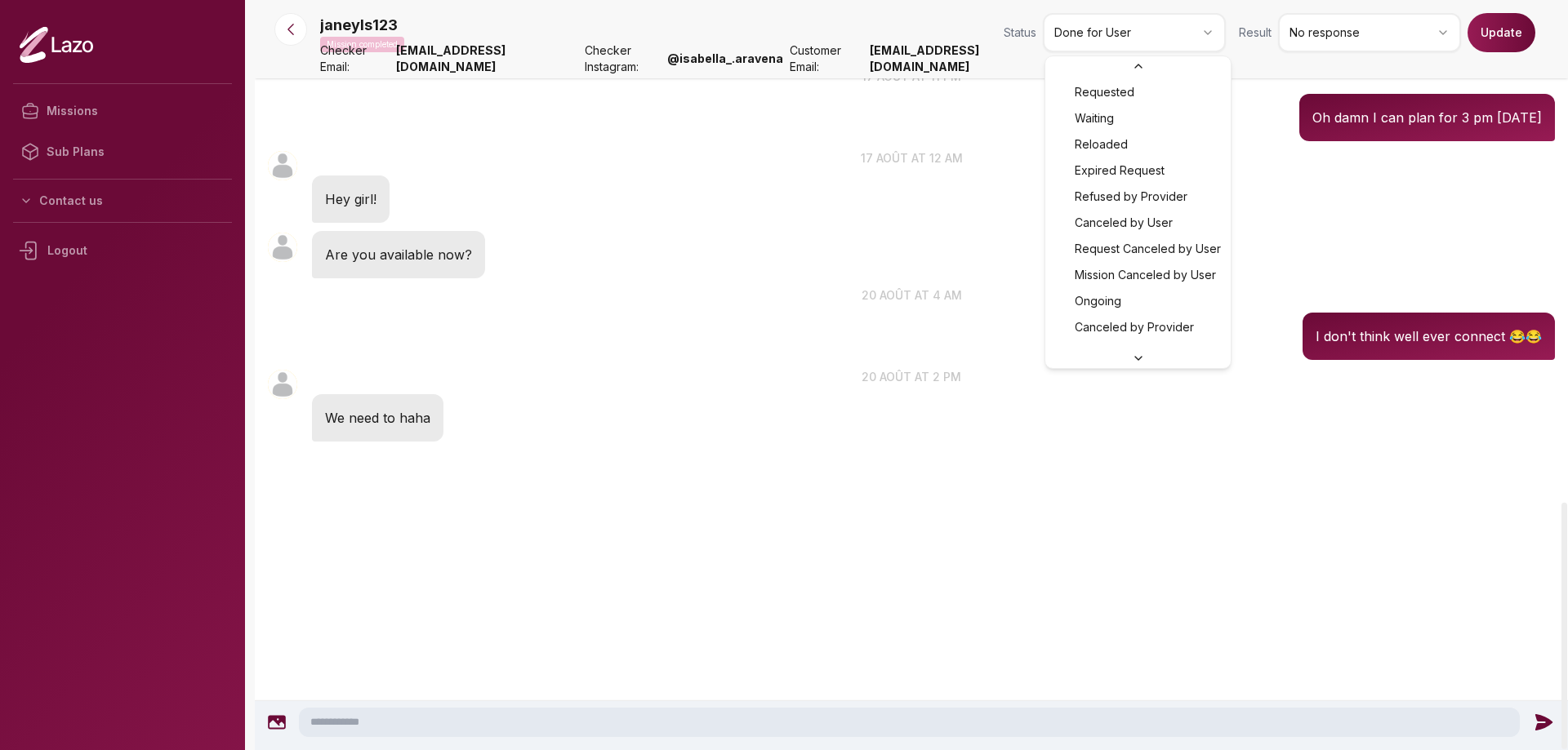
scroll to position [122, 0]
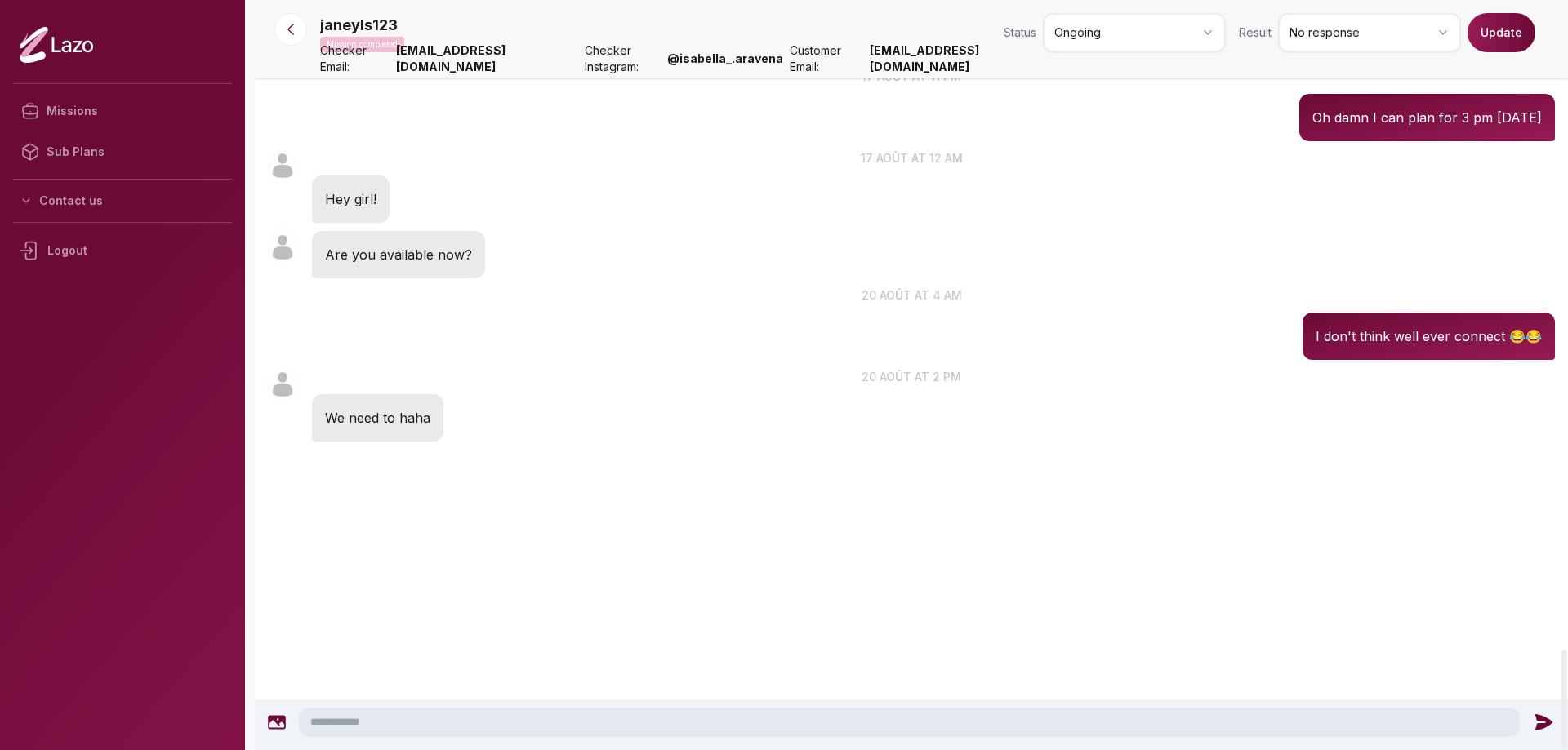
click at [1490, 35] on button "Update" at bounding box center [1501, 32] width 67 height 39
